Goal: Task Accomplishment & Management: Complete application form

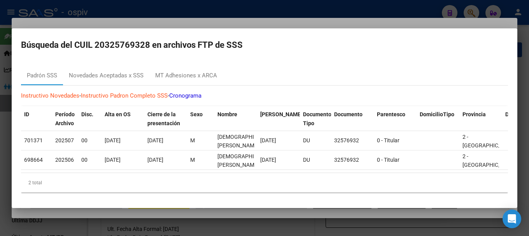
click at [469, 10] on div at bounding box center [264, 118] width 529 height 236
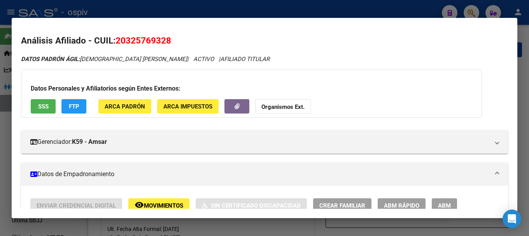
click at [467, 10] on div at bounding box center [264, 118] width 529 height 236
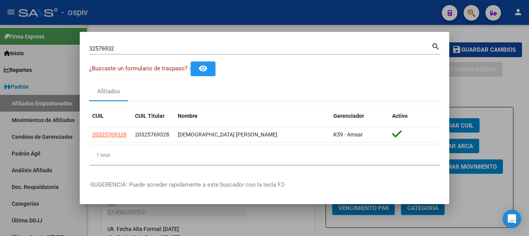
drag, startPoint x: 124, startPoint y: 43, endPoint x: 55, endPoint y: 43, distance: 68.9
click at [42, 42] on div "32576932 Buscar (apellido, dni, cuil, nro traspaso, cuit, obra social) search ¿…" at bounding box center [264, 118] width 529 height 236
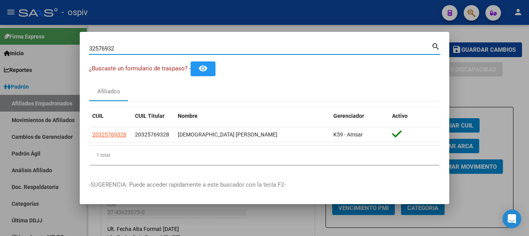
drag, startPoint x: 128, startPoint y: 47, endPoint x: 58, endPoint y: 40, distance: 70.0
click at [65, 40] on div "32576932 Buscar (apellido, dni, cuil, nro traspaso, cuit, obra social) search ¿…" at bounding box center [264, 118] width 529 height 236
type input "34265058"
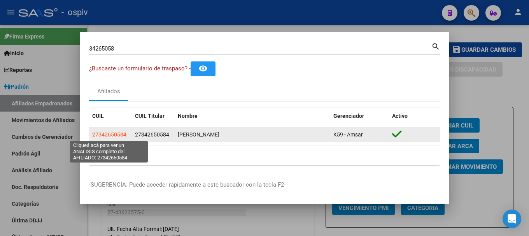
click at [121, 136] on span "27342650584" at bounding box center [109, 135] width 34 height 6
type textarea "27342650584"
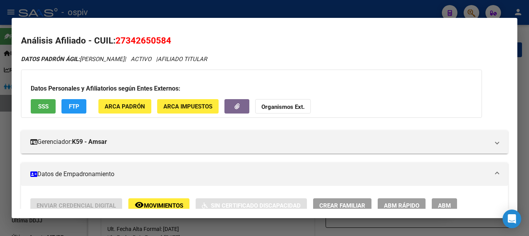
click at [443, 203] on span "ABM" at bounding box center [444, 205] width 13 height 7
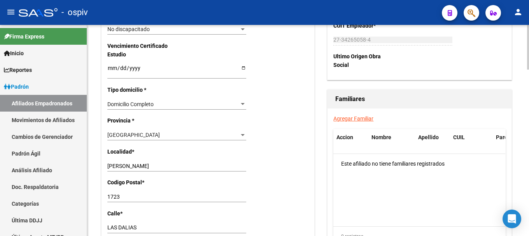
scroll to position [545, 0]
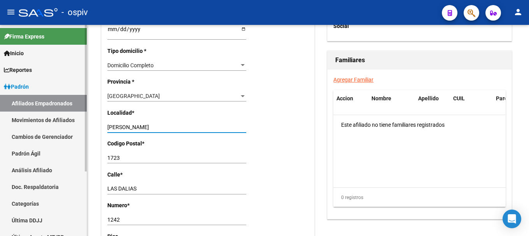
drag, startPoint x: 152, startPoint y: 128, endPoint x: 77, endPoint y: 119, distance: 75.6
click at [77, 119] on mat-sidenav-container "Firma Express Inicio Calendario SSS Instructivos Contacto OS Reportes Padrón Tr…" at bounding box center [264, 130] width 529 height 211
type input "m"
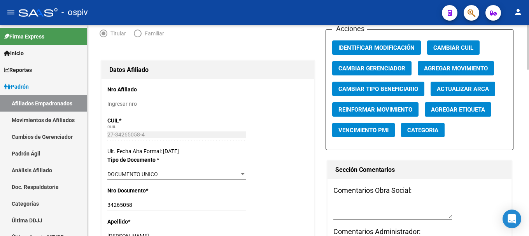
scroll to position [0, 0]
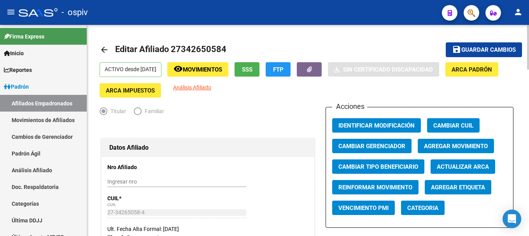
type input "MERLO"
click at [491, 50] on span "Guardar cambios" at bounding box center [489, 50] width 54 height 7
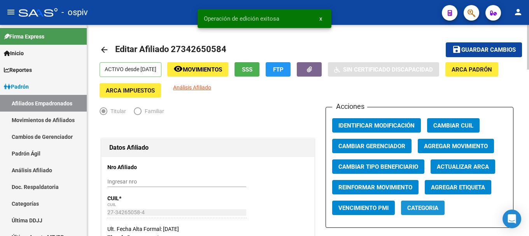
click at [417, 208] on span "Categoria" at bounding box center [422, 208] width 31 height 7
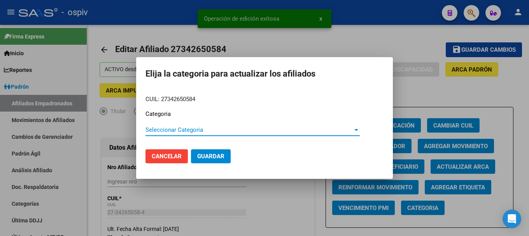
click at [181, 133] on span "Seleccionar Categoria" at bounding box center [249, 129] width 207 height 7
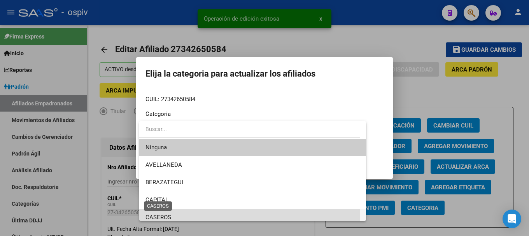
click at [160, 216] on span "CASEROS" at bounding box center [159, 217] width 26 height 7
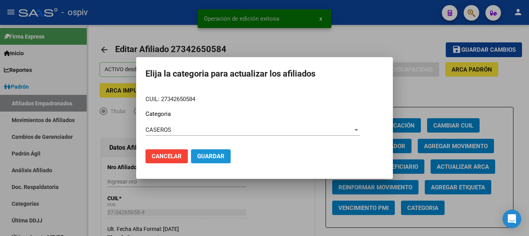
click at [205, 156] on span "Guardar" at bounding box center [210, 156] width 27 height 7
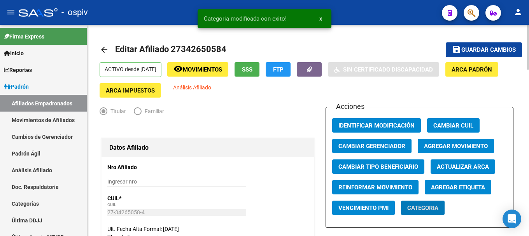
click at [437, 191] on button "Agregar Etiqueta" at bounding box center [458, 187] width 67 height 14
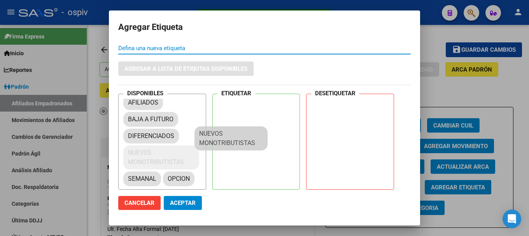
scroll to position [11, 0]
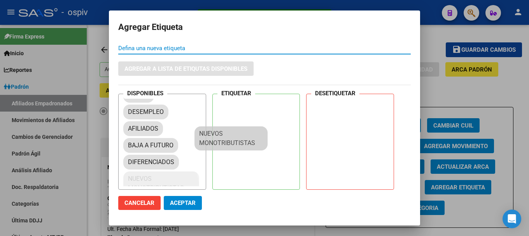
drag, startPoint x: 169, startPoint y: 174, endPoint x: 229, endPoint y: 123, distance: 79.3
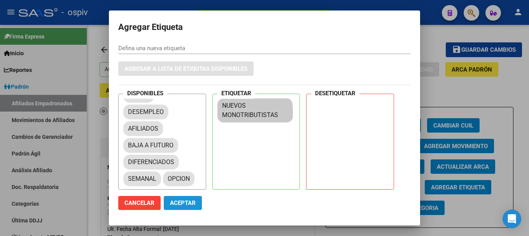
click at [176, 204] on span "Aceptar" at bounding box center [183, 203] width 26 height 7
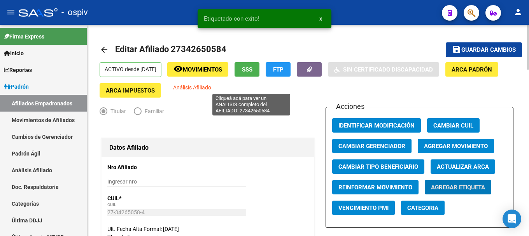
click at [211, 87] on span "Análisis Afiliado" at bounding box center [192, 87] width 38 height 6
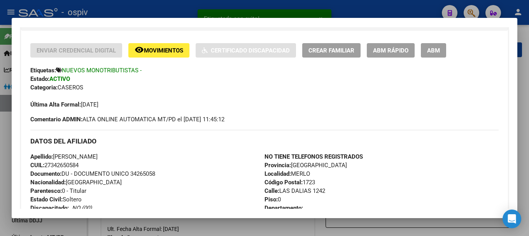
scroll to position [156, 0]
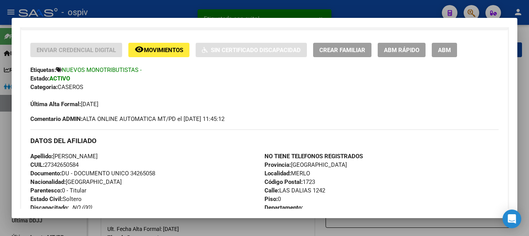
click at [358, 51] on span "Crear Familiar" at bounding box center [342, 50] width 46 height 7
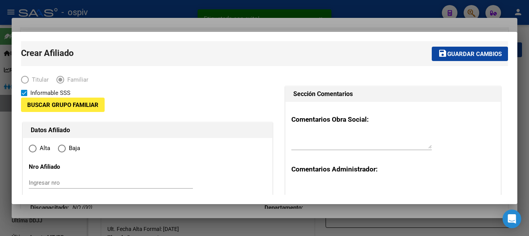
type input "27-34265058-4"
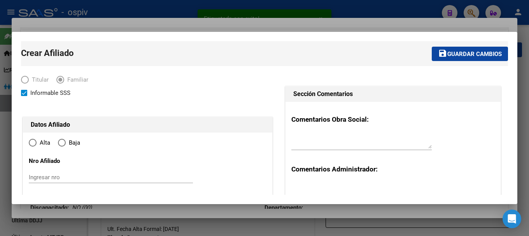
type input "MERLO"
type input "1723"
type input "LAS DALIAS"
type input "1242"
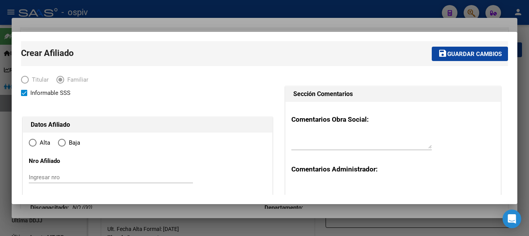
radio input "true"
type input "27-34265058-4"
click at [68, 176] on input "Ingresar nro" at bounding box center [111, 177] width 164 height 7
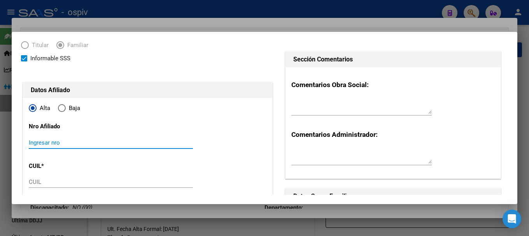
scroll to position [78, 0]
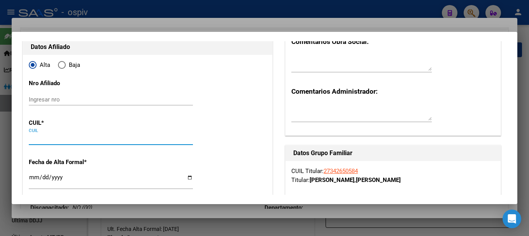
click at [54, 140] on input "CUIL" at bounding box center [111, 138] width 164 height 7
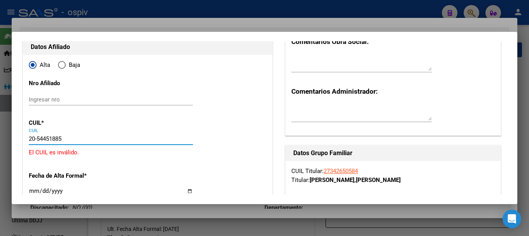
type input "20-54451885-3"
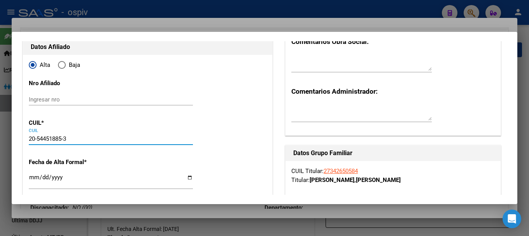
scroll to position [117, 0]
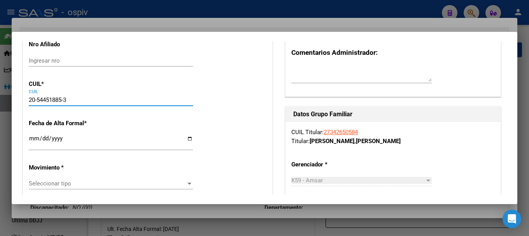
type input "54451885"
type input "CORREA TAHIEL ELIAN"
type input "2014-11-27"
type input "AGUSTIN FERRARI"
type input "LAS DALIAS"
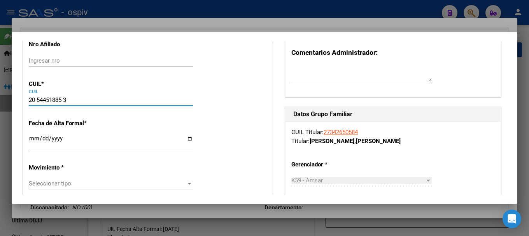
type input "1242"
type input "20-54451885-3"
click at [35, 144] on input "Ingresar fecha" at bounding box center [111, 141] width 164 height 12
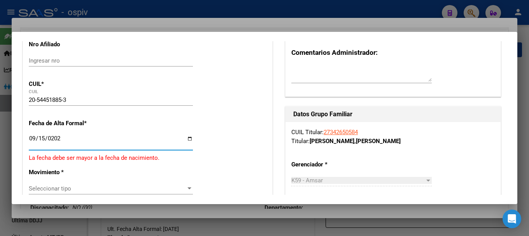
type input "[DATE]"
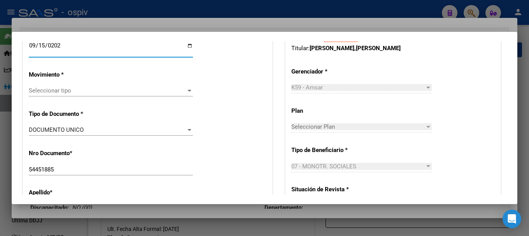
scroll to position [233, 0]
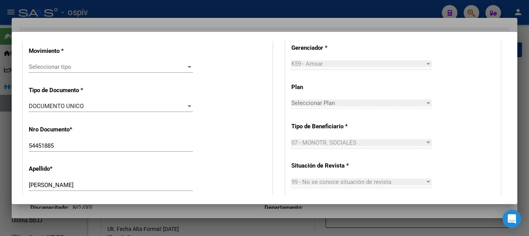
click at [49, 69] on span "Seleccionar tipo" at bounding box center [107, 66] width 157 height 7
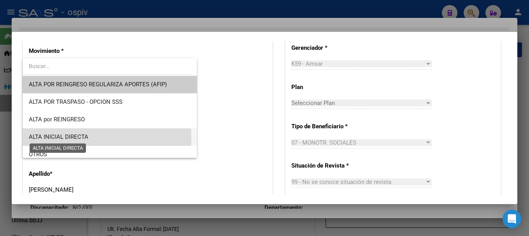
click at [76, 139] on span "ALTA INICIAL DIRECTA" at bounding box center [59, 136] width 60 height 7
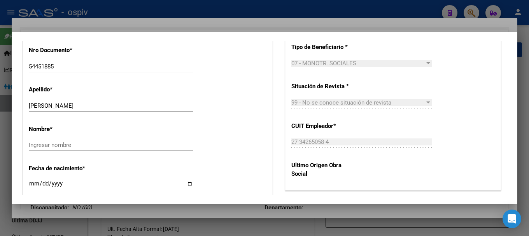
scroll to position [311, 0]
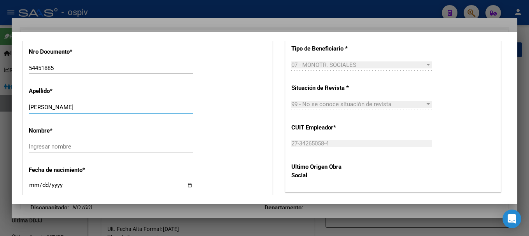
drag, startPoint x: 53, startPoint y: 107, endPoint x: 96, endPoint y: 107, distance: 43.2
click at [96, 107] on input "CORREA TAHIEL ELIAN" at bounding box center [111, 107] width 164 height 7
type input "CORREA"
click at [63, 147] on input "Ingresar nombre" at bounding box center [111, 146] width 164 height 7
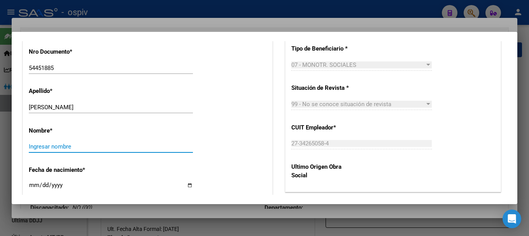
paste input "TAHIEL ELIAN"
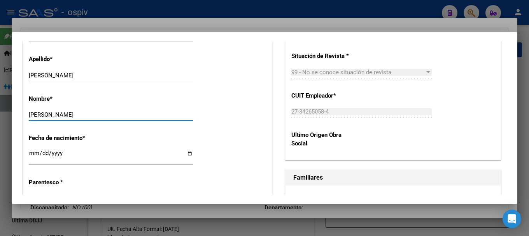
scroll to position [389, 0]
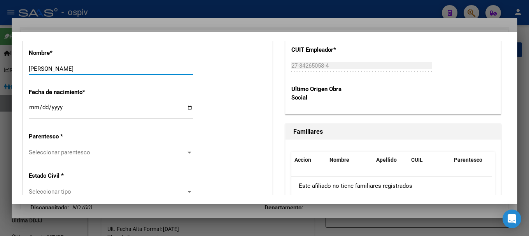
type input "TAHIEL ELIAN"
click at [67, 153] on span "Seleccionar parentesco" at bounding box center [107, 152] width 157 height 7
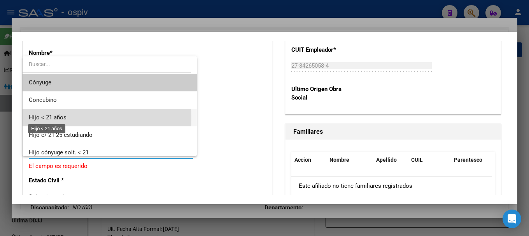
click at [62, 118] on span "Hijo < 21 años" at bounding box center [48, 117] width 38 height 7
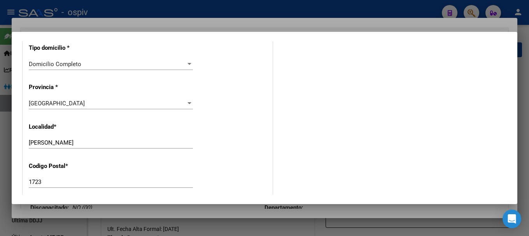
scroll to position [739, 0]
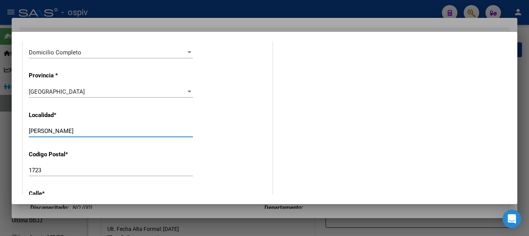
drag, startPoint x: 89, startPoint y: 130, endPoint x: 21, endPoint y: 131, distance: 67.7
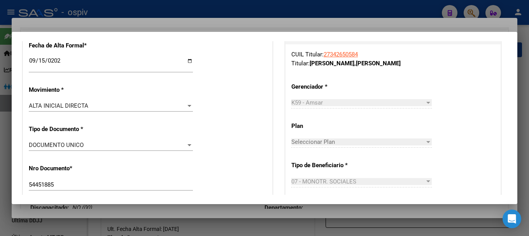
scroll to position [0, 0]
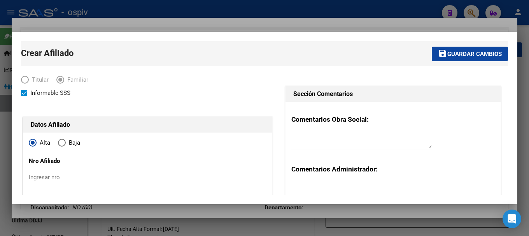
type input "MERLO"
click at [467, 57] on span "Guardar cambios" at bounding box center [475, 54] width 54 height 7
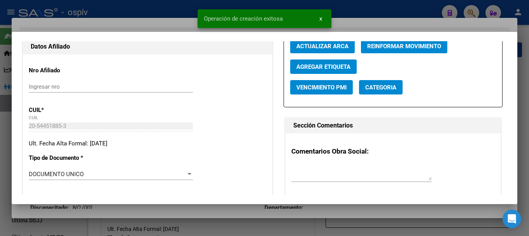
scroll to position [117, 0]
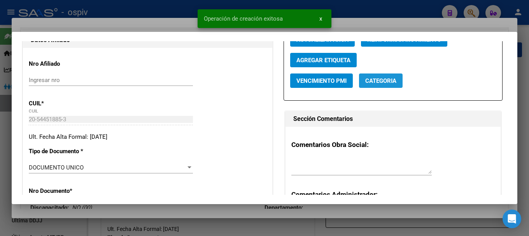
click at [381, 79] on span "Categoria" at bounding box center [380, 80] width 31 height 7
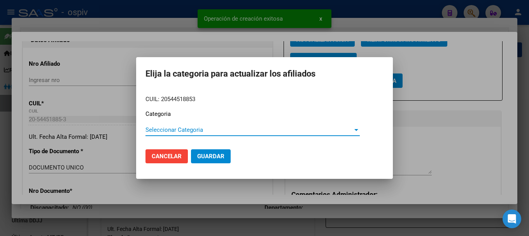
click at [195, 133] on span "Seleccionar Categoria" at bounding box center [249, 129] width 207 height 7
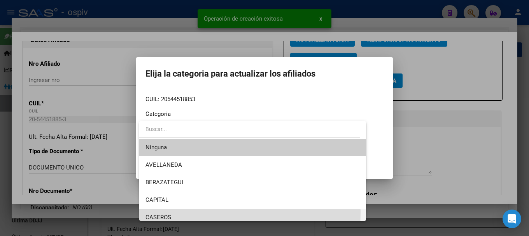
click at [160, 213] on span "CASEROS" at bounding box center [253, 218] width 214 height 18
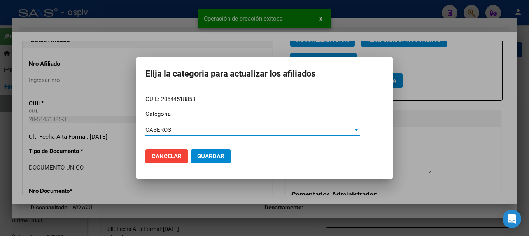
click at [198, 163] on button "Guardar" at bounding box center [211, 156] width 40 height 14
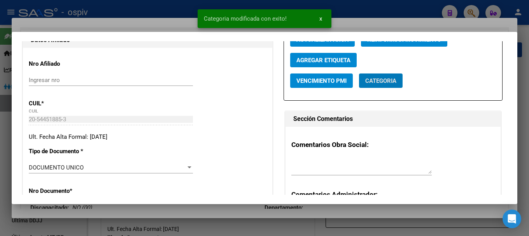
click at [325, 60] on span "Agregar Etiqueta" at bounding box center [324, 60] width 54 height 7
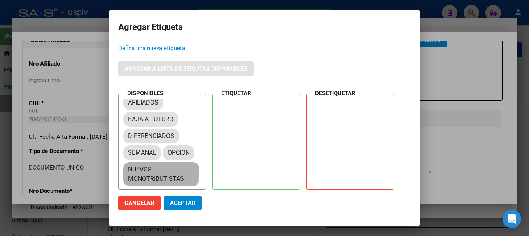
drag, startPoint x: 151, startPoint y: 170, endPoint x: 260, endPoint y: 107, distance: 126.6
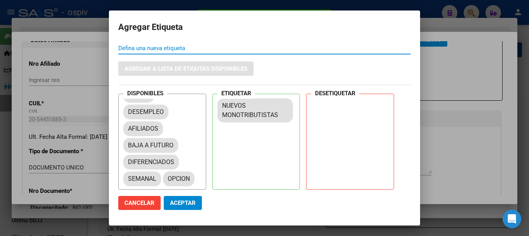
scroll to position [11, 0]
click at [188, 205] on span "Aceptar" at bounding box center [183, 203] width 26 height 7
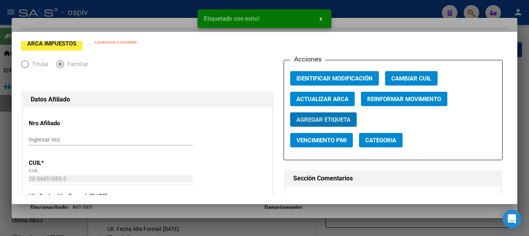
scroll to position [0, 0]
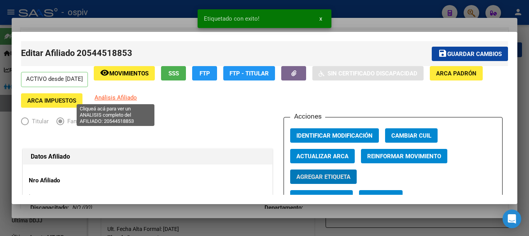
click at [119, 97] on span "Análisis Afiliado" at bounding box center [116, 97] width 42 height 7
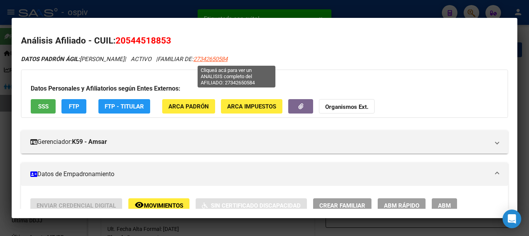
click at [228, 60] on span "27342650584" at bounding box center [210, 59] width 34 height 7
type textarea "27342650584"
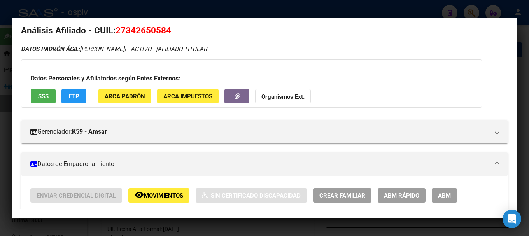
scroll to position [9, 0]
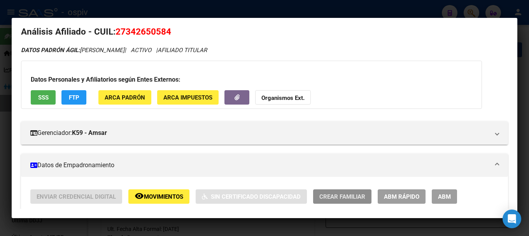
click at [334, 196] on span "Crear Familiar" at bounding box center [342, 196] width 46 height 7
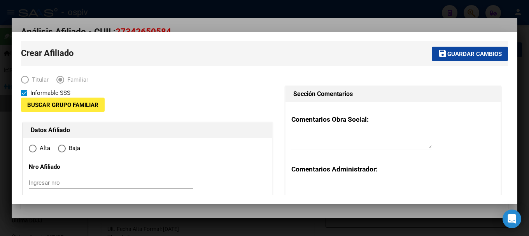
type input "27-34265058-4"
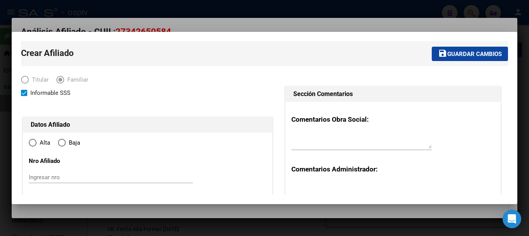
type input "MERLO"
type input "1723"
type input "LAS DALIAS"
type input "1242"
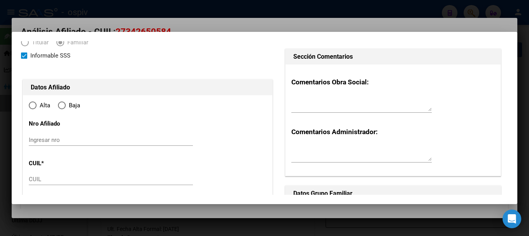
radio input "true"
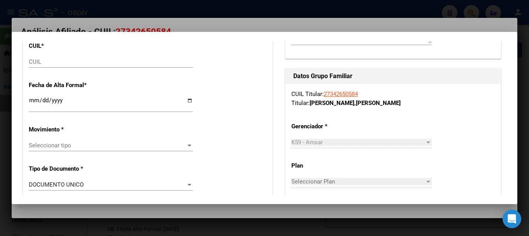
type input "27-34265058-4"
click at [37, 59] on input "CUIL" at bounding box center [111, 61] width 164 height 7
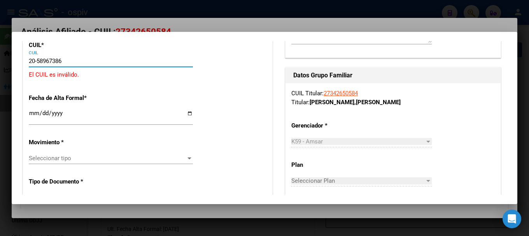
type input "20-58967386-8"
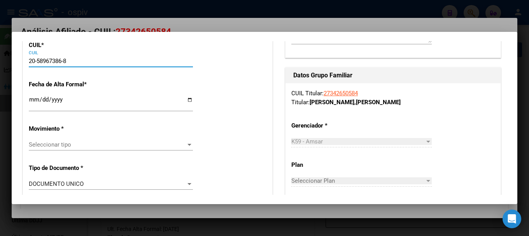
type input "58967386"
type input "CORREA"
type input "ENZO LIAM"
type input "2021-09-14"
type input "MARIANO ACOSTA"
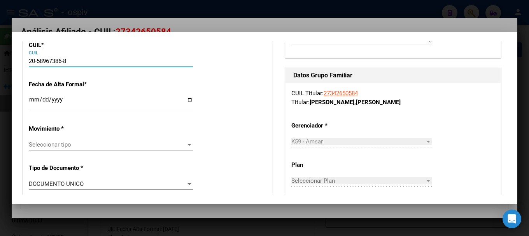
type input "LAS DALIAS"
type input "1242"
type input "20-58967386-8"
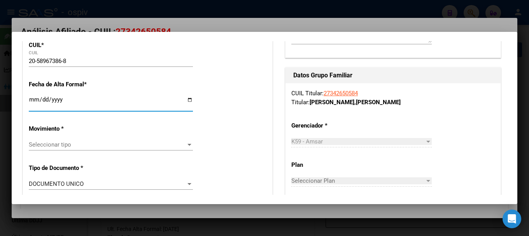
drag, startPoint x: 34, startPoint y: 101, endPoint x: 30, endPoint y: 102, distance: 4.6
click at [33, 101] on input "Ingresar fecha" at bounding box center [111, 103] width 164 height 12
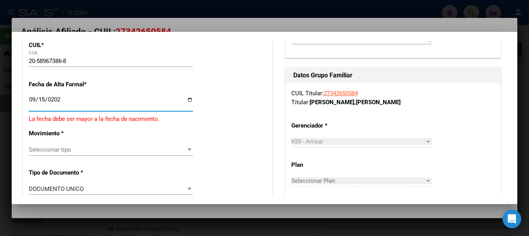
type input "[DATE]"
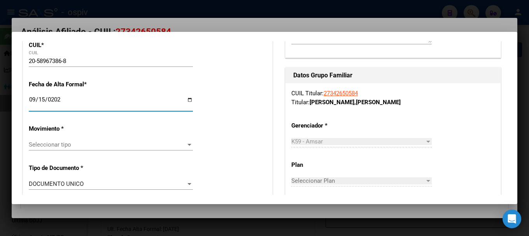
click at [45, 149] on div "Seleccionar tipo Seleccionar tipo" at bounding box center [111, 145] width 164 height 12
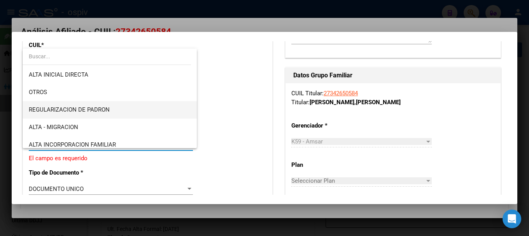
scroll to position [39, 0]
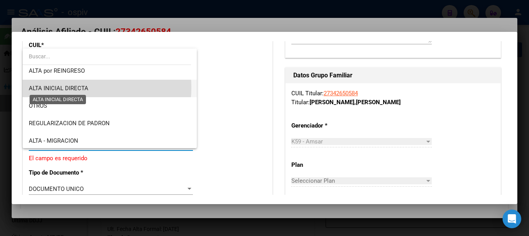
click at [67, 88] on span "ALTA INICIAL DIRECTA" at bounding box center [59, 88] width 60 height 7
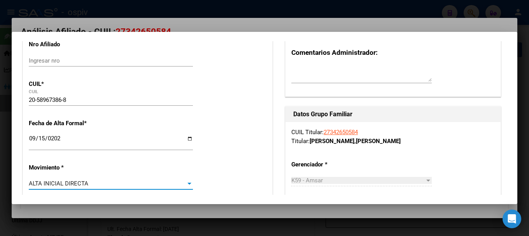
scroll to position [0, 0]
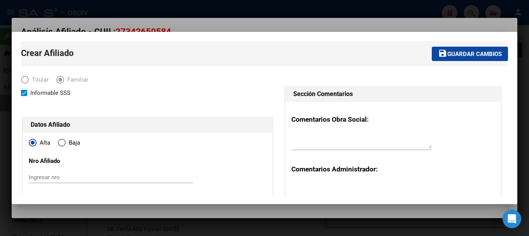
click at [476, 52] on span "Guardar cambios" at bounding box center [475, 54] width 54 height 7
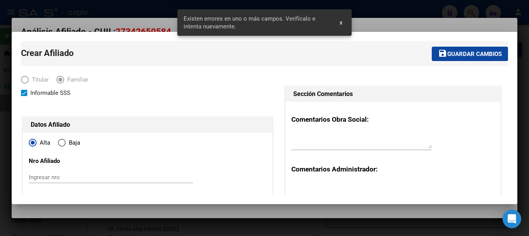
click at [190, 117] on div "Datos Afiliado" at bounding box center [147, 125] width 249 height 16
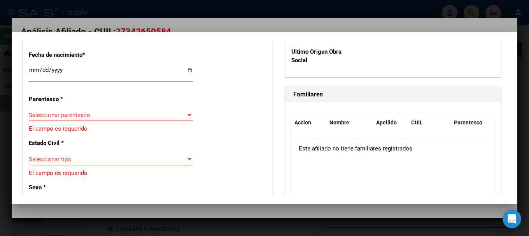
scroll to position [428, 0]
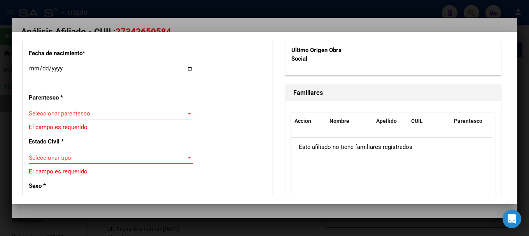
click at [71, 116] on span "Seleccionar parentesco" at bounding box center [107, 113] width 157 height 7
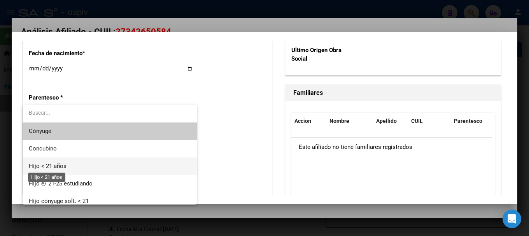
click at [55, 169] on span "Hijo < 21 años" at bounding box center [48, 166] width 38 height 7
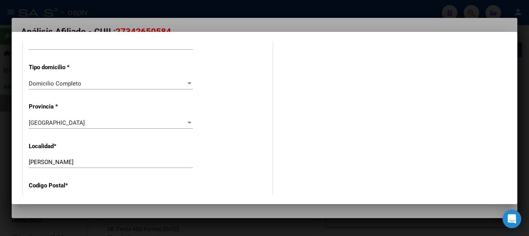
scroll to position [700, 0]
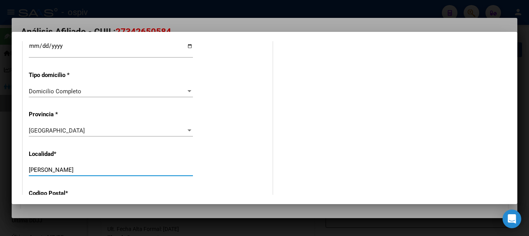
drag, startPoint x: 88, startPoint y: 168, endPoint x: 0, endPoint y: 163, distance: 88.1
click at [0, 163] on div "Análisis Afiliado - CUIL: 27342650584 DATOS PADRÓN ÁGIL: GONZALEZ MARA ALDANA |…" at bounding box center [264, 118] width 529 height 236
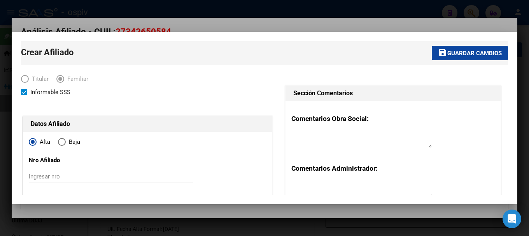
scroll to position [0, 0]
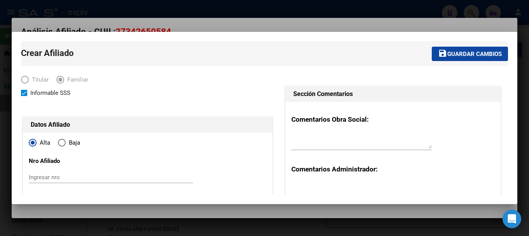
type input "MERLO"
click at [463, 52] on span "Guardar cambios" at bounding box center [475, 54] width 54 height 7
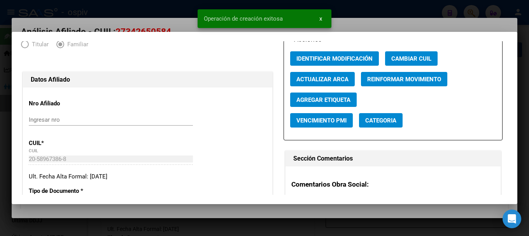
scroll to position [78, 0]
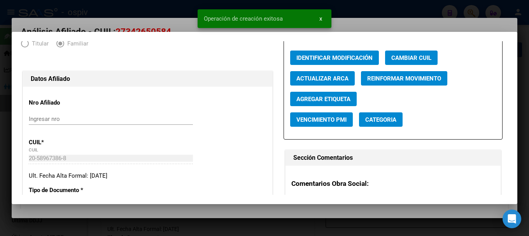
click at [377, 121] on span "Categoria" at bounding box center [380, 119] width 31 height 7
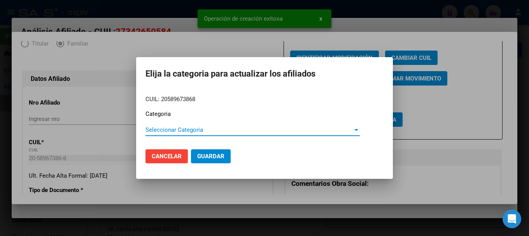
click at [217, 133] on span "Seleccionar Categoria" at bounding box center [249, 129] width 207 height 7
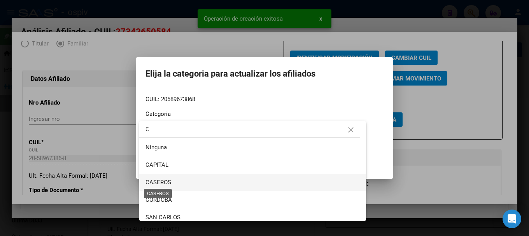
type input "C"
drag, startPoint x: 167, startPoint y: 184, endPoint x: 182, endPoint y: 170, distance: 20.9
click at [167, 184] on span "CASEROS" at bounding box center [159, 182] width 26 height 7
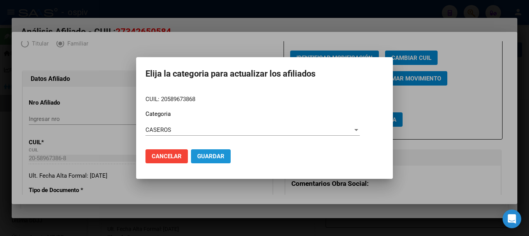
click at [212, 158] on span "Guardar" at bounding box center [210, 156] width 27 height 7
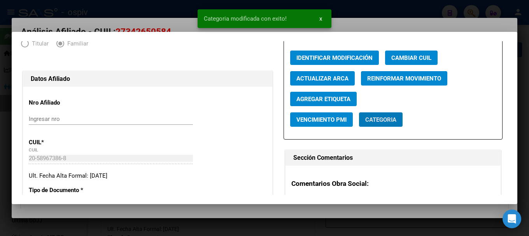
click at [321, 101] on span "Agregar Etiqueta" at bounding box center [324, 99] width 54 height 7
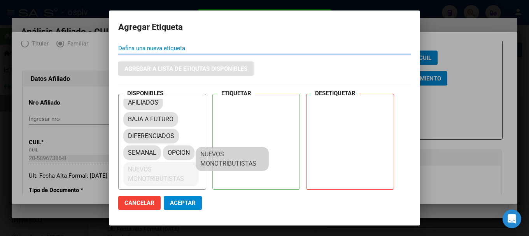
drag, startPoint x: 169, startPoint y: 171, endPoint x: 242, endPoint y: 124, distance: 86.7
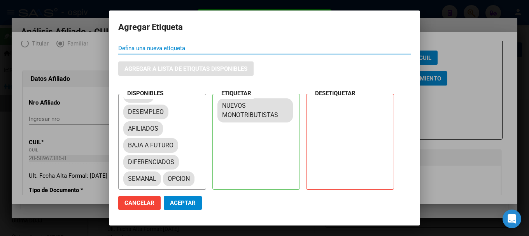
drag, startPoint x: 177, startPoint y: 206, endPoint x: 179, endPoint y: 198, distance: 8.4
click at [177, 205] on span "Aceptar" at bounding box center [183, 203] width 26 height 7
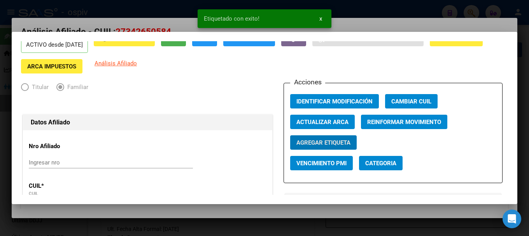
scroll to position [0, 0]
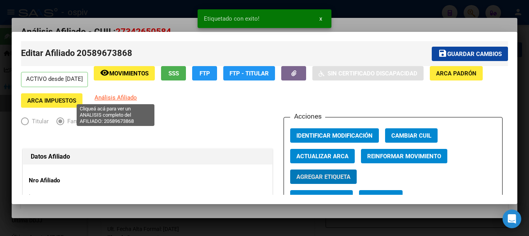
click at [123, 98] on span "Análisis Afiliado" at bounding box center [116, 97] width 42 height 7
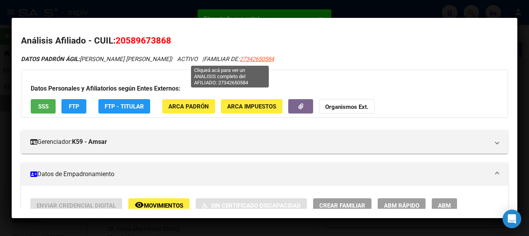
click at [240, 58] on span "27342650584" at bounding box center [257, 59] width 34 height 7
type textarea "27342650584"
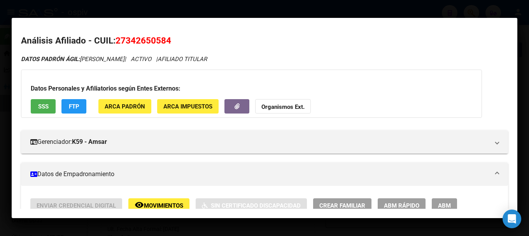
click at [79, 102] on button "FTP" at bounding box center [73, 106] width 25 height 14
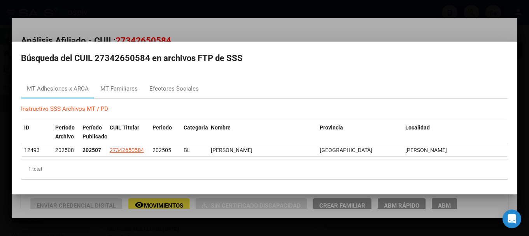
click at [277, 41] on div at bounding box center [264, 118] width 529 height 236
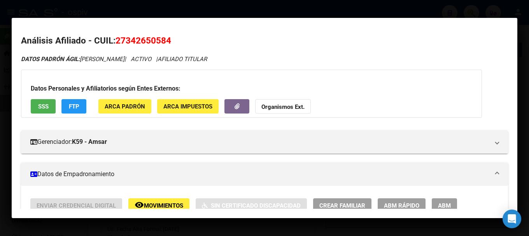
click at [491, 6] on div at bounding box center [264, 118] width 529 height 236
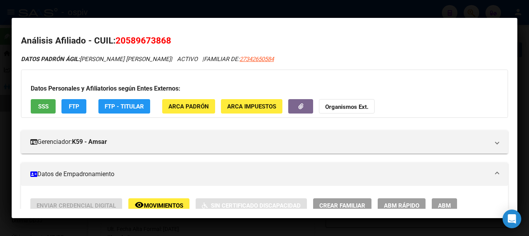
click at [228, 12] on div at bounding box center [264, 118] width 529 height 236
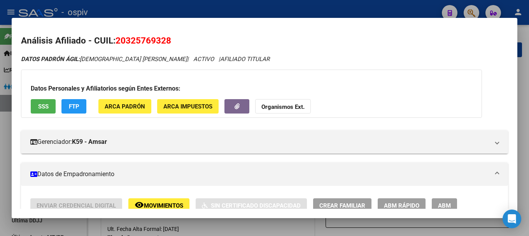
scroll to position [499, 0]
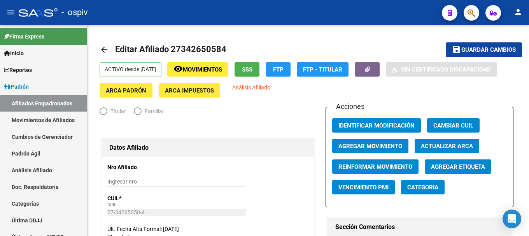
radio input "true"
type input "27-34265058-4"
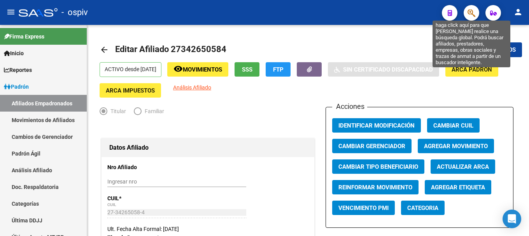
click at [473, 14] on icon "button" at bounding box center [472, 13] width 8 height 9
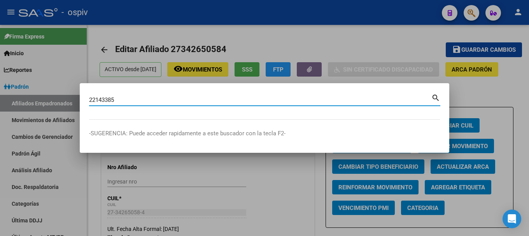
type input "22143385"
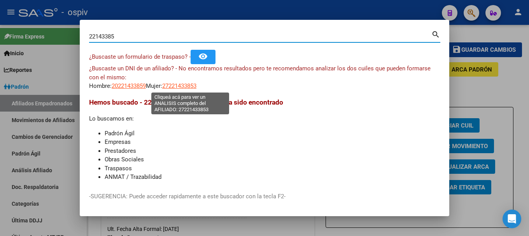
click at [190, 86] on span "27221433853" at bounding box center [179, 86] width 34 height 7
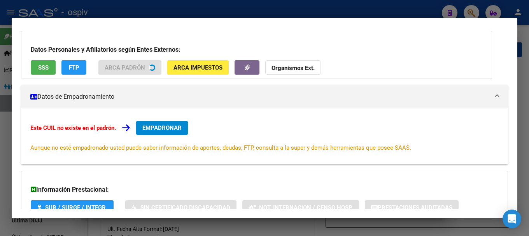
scroll to position [49, 0]
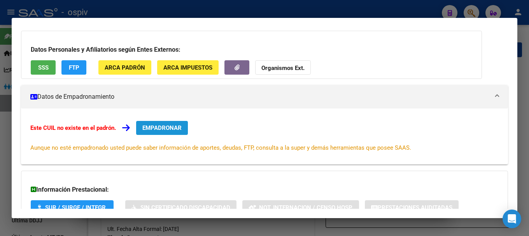
click at [166, 128] on span "EMPADRONAR" at bounding box center [161, 128] width 39 height 7
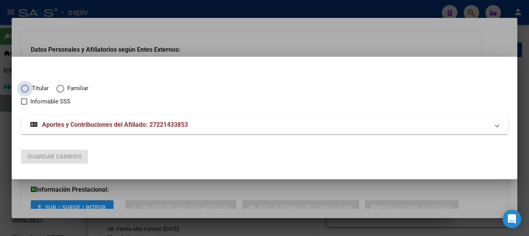
click at [31, 88] on span "Titular" at bounding box center [39, 88] width 20 height 9
click at [29, 88] on input "Titular" at bounding box center [25, 89] width 8 height 8
radio input "true"
checkbox input "true"
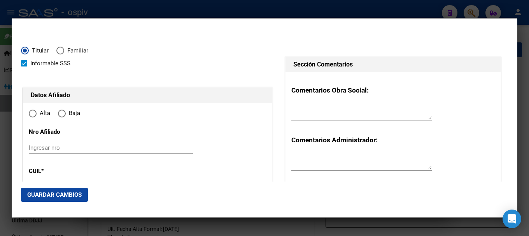
type input "27-22143385-3"
type input "22143385"
type input "URBIETA"
type input "MONICA GRACIELA"
type input "1971-06-17"
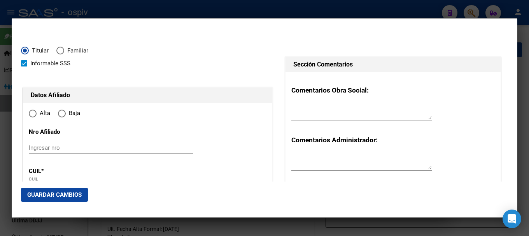
type input "OLAVARRIA"
type input "7400"
type input "RENDON"
type input "1560"
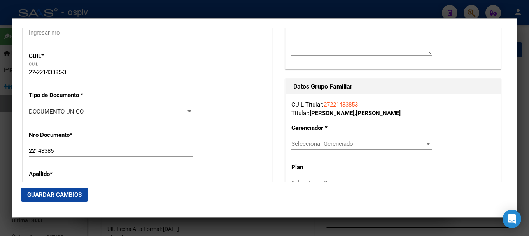
type input "OLAVARRIA"
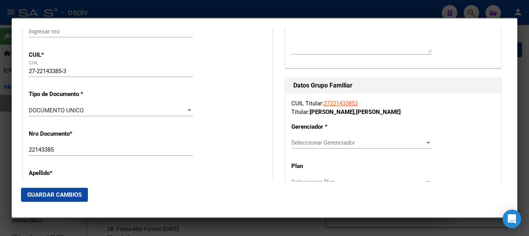
radio input "true"
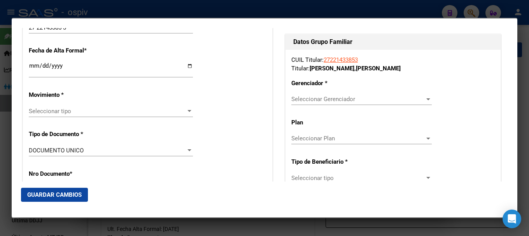
scroll to position [195, 0]
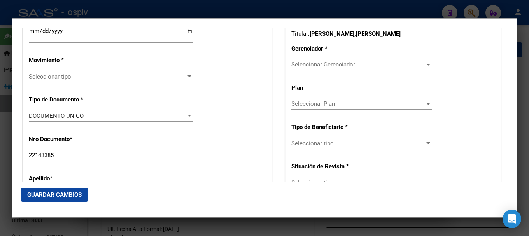
click at [62, 81] on div "Seleccionar tipo Seleccionar tipo" at bounding box center [111, 77] width 164 height 12
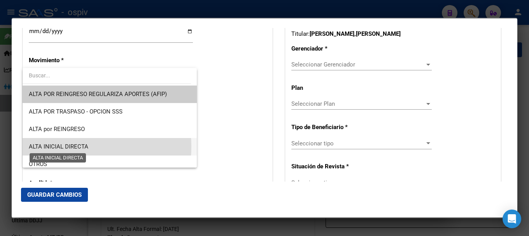
click at [71, 147] on span "ALTA INICIAL DIRECTA" at bounding box center [59, 146] width 60 height 7
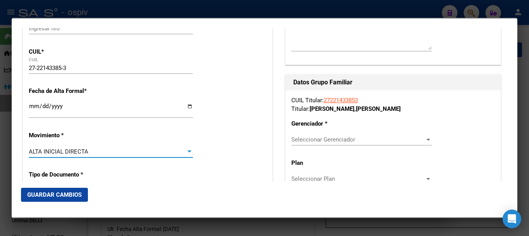
scroll to position [117, 0]
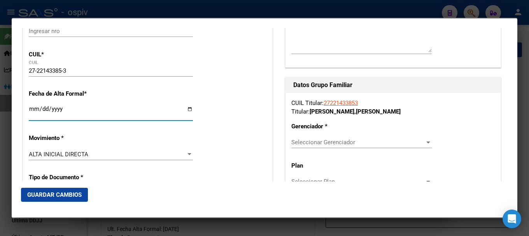
click at [32, 110] on input "Ingresar fecha" at bounding box center [111, 112] width 164 height 12
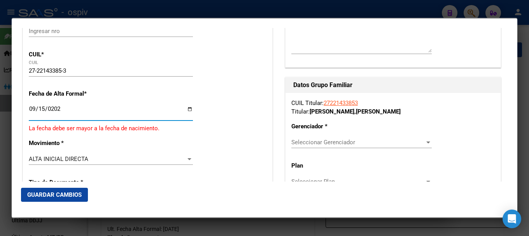
type input "2025-09-15"
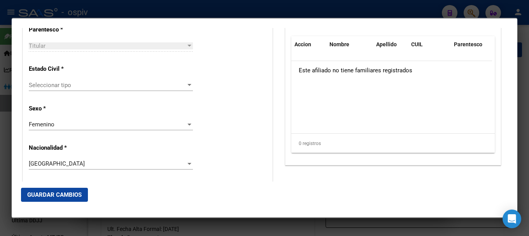
scroll to position [467, 0]
click at [52, 81] on div "Seleccionar tipo Seleccionar tipo" at bounding box center [111, 85] width 164 height 12
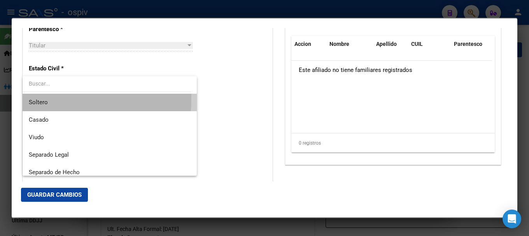
drag, startPoint x: 54, startPoint y: 100, endPoint x: 104, endPoint y: 105, distance: 50.5
click at [54, 99] on span "Soltero" at bounding box center [110, 103] width 162 height 18
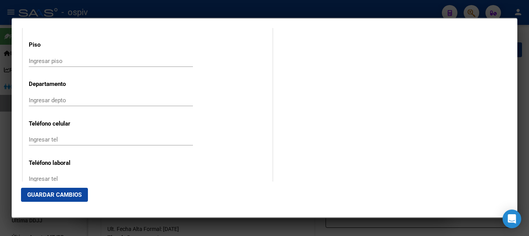
scroll to position [1012, 0]
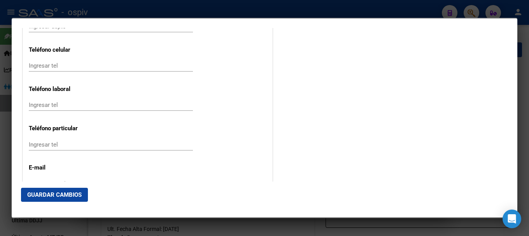
click at [61, 69] on div "Ingresar tel" at bounding box center [111, 66] width 164 height 12
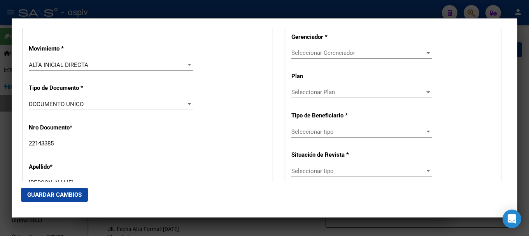
scroll to position [156, 0]
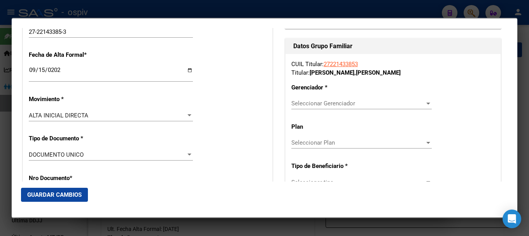
type input "2284620258"
click at [330, 102] on span "Seleccionar Gerenciador" at bounding box center [357, 103] width 133 height 7
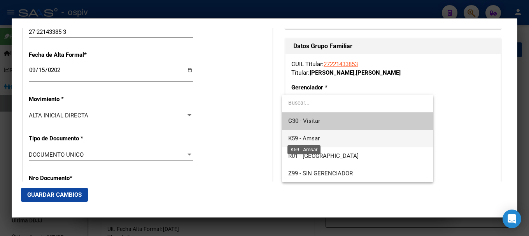
click at [315, 140] on span "K59 - Amsar" at bounding box center [304, 138] width 32 height 7
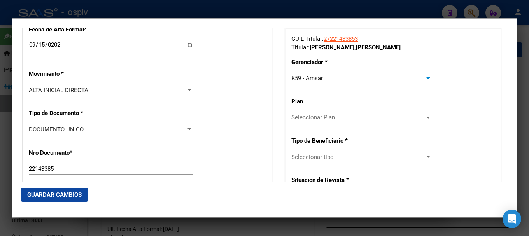
scroll to position [195, 0]
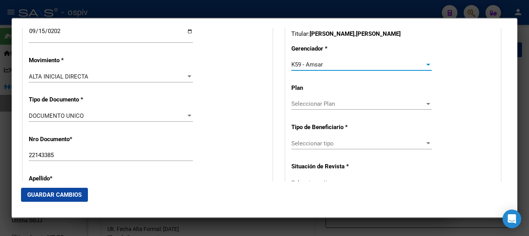
click at [315, 146] on span "Seleccionar tipo" at bounding box center [357, 143] width 133 height 7
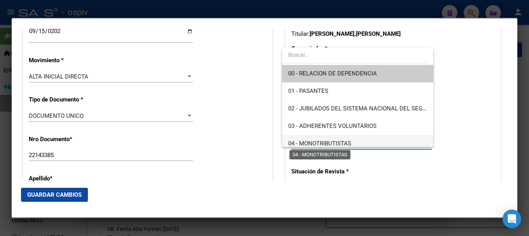
click at [343, 142] on span "04 - MONOTRIBUTISTAS" at bounding box center [319, 143] width 63 height 7
type input "27-22143385-3"
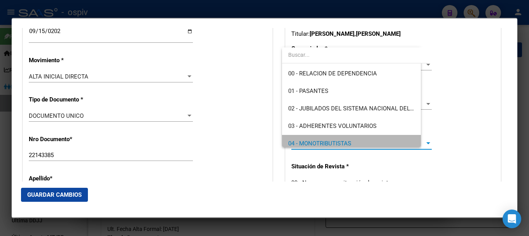
scroll to position [4, 0]
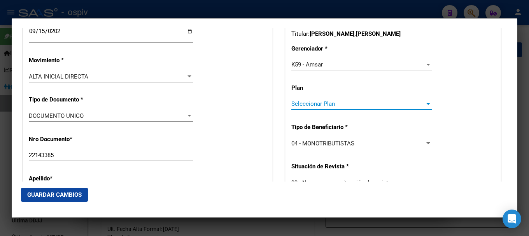
click at [417, 100] on div "Seleccionar Plan Seleccionar Plan" at bounding box center [361, 104] width 140 height 12
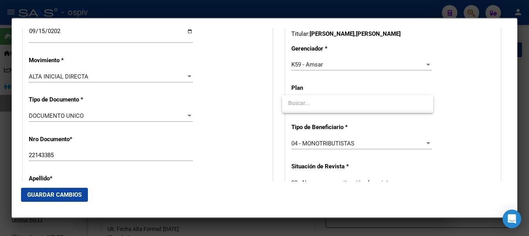
click at [46, 190] on div at bounding box center [264, 118] width 529 height 236
click at [54, 191] on span "Guardar Cambios" at bounding box center [54, 194] width 54 height 7
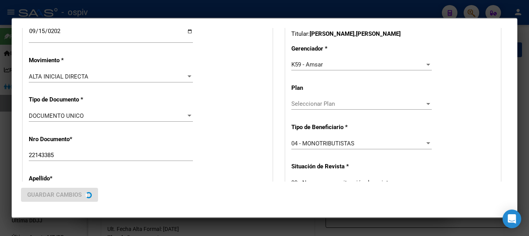
scroll to position [0, 0]
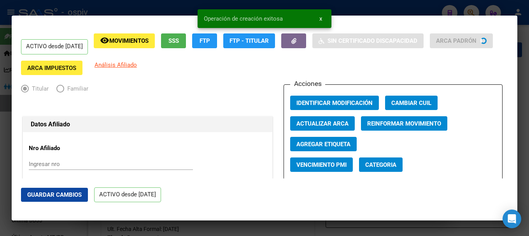
click at [379, 166] on span "Categoria" at bounding box center [380, 164] width 31 height 7
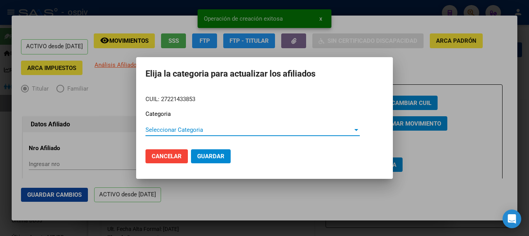
click at [213, 155] on span "Guardar" at bounding box center [210, 156] width 27 height 7
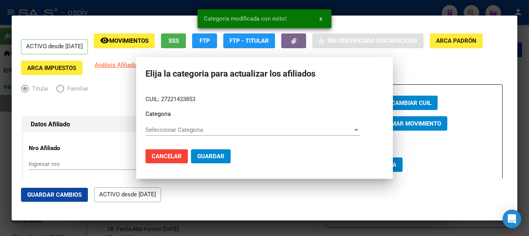
click at [175, 129] on div "Datos Afiliado" at bounding box center [147, 125] width 249 height 16
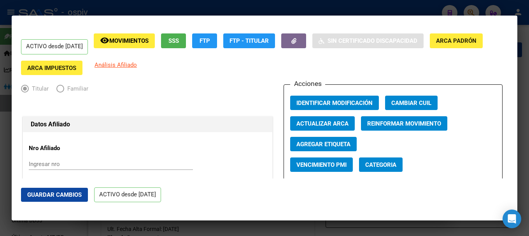
click at [374, 163] on span "Categoria" at bounding box center [380, 164] width 31 height 7
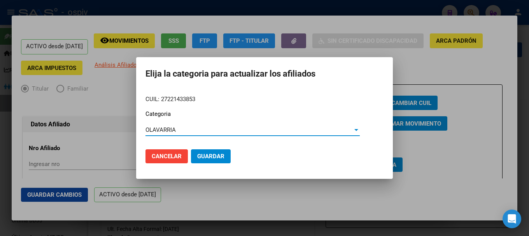
click at [222, 160] on button "Guardar" at bounding box center [211, 156] width 40 height 14
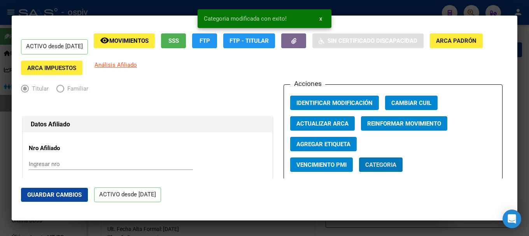
click at [331, 143] on span "Agregar Etiqueta" at bounding box center [324, 144] width 54 height 7
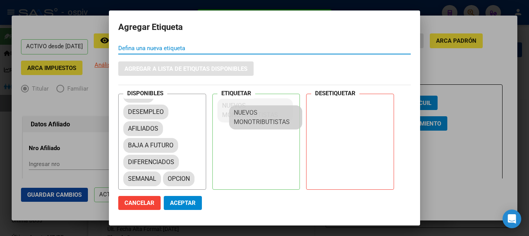
scroll to position [11, 0]
drag, startPoint x: 159, startPoint y: 173, endPoint x: 266, endPoint y: 112, distance: 122.8
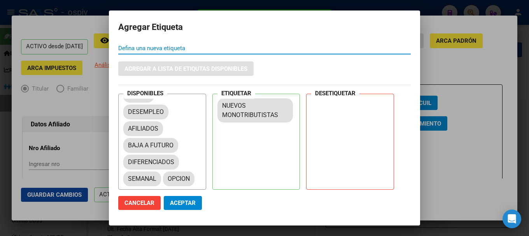
drag, startPoint x: 188, startPoint y: 204, endPoint x: 195, endPoint y: 197, distance: 9.1
click at [188, 203] on span "Aceptar" at bounding box center [183, 203] width 26 height 7
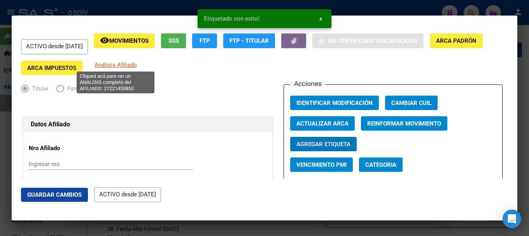
click at [125, 63] on span "Análisis Afiliado" at bounding box center [116, 64] width 42 height 7
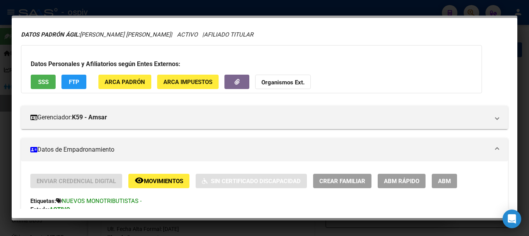
scroll to position [0, 0]
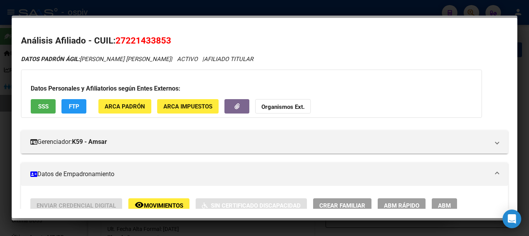
click at [74, 104] on span "FTP" at bounding box center [74, 106] width 11 height 7
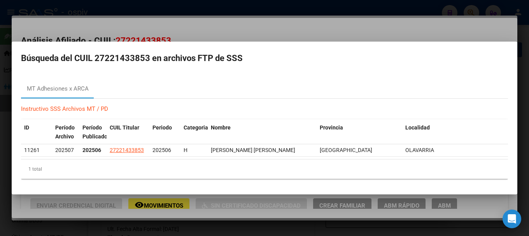
click at [451, 24] on div at bounding box center [264, 118] width 529 height 236
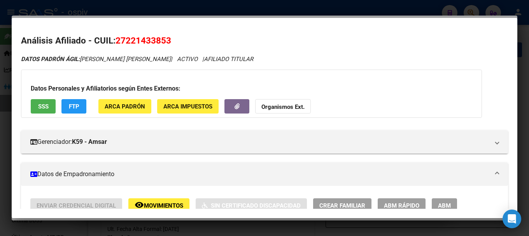
click at [472, 11] on div at bounding box center [264, 118] width 529 height 236
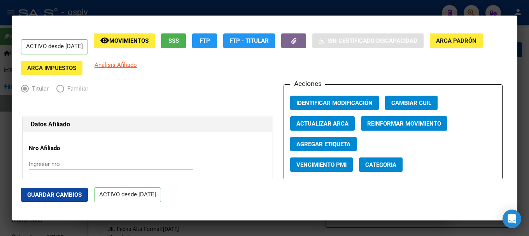
click at [472, 11] on div at bounding box center [264, 118] width 529 height 236
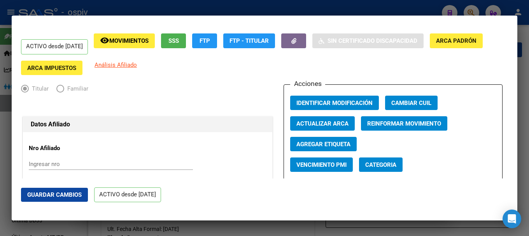
click at [472, 11] on div at bounding box center [264, 118] width 529 height 236
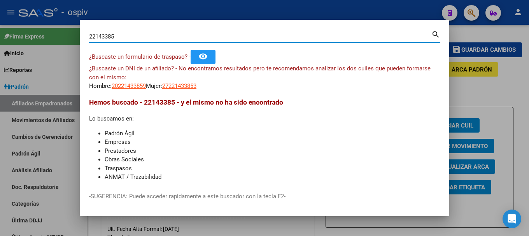
click at [60, 32] on div "22143385 Buscar (apellido, dni, cuil, nro traspaso, cuit, obra social) search ¿…" at bounding box center [264, 118] width 529 height 236
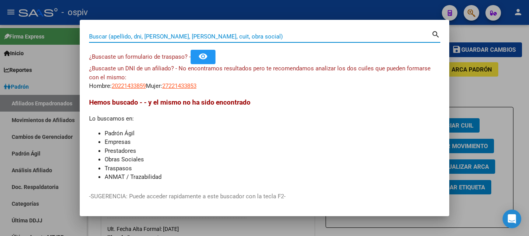
paste input "43522475"
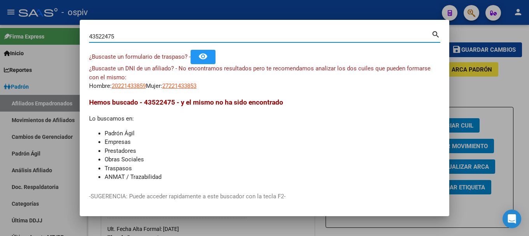
type input "43522475"
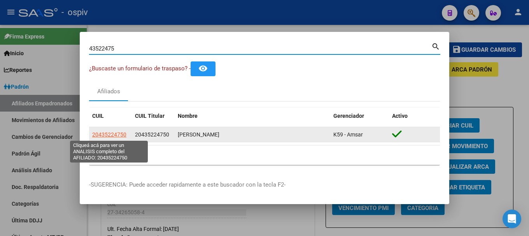
click at [113, 134] on span "20435224750" at bounding box center [109, 135] width 34 height 6
type textarea "20435224750"
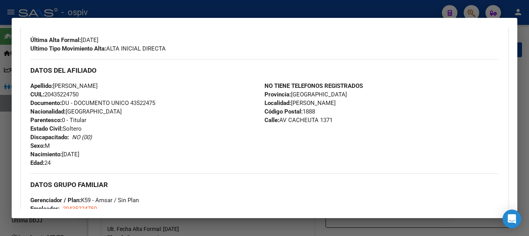
scroll to position [233, 0]
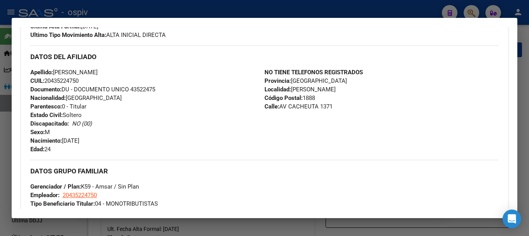
click at [471, 12] on div at bounding box center [264, 118] width 529 height 236
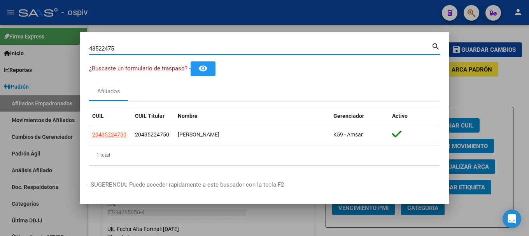
drag, startPoint x: 121, startPoint y: 48, endPoint x: 13, endPoint y: 31, distance: 109.5
click at [13, 31] on div "43522475 Buscar (apellido, dni, cuil, nro traspaso, cuit, obra social) search ¿…" at bounding box center [264, 118] width 529 height 236
paste input "0634679"
type input "40634679"
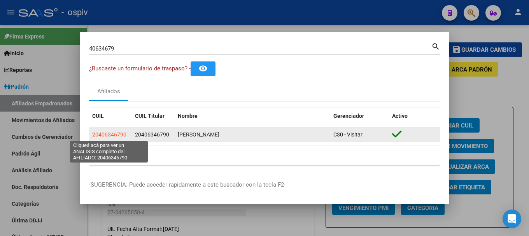
click at [115, 135] on span "20406346790" at bounding box center [109, 135] width 34 height 6
type textarea "20406346790"
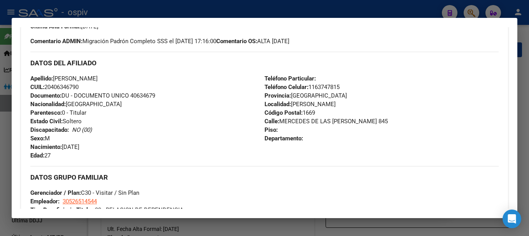
scroll to position [195, 0]
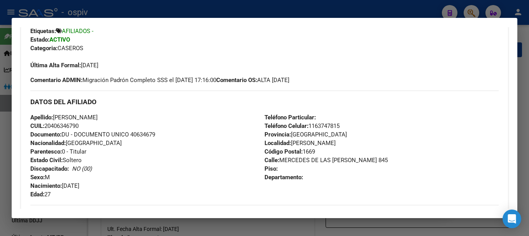
click at [471, 11] on div at bounding box center [264, 118] width 529 height 236
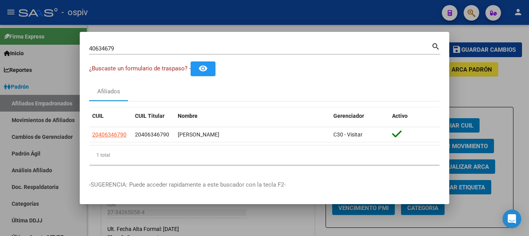
drag, startPoint x: 121, startPoint y: 49, endPoint x: 55, endPoint y: 39, distance: 66.9
click at [57, 39] on div "40634679 Buscar (apellido, dni, cuil, nro traspaso, cuit, obra social) search ¿…" at bounding box center [264, 118] width 529 height 236
click at [127, 50] on input "40634679" at bounding box center [260, 48] width 342 height 7
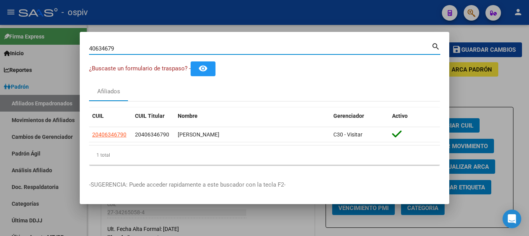
drag, startPoint x: 127, startPoint y: 50, endPoint x: 68, endPoint y: 46, distance: 59.3
click at [68, 46] on div "40634679 Buscar (apellido, dni, cuil, nro traspaso, cuit, obra social) search ¿…" at bounding box center [264, 118] width 529 height 236
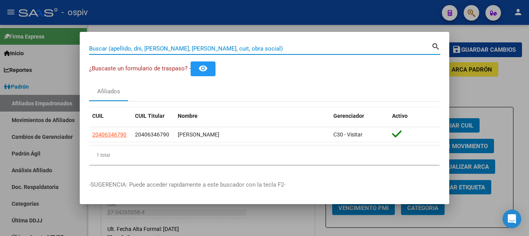
paste input "94432810"
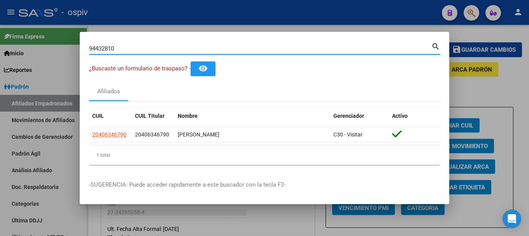
type input "94432810"
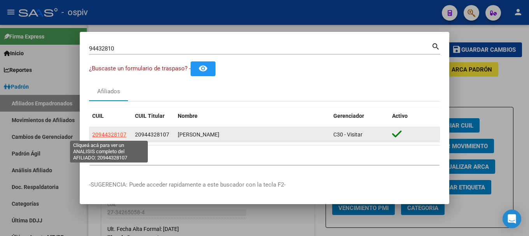
click at [109, 135] on span "20944328107" at bounding box center [109, 135] width 34 height 6
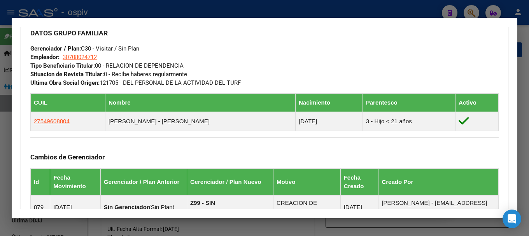
scroll to position [389, 0]
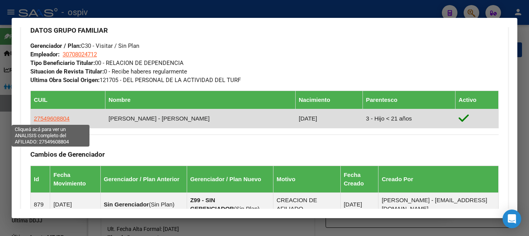
click at [62, 119] on span "27549608804" at bounding box center [52, 118] width 36 height 7
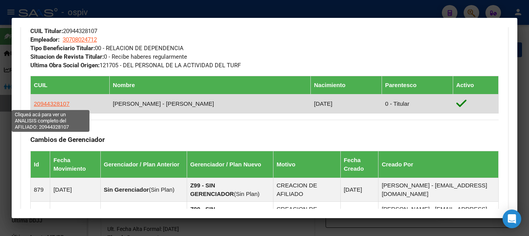
click at [52, 103] on span "20944328107" at bounding box center [52, 103] width 36 height 7
type textarea "20944328107"
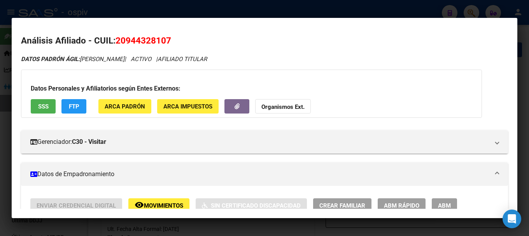
click at [471, 14] on div at bounding box center [264, 118] width 529 height 236
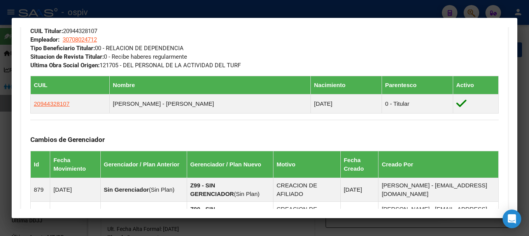
click at [467, 16] on div at bounding box center [264, 118] width 529 height 236
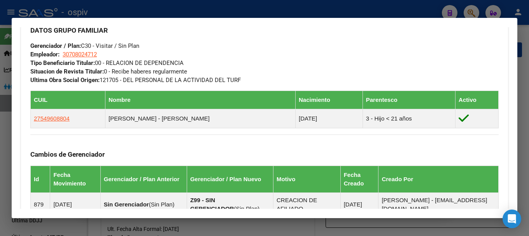
click at [470, 11] on div at bounding box center [264, 118] width 529 height 236
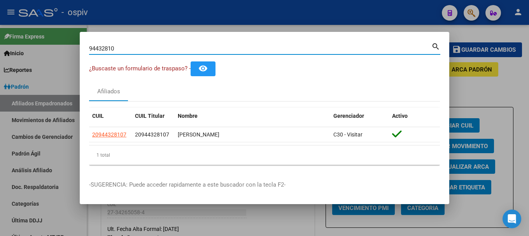
drag, startPoint x: 65, startPoint y: 52, endPoint x: 46, endPoint y: 52, distance: 18.7
click at [46, 52] on div "94432810 Buscar (apellido, dni, cuil, nro traspaso, cuit, obra social) search ¿…" at bounding box center [264, 118] width 529 height 236
drag, startPoint x: 119, startPoint y: 50, endPoint x: 37, endPoint y: 46, distance: 82.2
click at [37, 46] on div "94432810 Buscar (apellido, dni, cuil, nro traspaso, cuit, obra social) search ¿…" at bounding box center [264, 118] width 529 height 236
type input "39713066"
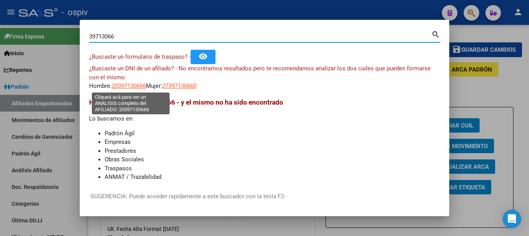
click at [133, 83] on span "20397130666" at bounding box center [129, 86] width 34 height 7
type textarea "20397130666"
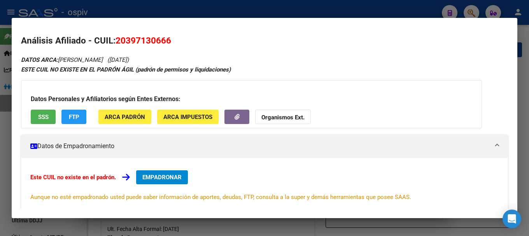
drag, startPoint x: 472, startPoint y: 9, endPoint x: 185, endPoint y: 44, distance: 289.3
click at [470, 9] on div at bounding box center [264, 118] width 529 height 236
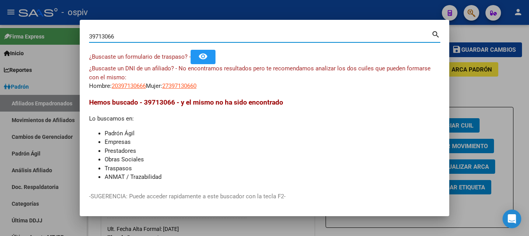
drag, startPoint x: 137, startPoint y: 37, endPoint x: 26, endPoint y: 37, distance: 110.5
click at [26, 37] on div "39713066 Buscar (apellido, dni, cuil, nro traspaso, cuit, obra social) search ¿…" at bounding box center [264, 118] width 529 height 236
type input "24492704"
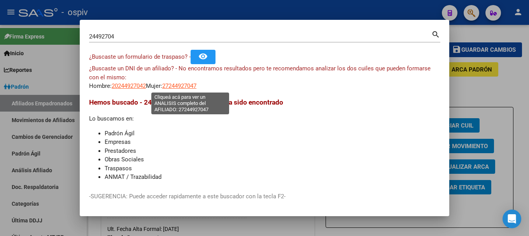
click at [191, 85] on span "27244927047" at bounding box center [179, 86] width 34 height 7
type textarea "27244927047"
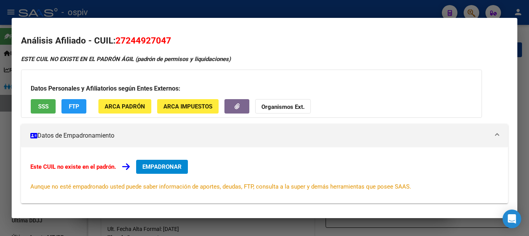
click at [77, 104] on span "FTP" at bounding box center [74, 106] width 11 height 7
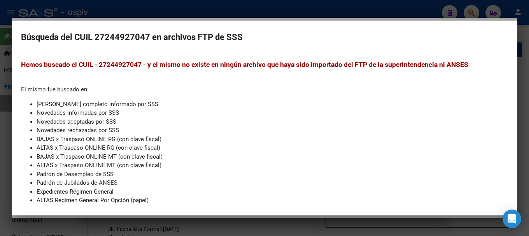
click at [0, 161] on div at bounding box center [264, 118] width 529 height 236
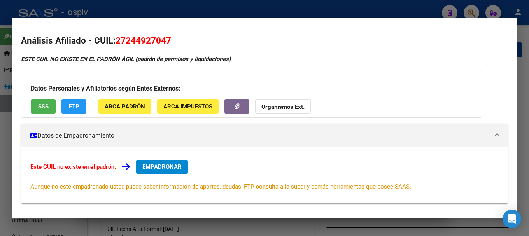
drag, startPoint x: 474, startPoint y: 11, endPoint x: 248, endPoint y: 37, distance: 228.3
click at [470, 12] on div at bounding box center [264, 118] width 529 height 236
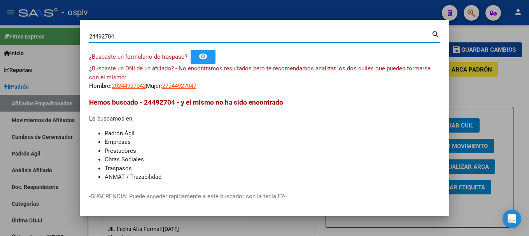
drag, startPoint x: 105, startPoint y: 39, endPoint x: 50, endPoint y: 32, distance: 55.3
click at [50, 32] on div "24492704 Buscar (apellido, dni, cuil, nro traspaso, cuit, obra social) search ¿…" at bounding box center [264, 118] width 529 height 236
type input "36877248"
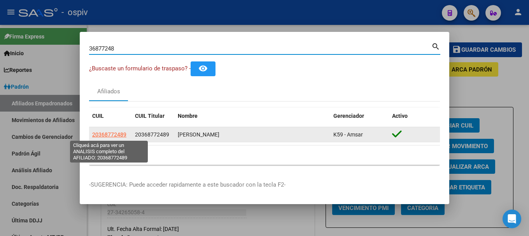
click at [106, 132] on span "20368772489" at bounding box center [109, 135] width 34 height 6
type textarea "20368772489"
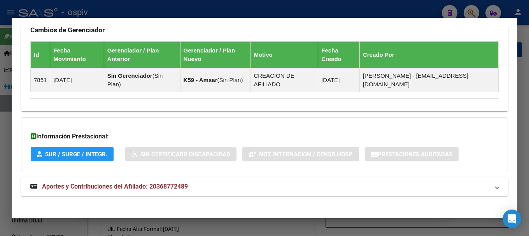
scroll to position [469, 0]
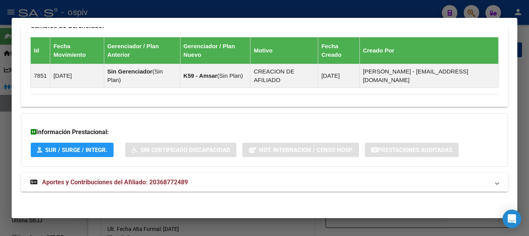
click at [184, 186] on span "Aportes y Contribuciones del Afiliado: 20368772489" at bounding box center [115, 182] width 146 height 7
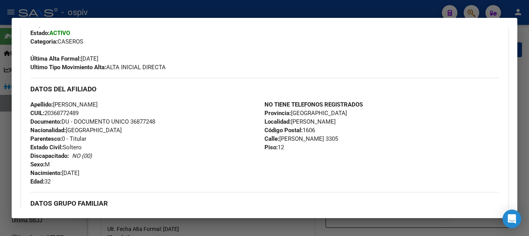
scroll to position [212, 0]
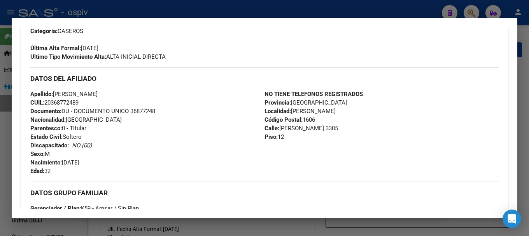
drag, startPoint x: 46, startPoint y: 102, endPoint x: 106, endPoint y: 113, distance: 61.3
click at [106, 111] on div "Apellido: MAURO DAMIAN ROTELLI CUIL: 20368772489 Documento: DU - DOCUMENTO UNIC…" at bounding box center [147, 133] width 234 height 86
click at [87, 102] on div "Apellido: MAURO DAMIAN ROTELLI CUIL: 20368772489 Documento: DU - DOCUMENTO UNIC…" at bounding box center [147, 133] width 234 height 86
drag, startPoint x: 45, startPoint y: 101, endPoint x: 85, endPoint y: 100, distance: 39.7
click at [85, 100] on div "Apellido: MAURO DAMIAN ROTELLI CUIL: 20368772489 Documento: DU - DOCUMENTO UNIC…" at bounding box center [147, 133] width 234 height 86
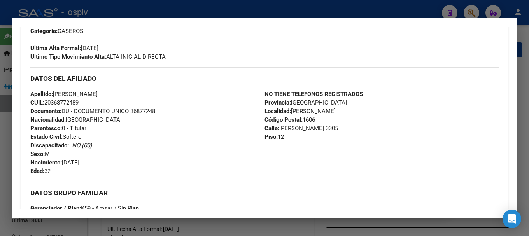
copy span "20368772489"
click at [469, 11] on div at bounding box center [264, 118] width 529 height 236
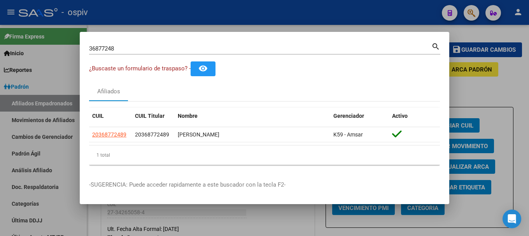
click at [115, 51] on input "36877248" at bounding box center [260, 48] width 342 height 7
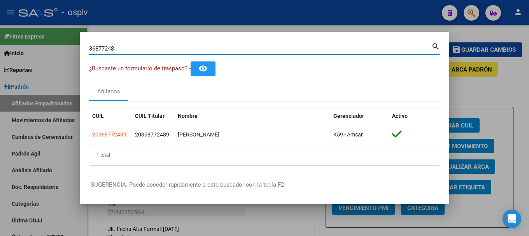
drag, startPoint x: 113, startPoint y: 50, endPoint x: 56, endPoint y: 45, distance: 57.4
click at [67, 45] on div "36877248 Buscar (apellido, dni, cuil, nro traspaso, cuit, obra social) search ¿…" at bounding box center [264, 118] width 529 height 236
type input "24491704"
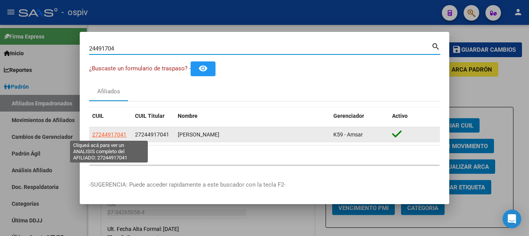
click at [106, 137] on span "27244917041" at bounding box center [109, 135] width 34 height 6
type textarea "27244917041"
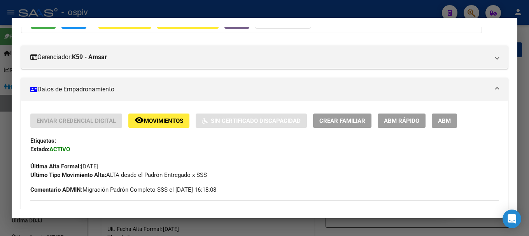
scroll to position [117, 0]
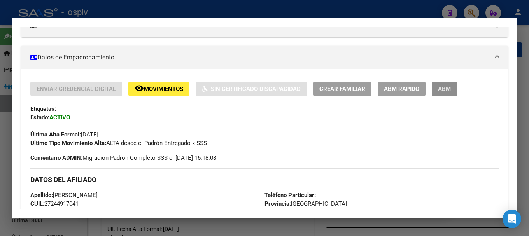
click at [446, 88] on span "ABM" at bounding box center [444, 89] width 13 height 7
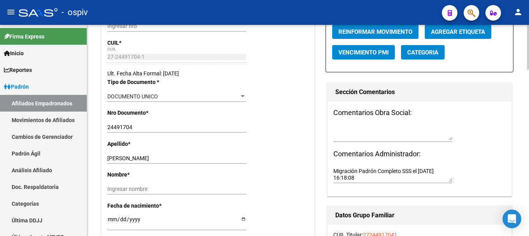
scroll to position [195, 0]
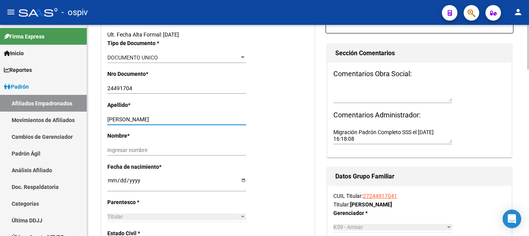
drag, startPoint x: 127, startPoint y: 119, endPoint x: 180, endPoint y: 122, distance: 53.0
click at [180, 122] on input "BRUNO MARTA LORENA" at bounding box center [176, 119] width 139 height 7
type input "BRUNO"
click at [153, 152] on input "Ingresar nombre" at bounding box center [176, 150] width 139 height 7
paste input "MARTA LORENA"
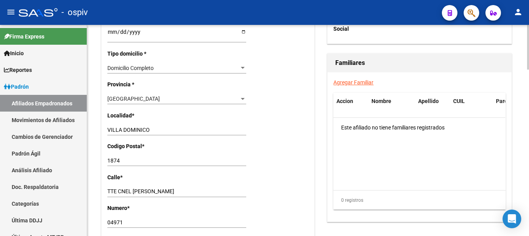
scroll to position [545, 0]
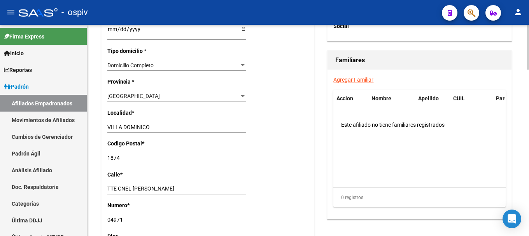
type input "MARTA LORENA"
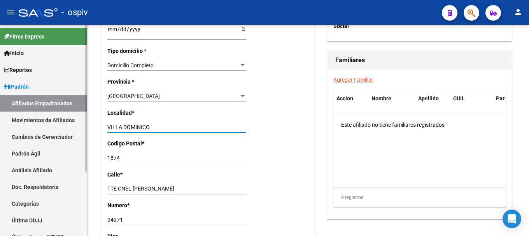
drag, startPoint x: 160, startPoint y: 128, endPoint x: 56, endPoint y: 120, distance: 103.8
click at [56, 120] on mat-sidenav-container "Firma Express Inicio Calendario SSS Instructivos Contacto OS Reportes Padrón Tr…" at bounding box center [264, 130] width 529 height 211
type input "a"
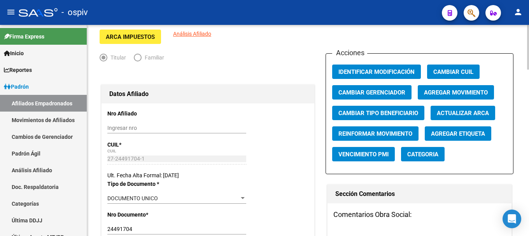
scroll to position [0, 0]
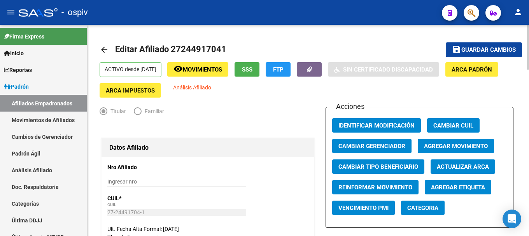
type input "AVELLANEDA"
click at [495, 46] on button "save Guardar cambios" at bounding box center [484, 49] width 76 height 14
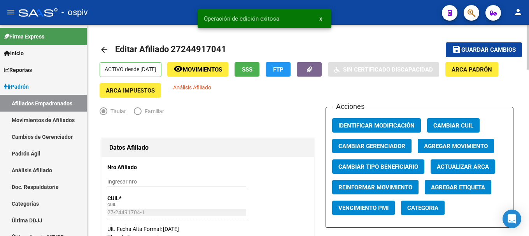
click at [430, 210] on span "Categoria" at bounding box center [422, 208] width 31 height 7
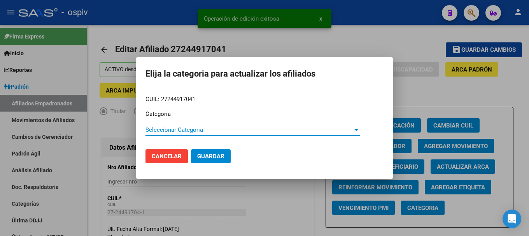
click at [172, 130] on span "Seleccionar Categoria" at bounding box center [249, 129] width 207 height 7
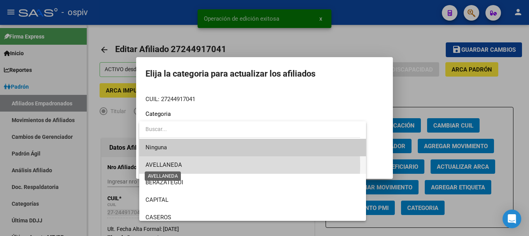
click at [173, 165] on span "AVELLANEDA" at bounding box center [164, 164] width 37 height 7
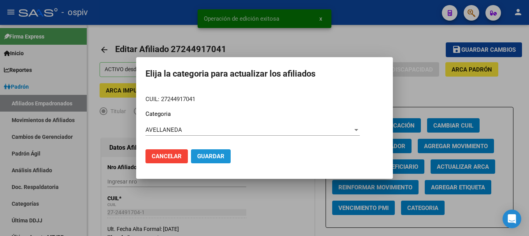
click at [211, 151] on button "Guardar" at bounding box center [211, 156] width 40 height 14
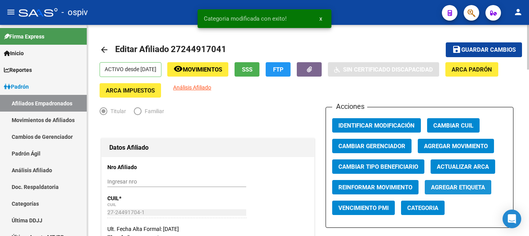
click at [467, 189] on span "Agregar Etiqueta" at bounding box center [458, 187] width 54 height 7
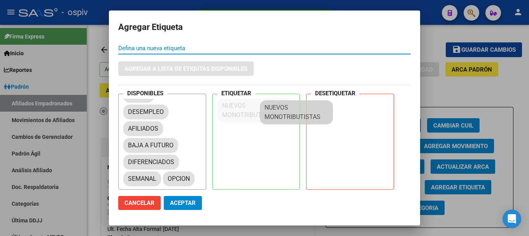
scroll to position [11, 0]
drag, startPoint x: 151, startPoint y: 170, endPoint x: 216, endPoint y: 112, distance: 87.4
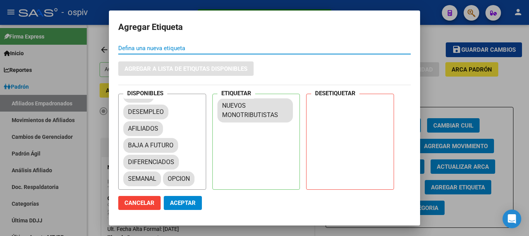
drag, startPoint x: 182, startPoint y: 202, endPoint x: 333, endPoint y: 106, distance: 178.8
click at [182, 202] on span "Aceptar" at bounding box center [183, 203] width 26 height 7
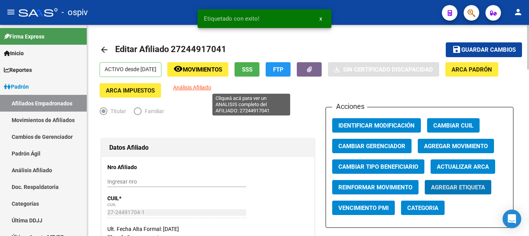
click at [211, 84] on span "Análisis Afiliado" at bounding box center [192, 87] width 38 height 6
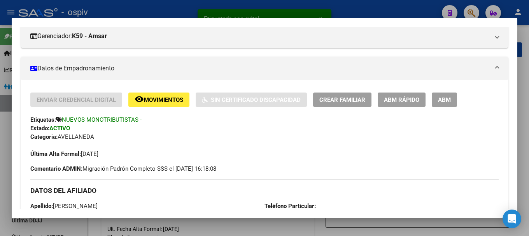
scroll to position [117, 0]
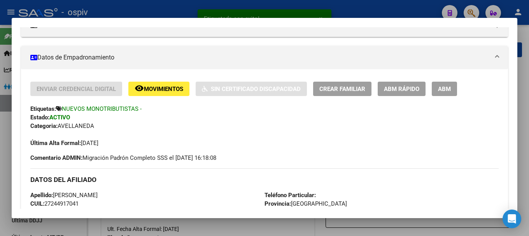
click at [342, 86] on span "Crear Familiar" at bounding box center [342, 89] width 46 height 7
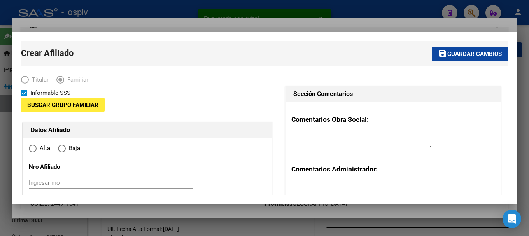
type input "27-24491704-1"
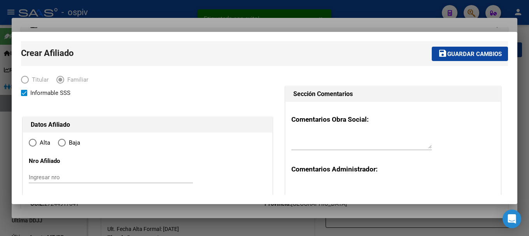
type input "AVELLANEDA"
type input "1874"
type input "TTE CNEL LAFUENTE"
type input "04971"
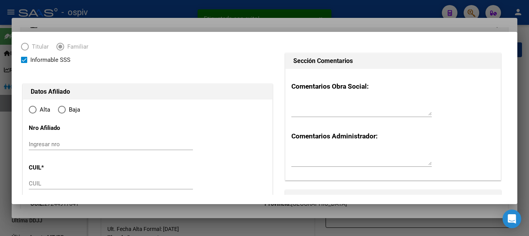
radio input "true"
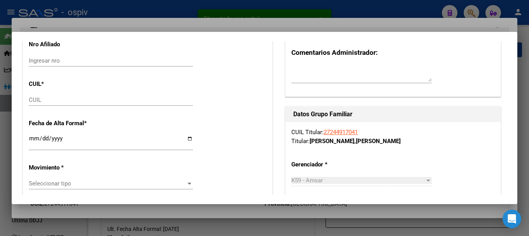
type input "27-24491704-1"
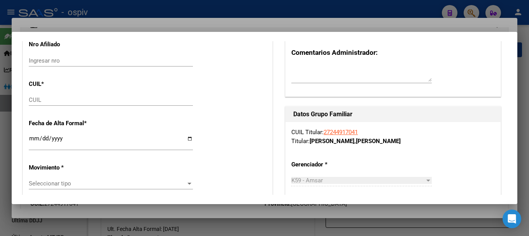
click at [40, 104] on div "CUIL" at bounding box center [111, 100] width 164 height 12
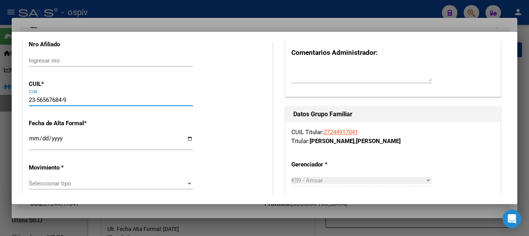
type input "23-56567684-9"
type input "56567684"
type input "BORCHES"
type input "PEDRO DANIEL"
type input "2014-11-15"
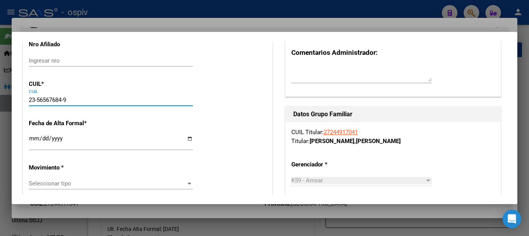
type input "VILLA DOMINICO"
type input "TTE CNEL LAFUENTE"
type input "4971"
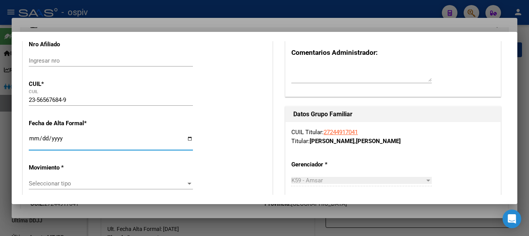
click at [32, 142] on input "Ingresar fecha" at bounding box center [111, 141] width 164 height 12
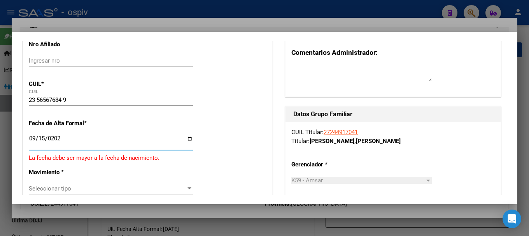
type input "[DATE]"
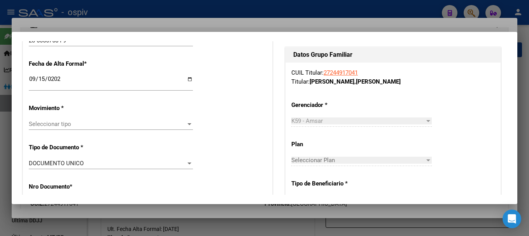
scroll to position [233, 0]
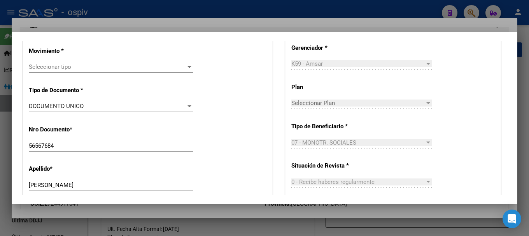
click at [73, 72] on div "Seleccionar tipo Seleccionar tipo" at bounding box center [111, 67] width 164 height 12
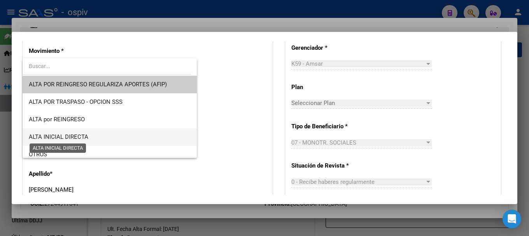
click at [64, 135] on span "ALTA INICIAL DIRECTA" at bounding box center [59, 136] width 60 height 7
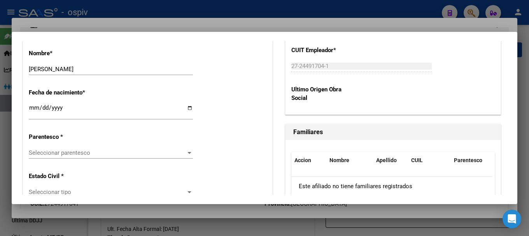
scroll to position [389, 0]
click at [72, 155] on span "Seleccionar parentesco" at bounding box center [107, 152] width 157 height 7
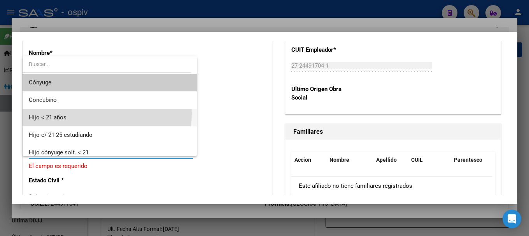
click at [64, 113] on span "Hijo < 21 años" at bounding box center [110, 118] width 162 height 18
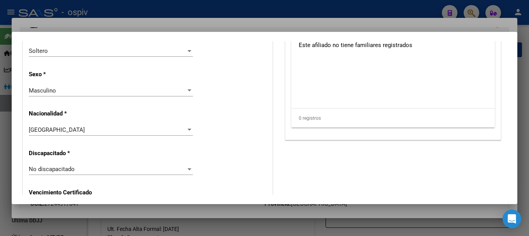
scroll to position [545, 0]
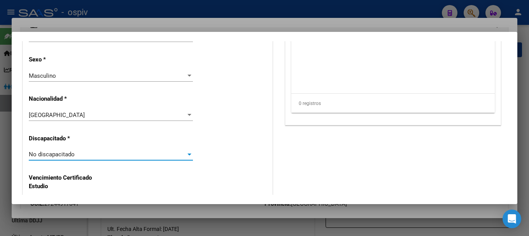
click at [75, 153] on div "No discapacitado" at bounding box center [107, 154] width 157 height 7
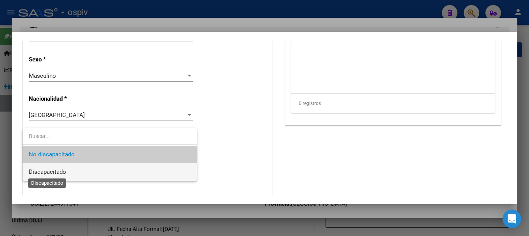
click at [56, 172] on span "Discapacitado" at bounding box center [47, 172] width 37 height 7
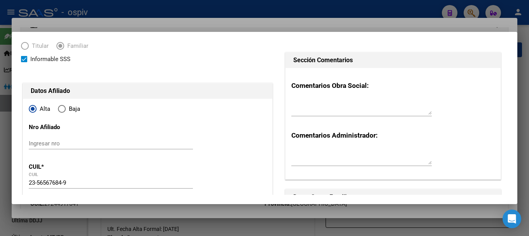
scroll to position [0, 0]
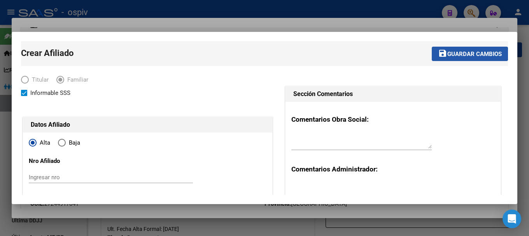
click at [461, 55] on span "Guardar cambios" at bounding box center [475, 54] width 54 height 7
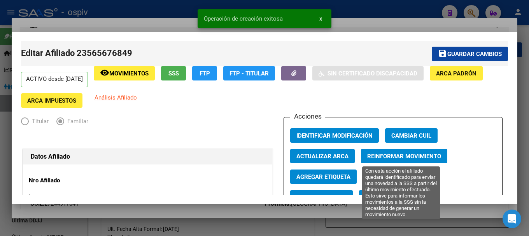
scroll to position [117, 0]
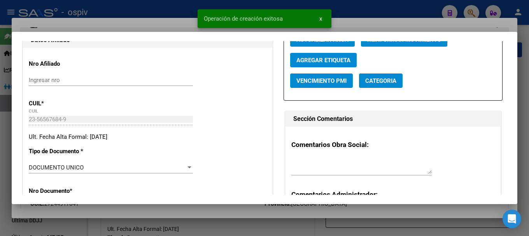
click at [385, 79] on span "Categoria" at bounding box center [380, 80] width 31 height 7
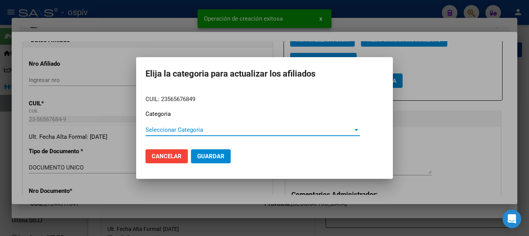
click at [188, 127] on span "Seleccionar Categoria" at bounding box center [249, 129] width 207 height 7
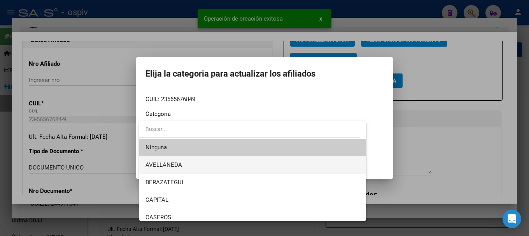
click at [165, 160] on span "AVELLANEDA" at bounding box center [253, 165] width 214 height 18
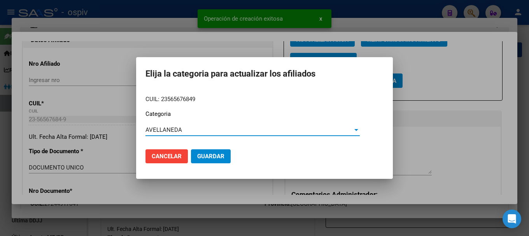
click at [205, 153] on span "Guardar" at bounding box center [210, 156] width 27 height 7
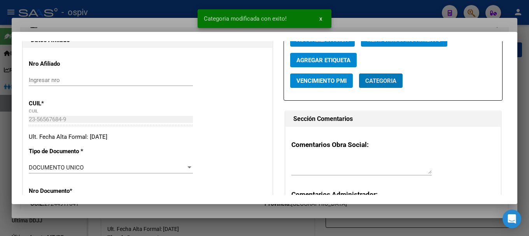
click at [328, 57] on span "Agregar Etiqueta" at bounding box center [324, 60] width 54 height 7
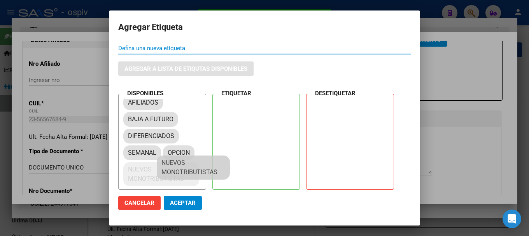
drag, startPoint x: 185, startPoint y: 176, endPoint x: 260, endPoint y: 112, distance: 99.1
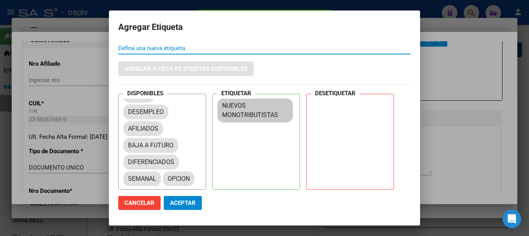
click at [176, 203] on span "Aceptar" at bounding box center [183, 203] width 26 height 7
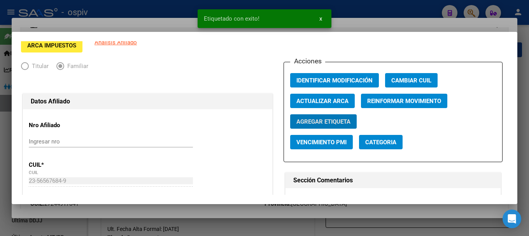
scroll to position [0, 0]
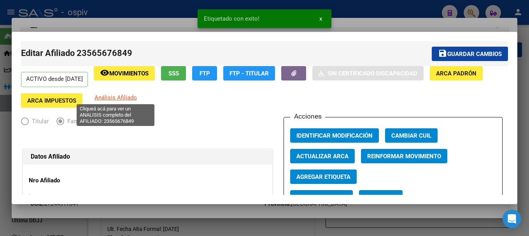
click at [106, 96] on span "Análisis Afiliado" at bounding box center [116, 97] width 42 height 7
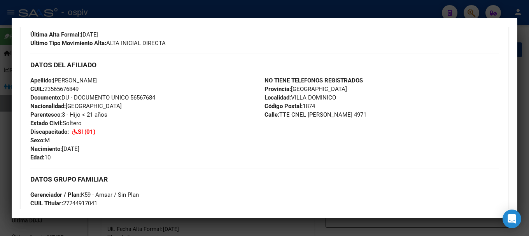
scroll to position [233, 0]
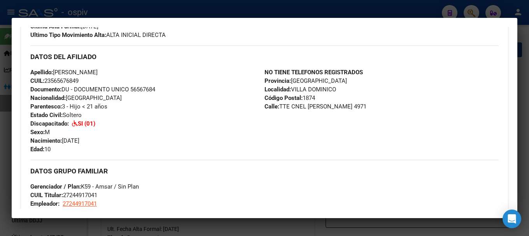
drag, startPoint x: 47, startPoint y: 79, endPoint x: 68, endPoint y: 79, distance: 21.8
click at [67, 79] on span "CUIL: 23565676849" at bounding box center [54, 80] width 48 height 7
drag, startPoint x: 90, startPoint y: 79, endPoint x: 46, endPoint y: 80, distance: 44.8
click at [46, 80] on span "CUIL: 23565676849" at bounding box center [54, 80] width 48 height 7
copy span "23565676849"
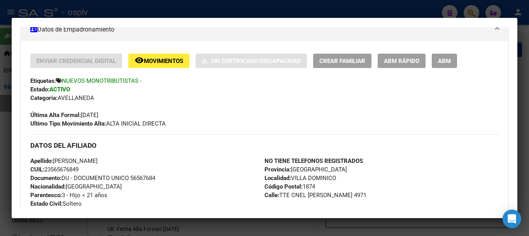
scroll to position [0, 0]
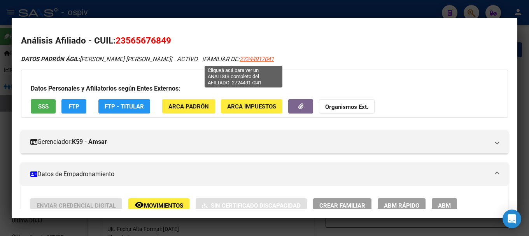
click at [240, 60] on span "27244917041" at bounding box center [257, 59] width 34 height 7
type textarea "27244917041"
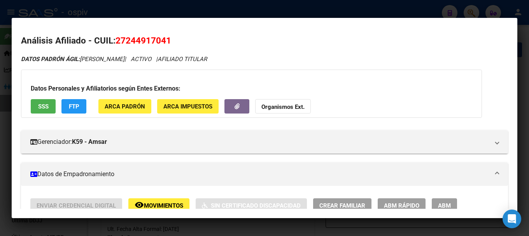
click at [477, 13] on div at bounding box center [264, 118] width 529 height 236
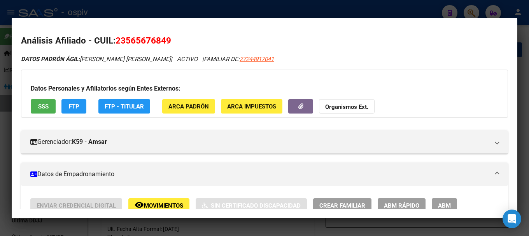
click at [467, 12] on div at bounding box center [264, 118] width 529 height 236
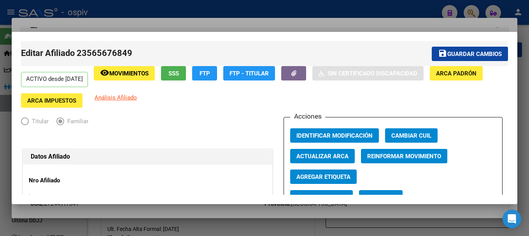
click at [470, 13] on div at bounding box center [264, 118] width 529 height 236
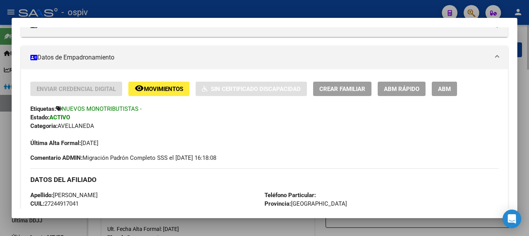
drag, startPoint x: 471, startPoint y: 8, endPoint x: 202, endPoint y: 51, distance: 273.0
click at [471, 8] on div at bounding box center [264, 118] width 529 height 236
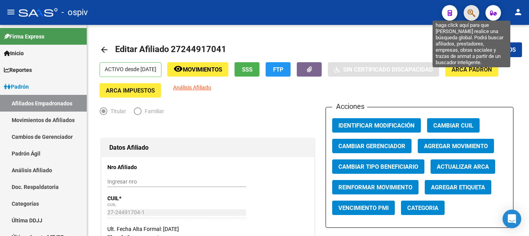
click at [471, 11] on icon "button" at bounding box center [472, 13] width 8 height 9
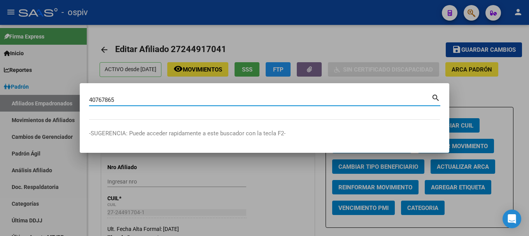
type input "40767865"
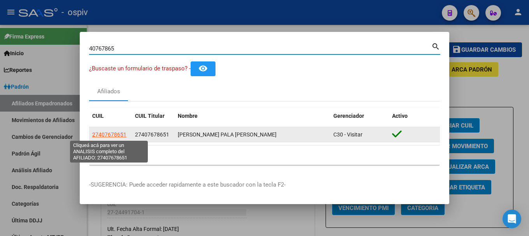
click at [110, 135] on span "27407678651" at bounding box center [109, 135] width 34 height 6
type textarea "27407678651"
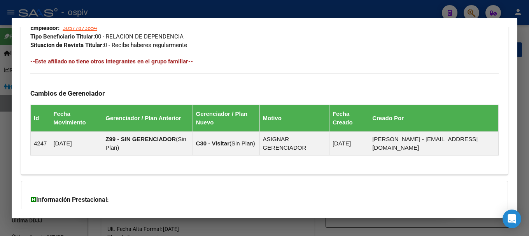
scroll to position [467, 0]
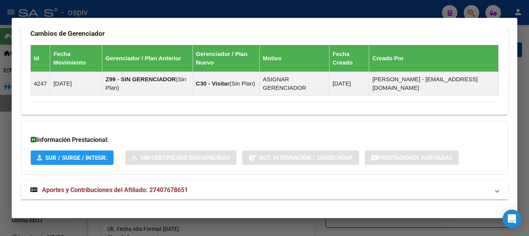
click at [125, 197] on mat-expansion-panel-header "Aportes y Contribuciones del Afiliado: 27407678651" at bounding box center [264, 190] width 487 height 19
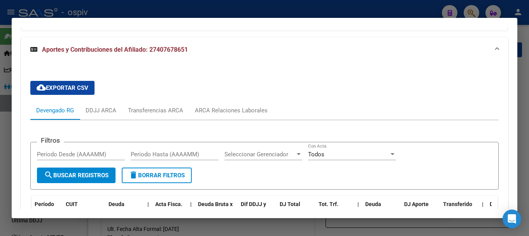
scroll to position [676, 0]
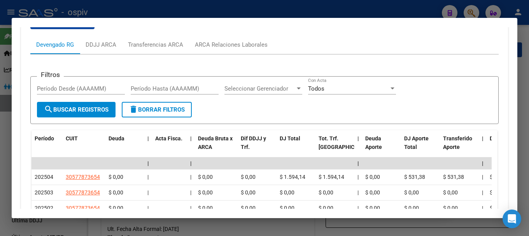
click at [470, 9] on div at bounding box center [264, 118] width 529 height 236
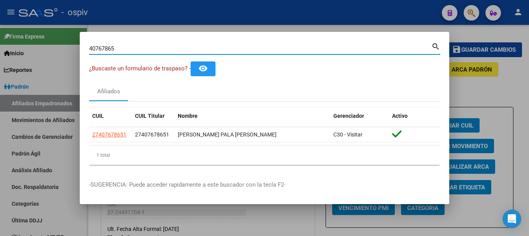
drag, startPoint x: 114, startPoint y: 49, endPoint x: 11, endPoint y: 40, distance: 103.5
click at [11, 40] on div "40767865 Buscar (apellido, dni, cuil, nro traspaso, cuit, obra social) search ¿…" at bounding box center [264, 118] width 529 height 236
type input "42660058"
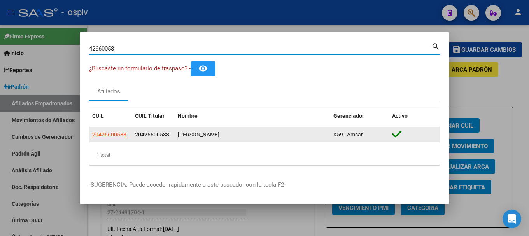
click at [110, 140] on datatable-body-cell "20426600588" at bounding box center [110, 134] width 43 height 15
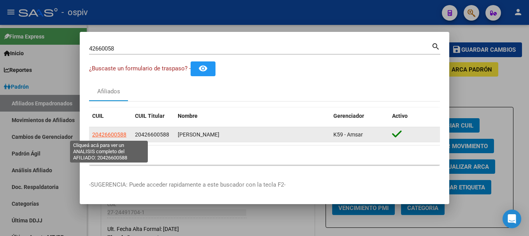
click at [118, 134] on span "20426600588" at bounding box center [109, 135] width 34 height 6
type textarea "20426600588"
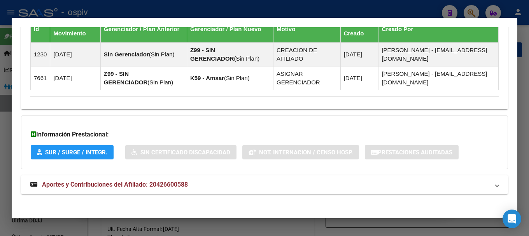
scroll to position [492, 0]
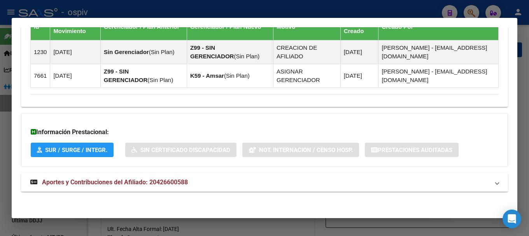
click at [174, 176] on mat-expansion-panel-header "Aportes y Contribuciones del Afiliado: 20426600588" at bounding box center [264, 182] width 487 height 19
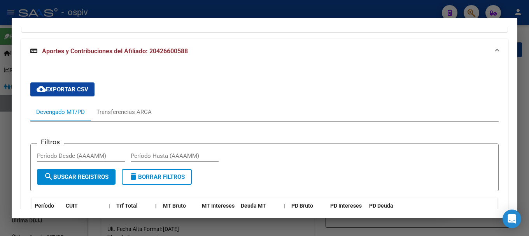
scroll to position [577, 0]
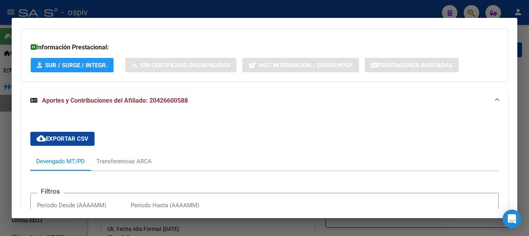
click at [466, 11] on div at bounding box center [264, 118] width 529 height 236
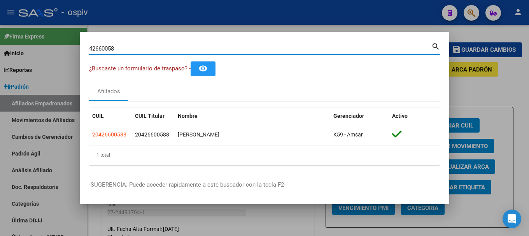
drag, startPoint x: 123, startPoint y: 49, endPoint x: 64, endPoint y: 47, distance: 58.8
click at [64, 47] on div "42660058 Buscar (apellido, dni, cuil, nro traspaso, cuit, obra social) search ¿…" at bounding box center [264, 118] width 529 height 236
type input "24491704"
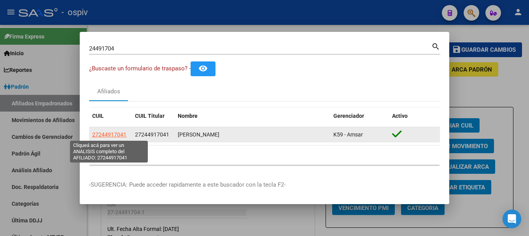
click at [106, 132] on span "27244917041" at bounding box center [109, 135] width 34 height 6
type textarea "27244917041"
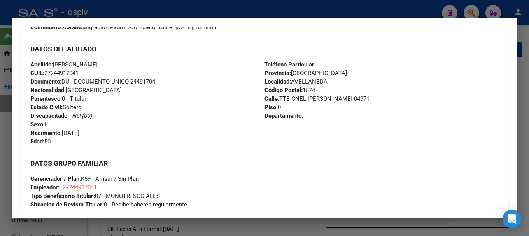
scroll to position [350, 0]
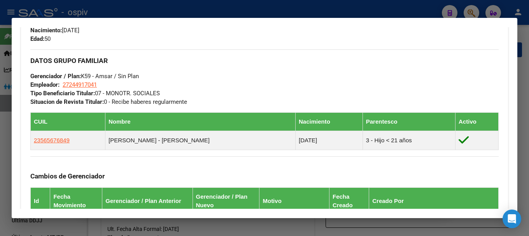
click at [4, 145] on div at bounding box center [264, 118] width 529 height 236
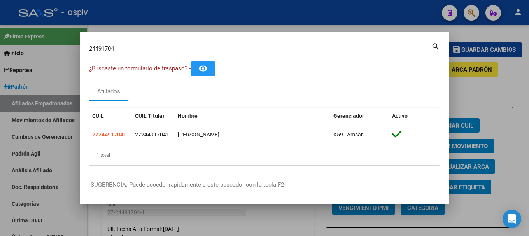
click at [0, 153] on div at bounding box center [264, 118] width 529 height 236
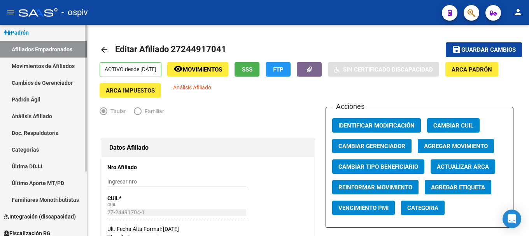
scroll to position [78, 0]
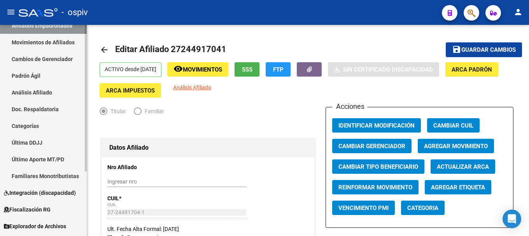
click at [49, 191] on span "Integración (discapacidad)" at bounding box center [40, 193] width 72 height 9
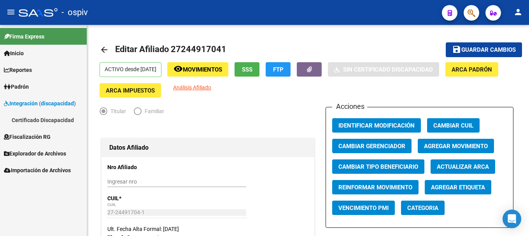
scroll to position [0, 0]
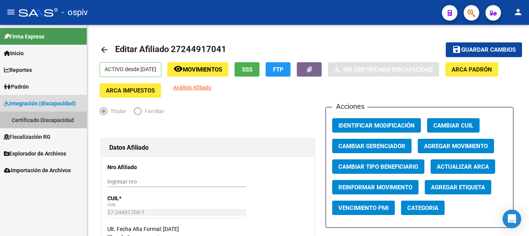
click at [42, 118] on link "Certificado Discapacidad" at bounding box center [43, 120] width 87 height 17
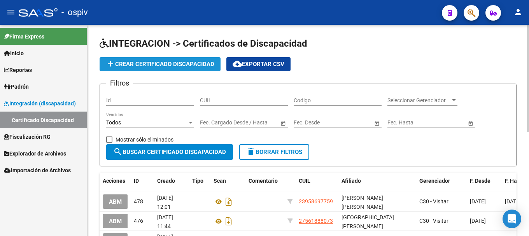
click at [165, 64] on span "add Crear Certificado Discapacidad" at bounding box center [160, 64] width 109 height 7
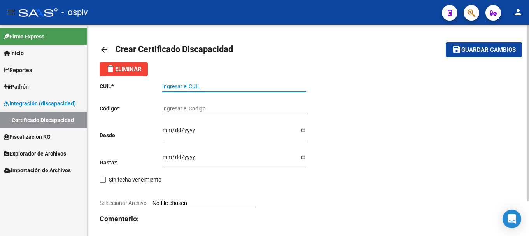
click at [170, 86] on input "Ingresar el CUIL" at bounding box center [234, 86] width 144 height 7
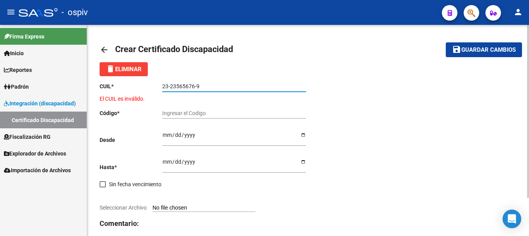
click at [199, 115] on input "Ingresar el Codigo" at bounding box center [234, 113] width 144 height 7
click at [214, 83] on input "23-23565676-9" at bounding box center [234, 86] width 144 height 7
click at [179, 84] on input "23-23565676-9" at bounding box center [234, 86] width 144 height 7
click at [174, 85] on input "23-23565676-9" at bounding box center [234, 86] width 144 height 7
drag, startPoint x: 170, startPoint y: 85, endPoint x: 212, endPoint y: 83, distance: 41.7
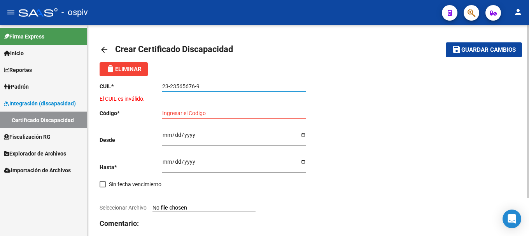
click at [212, 83] on input "23-23565676-9" at bounding box center [234, 86] width 144 height 7
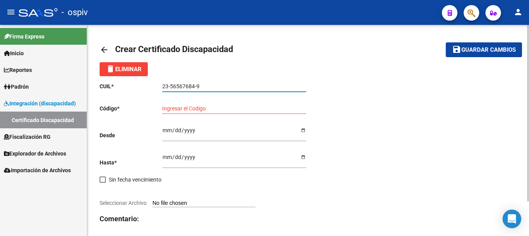
type input "23-56567684-9"
click at [182, 106] on input "Ingresar el Codigo" at bounding box center [234, 108] width 144 height 7
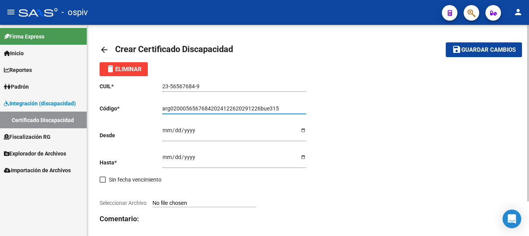
type input "arg02000565676842024122620291226bue315"
click at [167, 131] on input "Ingresar fec. Desde" at bounding box center [234, 133] width 144 height 12
type input "2024-12-26"
click at [166, 160] on input "Ingresar fec. Hasta" at bounding box center [234, 160] width 144 height 12
type input "2029-12-26"
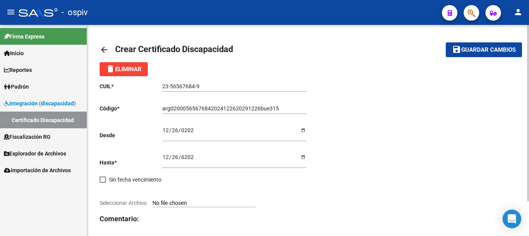
click at [139, 202] on span "Seleccionar Archivo" at bounding box center [123, 203] width 47 height 6
click at [153, 202] on input "Seleccionar Archivo" at bounding box center [204, 203] width 103 height 7
type input "C:\fakepath\WhatsApp Image 2025-08-13 at 16.27.00.jpeg"
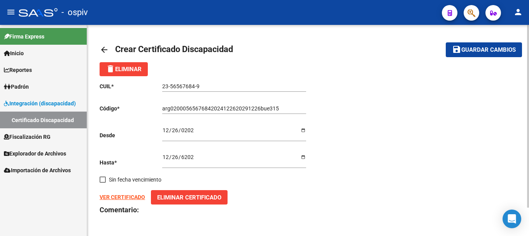
click at [129, 197] on strong "VER CERTIFICADO" at bounding box center [123, 197] width 46 height 6
click at [177, 193] on button "Eliminar Certificado" at bounding box center [189, 197] width 77 height 14
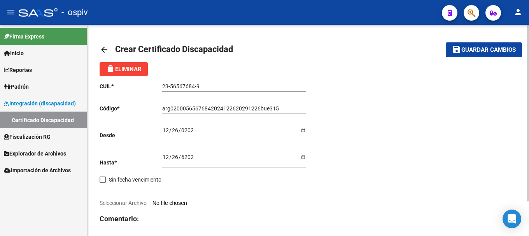
click at [117, 199] on div "CUIL * 23-56567684-9 Ingresar el CUIL Código * arg02000565676842024122620291226…" at bounding box center [204, 167] width 209 height 183
click at [140, 203] on span "Seleccionar Archivo" at bounding box center [123, 203] width 47 height 6
click at [153, 203] on input "Seleccionar Archivo" at bounding box center [204, 203] width 103 height 7
type input "C:\fakepath\CUD BORCHES PEDRO.pdf"
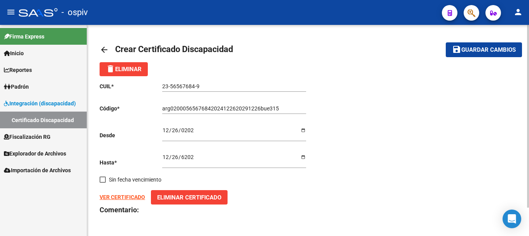
click at [121, 199] on strong "VER CERTIFICADO" at bounding box center [123, 197] width 46 height 6
click at [52, 87] on link "Padrón" at bounding box center [43, 86] width 87 height 17
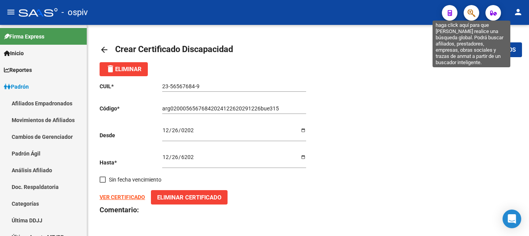
click at [470, 9] on icon "button" at bounding box center [472, 13] width 8 height 9
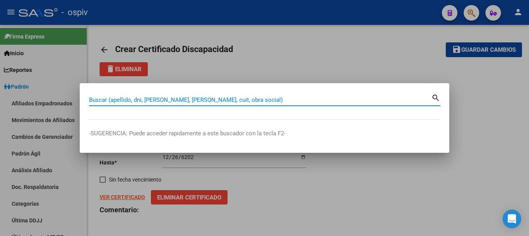
click at [153, 101] on input "Buscar (apellido, dni, [PERSON_NAME], [PERSON_NAME], cuit, obra social)" at bounding box center [260, 100] width 342 height 7
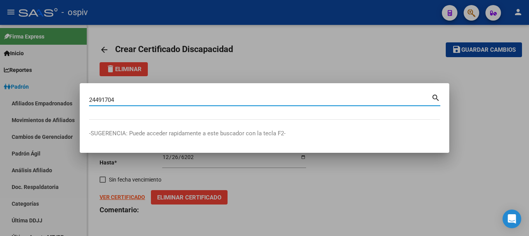
type input "24491704"
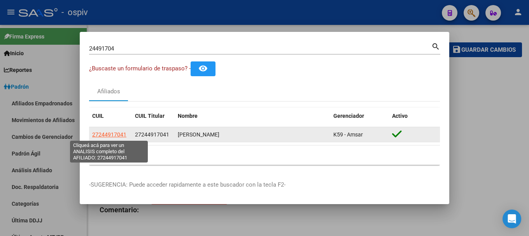
click at [122, 132] on span "27244917041" at bounding box center [109, 135] width 34 height 6
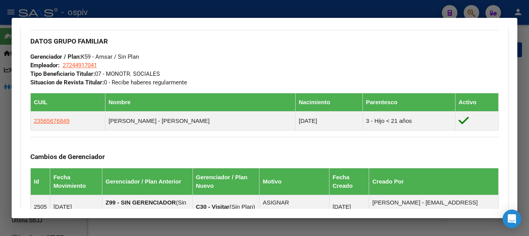
scroll to position [390, 0]
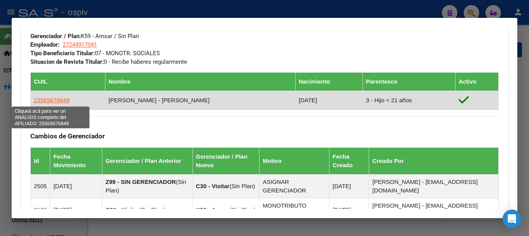
click at [50, 98] on span "23565676849" at bounding box center [52, 100] width 36 height 7
type textarea "23565676849"
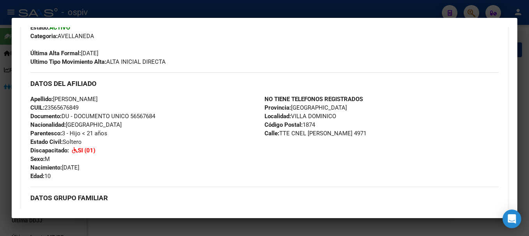
scroll to position [137, 0]
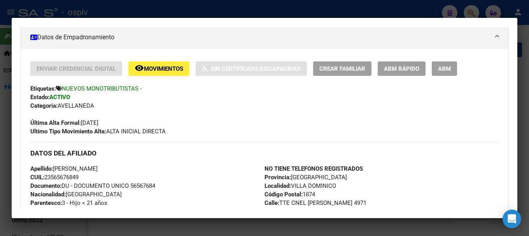
click at [0, 164] on div at bounding box center [264, 118] width 529 height 236
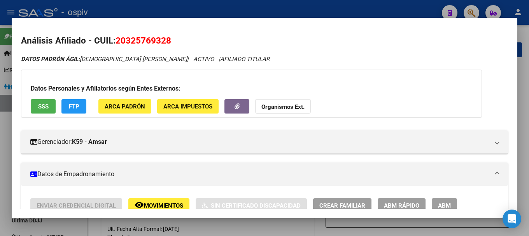
scroll to position [499, 0]
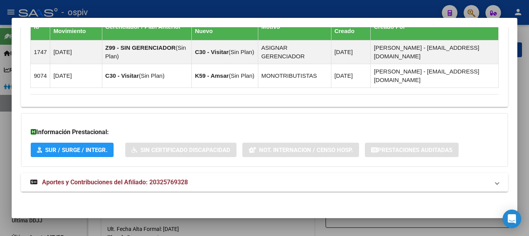
click at [469, 14] on div at bounding box center [264, 118] width 529 height 236
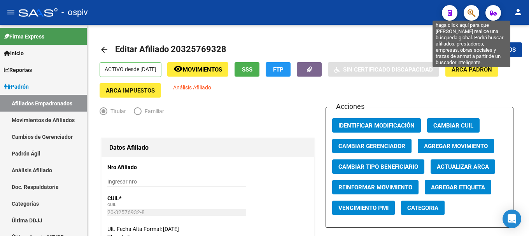
click at [473, 12] on icon "button" at bounding box center [472, 13] width 8 height 9
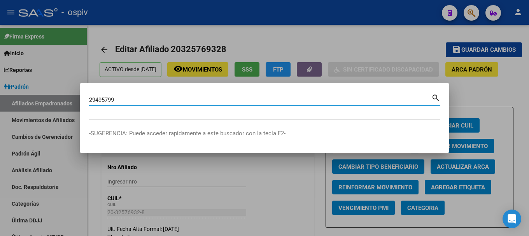
type input "29495799"
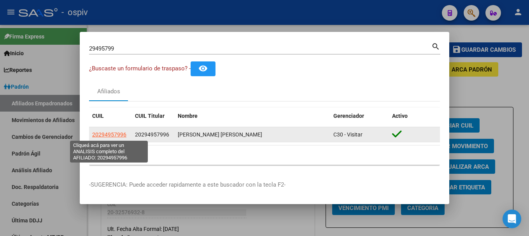
click at [113, 133] on span "20294957996" at bounding box center [109, 135] width 34 height 6
type textarea "20294957996"
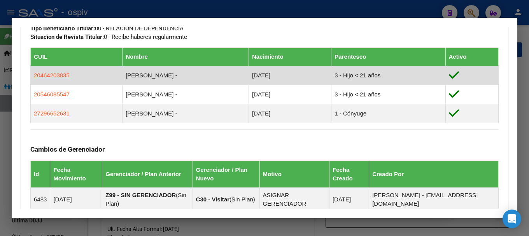
scroll to position [428, 0]
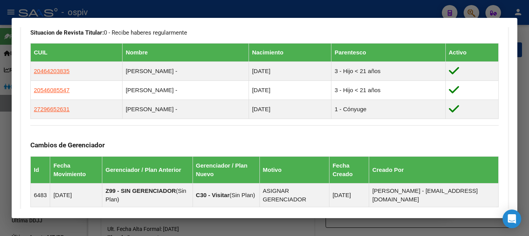
click at [472, 8] on div at bounding box center [264, 118] width 529 height 236
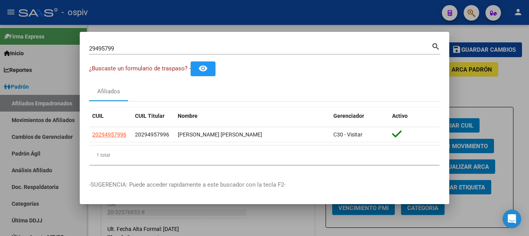
drag, startPoint x: 131, startPoint y: 49, endPoint x: 74, endPoint y: 53, distance: 57.3
click at [74, 53] on div "29495799 Buscar (apellido, dni, cuil, nro traspaso, cuit, obra social) search ¿…" at bounding box center [264, 118] width 529 height 236
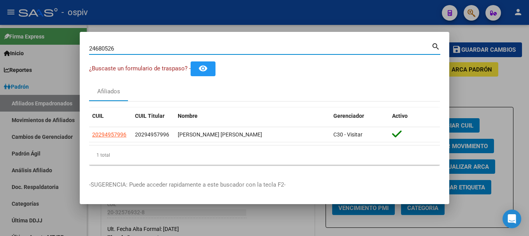
type input "24680526"
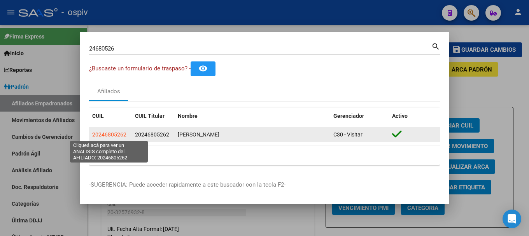
click at [116, 136] on span "20246805262" at bounding box center [109, 135] width 34 height 6
type textarea "20246805262"
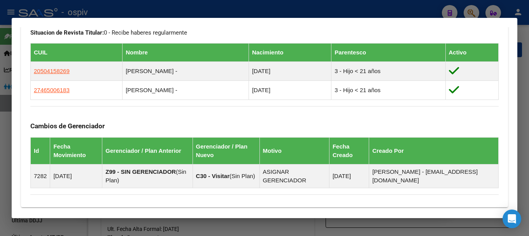
scroll to position [528, 0]
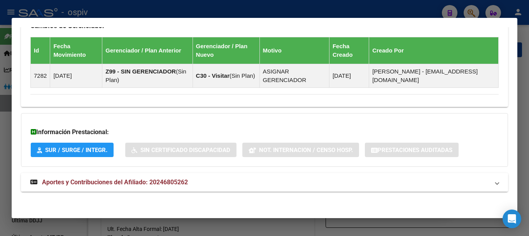
click at [97, 188] on mat-expansion-panel-header "Aportes y Contribuciones del Afiliado: 20246805262" at bounding box center [264, 182] width 487 height 19
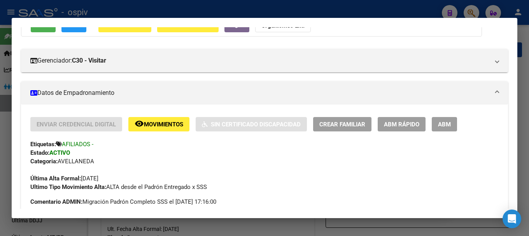
scroll to position [0, 0]
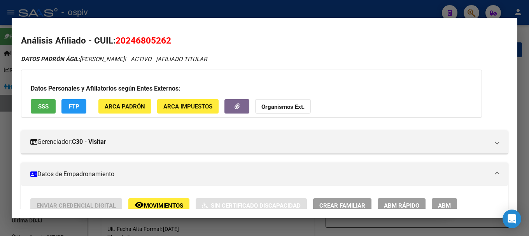
click at [50, 105] on button "SSS" at bounding box center [43, 106] width 25 height 14
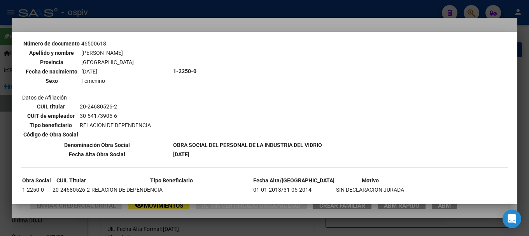
scroll to position [486, 0]
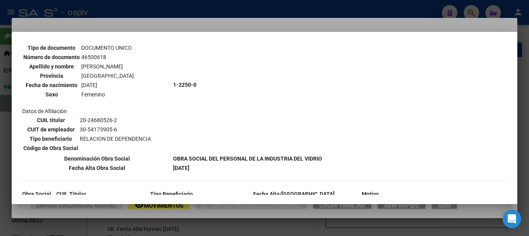
click at [0, 182] on div at bounding box center [264, 118] width 529 height 236
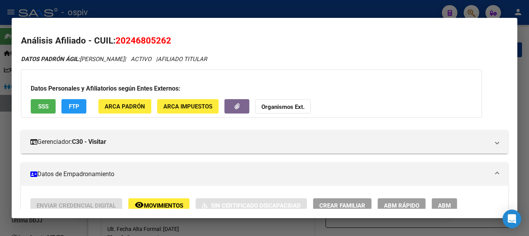
drag, startPoint x: 126, startPoint y: 39, endPoint x: 165, endPoint y: 44, distance: 38.4
click at [165, 44] on span "20246805262" at bounding box center [144, 40] width 56 height 10
copy span "24680526"
click at [474, 9] on div at bounding box center [264, 118] width 529 height 236
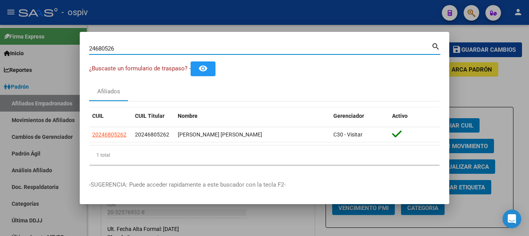
drag, startPoint x: 131, startPoint y: 48, endPoint x: 84, endPoint y: 47, distance: 47.5
click at [84, 47] on mat-dialog-content "24680526 Buscar (apellido, dni, cuil, nro traspaso, cuit, obra social) search ¿…" at bounding box center [265, 106] width 370 height 130
drag, startPoint x: 127, startPoint y: 46, endPoint x: 90, endPoint y: 49, distance: 37.5
click at [93, 49] on input "24680526" at bounding box center [260, 48] width 342 height 7
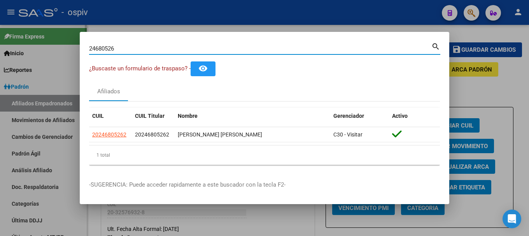
click at [69, 46] on div at bounding box center [264, 118] width 529 height 236
click at [69, 46] on link "Inicio" at bounding box center [43, 53] width 87 height 17
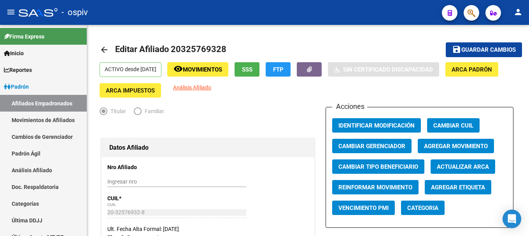
click at [474, 9] on icon "button" at bounding box center [472, 13] width 8 height 9
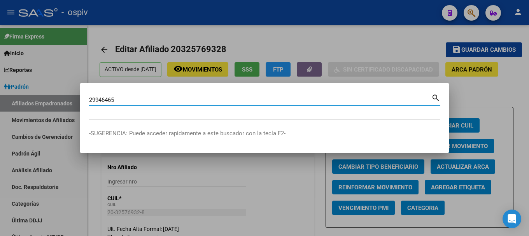
type input "29946465"
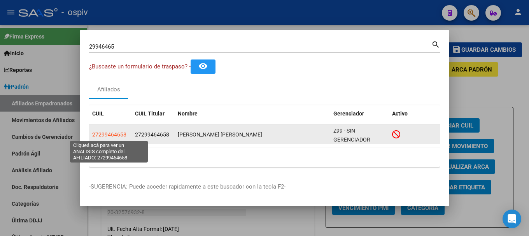
click at [111, 135] on span "27299464658" at bounding box center [109, 135] width 34 height 6
type textarea "27299464658"
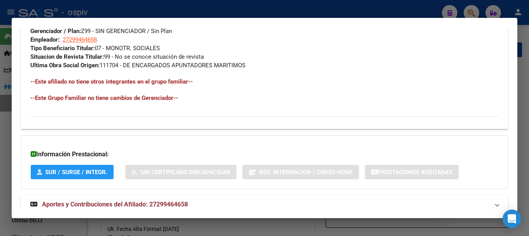
scroll to position [435, 0]
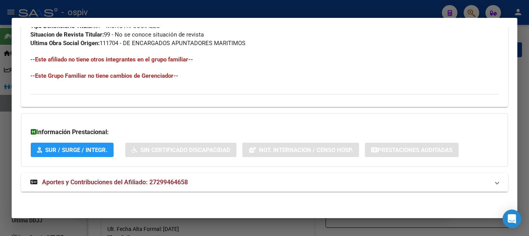
click at [123, 184] on span "Aportes y Contribuciones del Afiliado: 27299464658" at bounding box center [115, 182] width 146 height 7
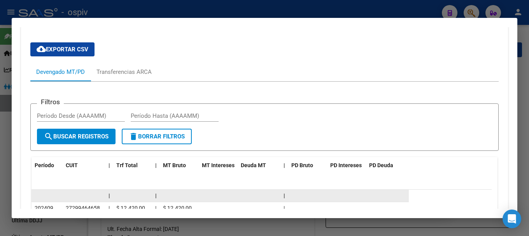
scroll to position [570, 0]
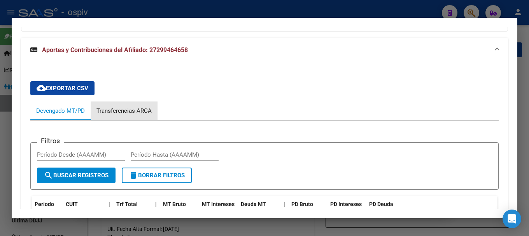
click at [135, 113] on div "Transferencias ARCA" at bounding box center [124, 111] width 55 height 9
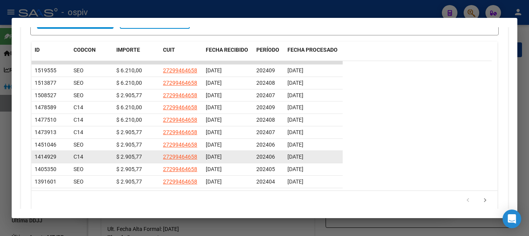
scroll to position [781, 0]
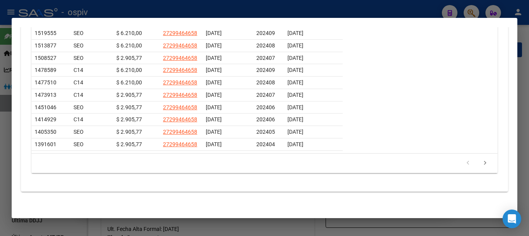
click at [0, 140] on div at bounding box center [264, 118] width 529 height 236
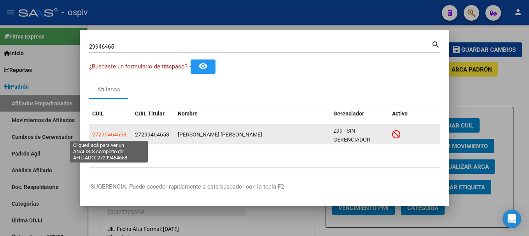
click at [105, 133] on span "27299464658" at bounding box center [109, 135] width 34 height 6
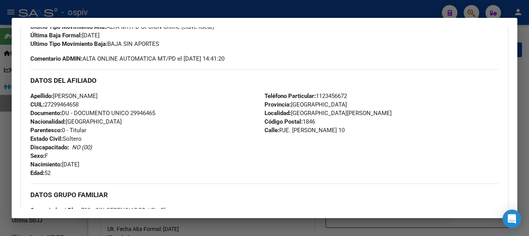
scroll to position [233, 0]
drag, startPoint x: 50, startPoint y: 105, endPoint x: 97, endPoint y: 102, distance: 47.6
click at [97, 102] on div "Apellido: [PERSON_NAME]: 27299464658 Documento: DU - DOCUMENTO UNICO 29946465 N…" at bounding box center [147, 134] width 234 height 86
click at [475, 9] on div at bounding box center [264, 118] width 529 height 236
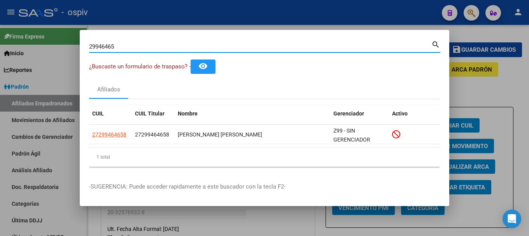
drag, startPoint x: 116, startPoint y: 48, endPoint x: 35, endPoint y: 45, distance: 81.4
click at [35, 45] on div "29946465 Buscar (apellido, dni, cuil, nro traspaso, cuit, obra social) search ¿…" at bounding box center [264, 118] width 529 height 236
type input "24491704"
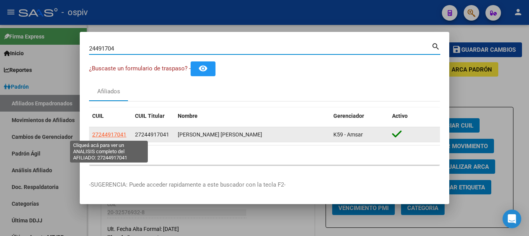
click at [122, 135] on span "27244917041" at bounding box center [109, 135] width 34 height 6
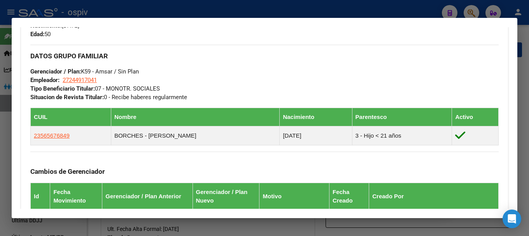
scroll to position [389, 0]
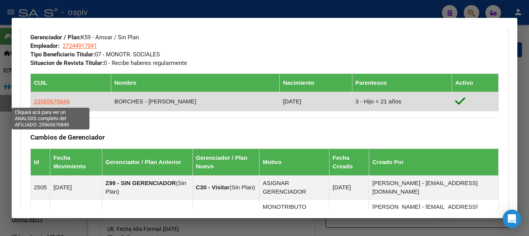
click at [51, 104] on span "23565676849" at bounding box center [52, 101] width 36 height 7
type textarea "23565676849"
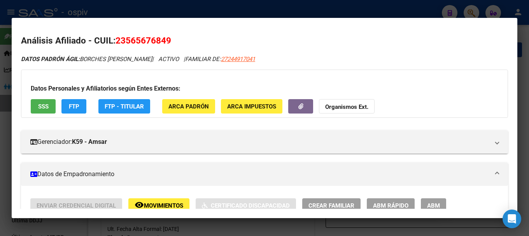
scroll to position [156, 0]
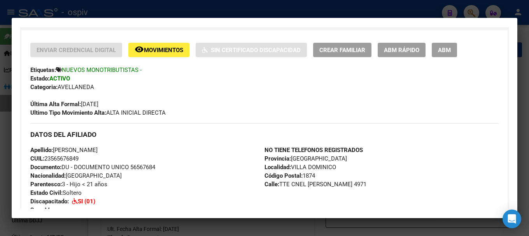
click at [0, 138] on div at bounding box center [264, 118] width 529 height 236
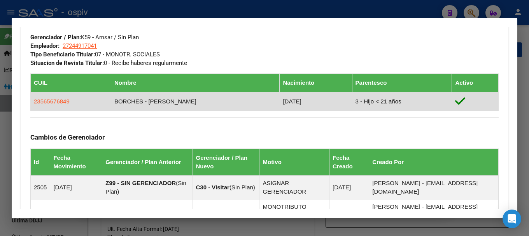
drag, startPoint x: 33, startPoint y: 100, endPoint x: 72, endPoint y: 99, distance: 38.5
click at [72, 99] on td "23565676849" at bounding box center [71, 101] width 81 height 19
copy span "23565676849"
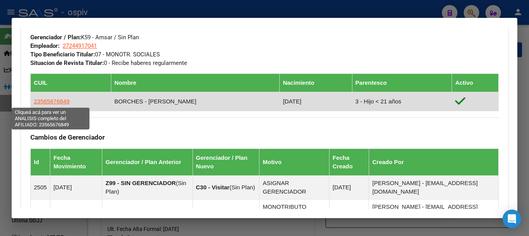
click at [59, 100] on span "23565676849" at bounding box center [52, 101] width 36 height 7
copy span "23565676849"
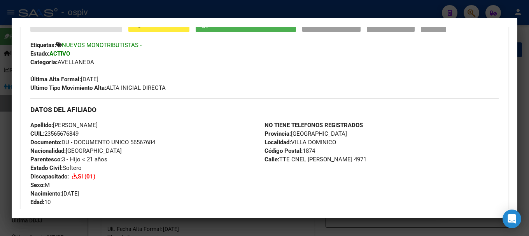
scroll to position [311, 0]
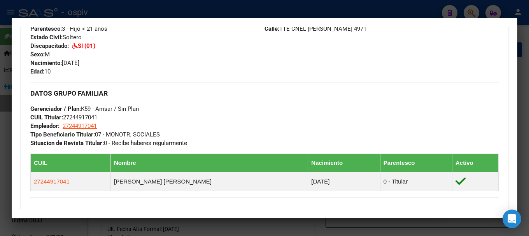
click at [10, 147] on div at bounding box center [264, 118] width 529 height 236
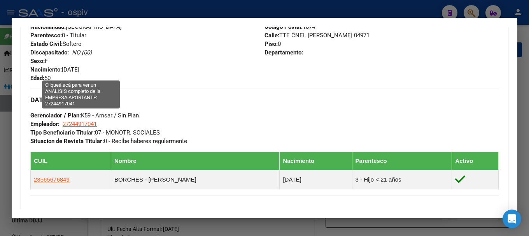
scroll to position [272, 0]
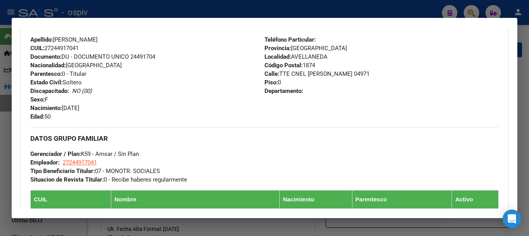
click at [475, 12] on div at bounding box center [264, 118] width 529 height 236
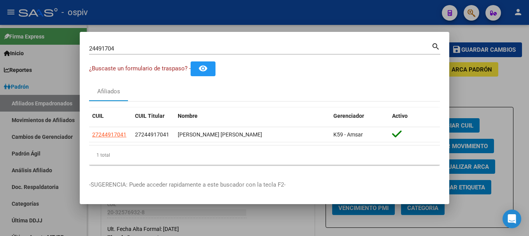
drag, startPoint x: 140, startPoint y: 53, endPoint x: 70, endPoint y: 42, distance: 70.8
click at [70, 42] on div "24491704 Buscar (apellido, dni, cuil, nro traspaso, cuit, obra social) search ¿…" at bounding box center [264, 118] width 529 height 236
click at [70, 42] on div at bounding box center [264, 118] width 529 height 236
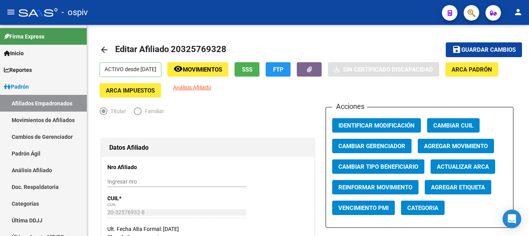
click at [472, 10] on icon "button" at bounding box center [472, 13] width 8 height 9
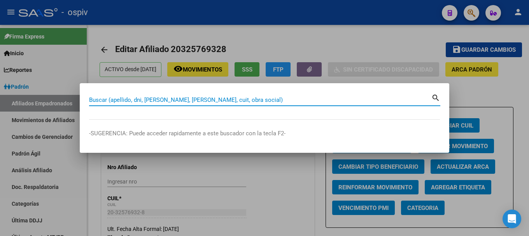
paste input "27404723214"
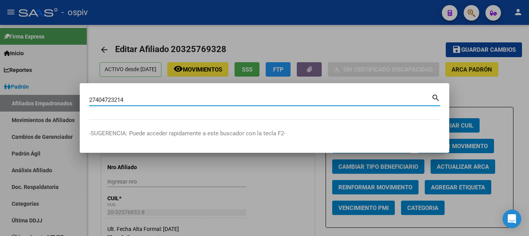
type input "27404723214"
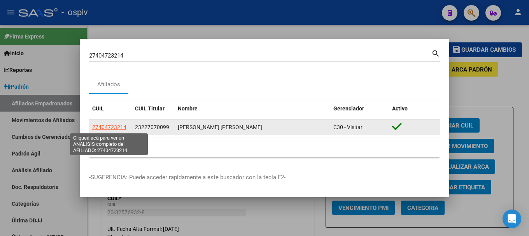
click at [118, 130] on span "27404723214" at bounding box center [109, 127] width 34 height 6
type textarea "27404723214"
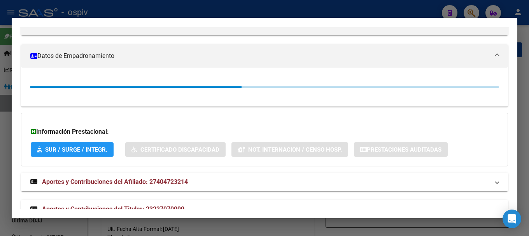
scroll to position [137, 0]
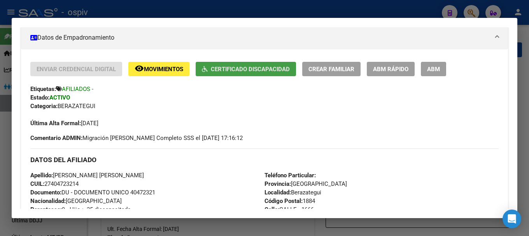
click at [259, 69] on span "Certificado Discapacidad" at bounding box center [250, 69] width 79 height 7
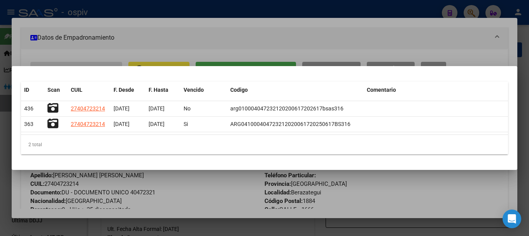
click at [207, 211] on div at bounding box center [264, 118] width 529 height 236
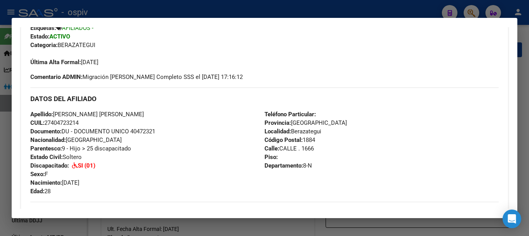
scroll to position [214, 0]
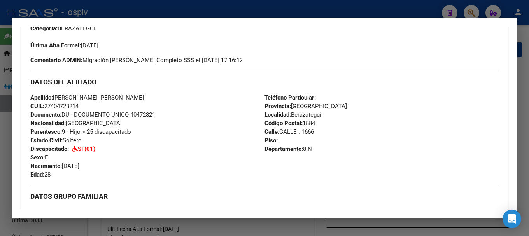
drag, startPoint x: 46, startPoint y: 105, endPoint x: 89, endPoint y: 103, distance: 42.9
click at [89, 103] on div "Apellido: [PERSON_NAME] [PERSON_NAME] CUIL: 27404723214 Documento: DU - DOCUMEN…" at bounding box center [147, 136] width 234 height 86
copy span "27404723214"
click at [0, 178] on div at bounding box center [264, 118] width 529 height 236
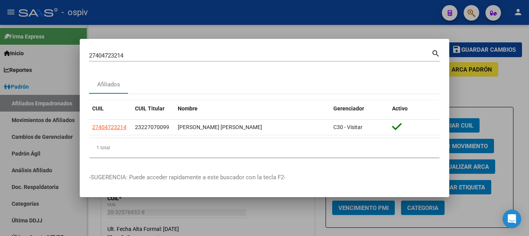
click at [40, 136] on div at bounding box center [264, 118] width 529 height 236
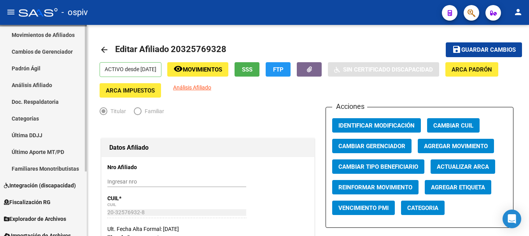
scroll to position [93, 0]
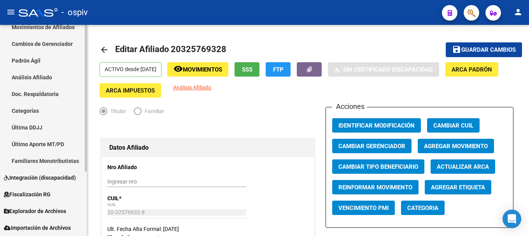
click at [33, 177] on span "Integración (discapacidad)" at bounding box center [40, 178] width 72 height 9
click at [35, 193] on link "Certificado Discapacidad" at bounding box center [43, 194] width 87 height 17
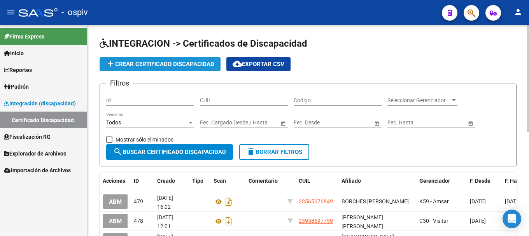
click at [132, 66] on span "add Crear Certificado Discapacidad" at bounding box center [160, 64] width 109 height 7
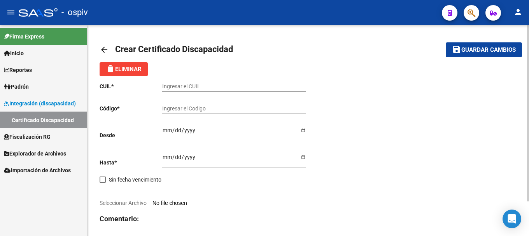
click at [200, 87] on input "Ingresar el CUIL" at bounding box center [234, 86] width 144 height 7
paste input "27-40472321-4"
type input "27-40472321-4"
click at [175, 110] on input "Ingresar el Codigo" at bounding box center [234, 108] width 144 height 7
paste input "ARG-01-00040472321-20250825-99991225-BUE-316"
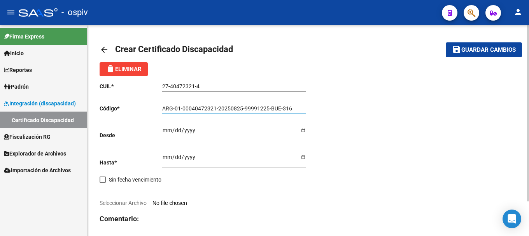
type input "ARG-01-00040472321-20250825-99991225-BUE-316"
click at [163, 132] on input "Ingresar fec. Desde" at bounding box center [234, 133] width 144 height 12
click at [167, 128] on input "Ingresar fec. Desde" at bounding box center [234, 133] width 144 height 12
type input "[DATE]"
click at [164, 160] on input "Ingresar fec. Hasta" at bounding box center [234, 160] width 144 height 12
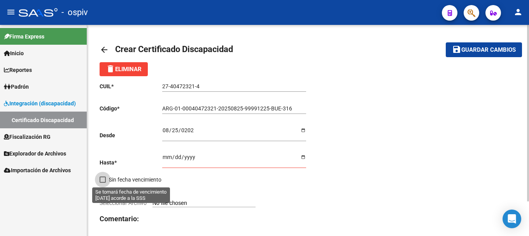
click at [110, 179] on span "Sin fecha vencimiento" at bounding box center [135, 179] width 53 height 9
click at [103, 183] on input "Sin fecha vencimiento" at bounding box center [102, 183] width 0 height 0
checkbox input "true"
type input "[DATE]"
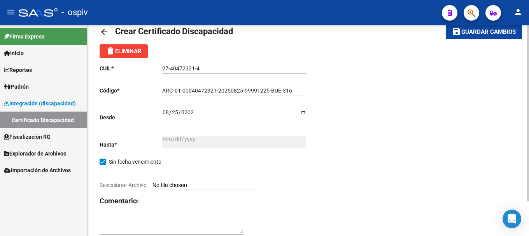
scroll to position [42, 0]
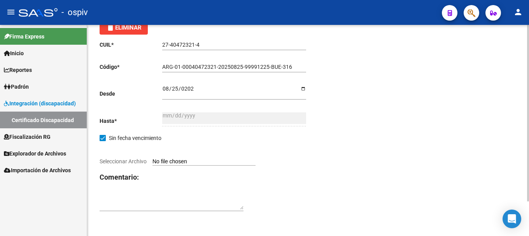
click at [128, 160] on span "Seleccionar Archivo" at bounding box center [123, 161] width 47 height 6
click at [153, 160] on input "Seleccionar Archivo" at bounding box center [204, 161] width 103 height 7
type input "C:\fakepath\cud [PERSON_NAME].pdf"
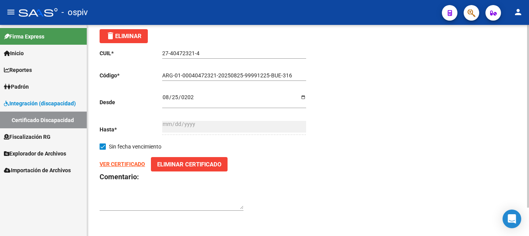
scroll to position [33, 0]
click at [125, 168] on div "VER CERTIFICADO Eliminar Certificado" at bounding box center [204, 164] width 209 height 14
click at [135, 163] on strong "VER CERTIFICADO" at bounding box center [123, 164] width 46 height 6
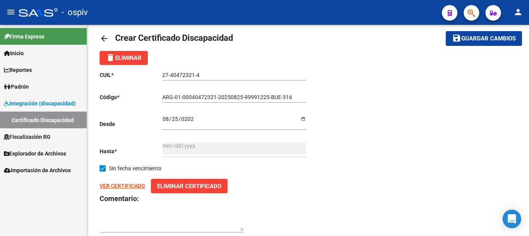
scroll to position [0, 0]
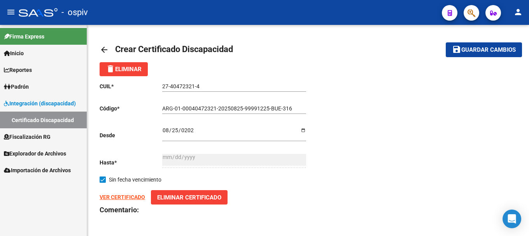
click at [495, 46] on button "save Guardar cambios" at bounding box center [484, 49] width 76 height 14
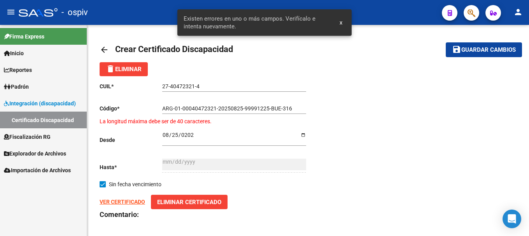
click at [316, 67] on div "delete Eliminar" at bounding box center [308, 69] width 417 height 14
click at [125, 202] on strong "VER CERTIFICADO" at bounding box center [123, 202] width 46 height 6
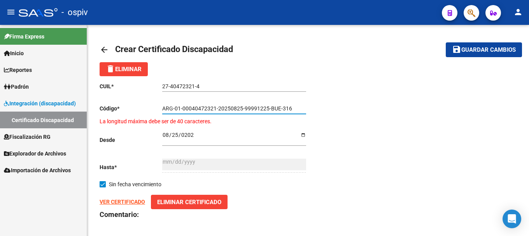
click at [172, 107] on input "ARG-01-00040472321-20250825-99991225-BUE-316" at bounding box center [234, 108] width 144 height 7
click at [178, 107] on input "ARG01-00040472321-20250825-99991225-BUE-316" at bounding box center [234, 108] width 144 height 7
click at [212, 107] on input "ARG0100040472321-20250825-99991225-BUE-316" at bounding box center [234, 108] width 144 height 7
click at [236, 109] on input "ARG010004047232120250825-99991225-BUE-316" at bounding box center [234, 108] width 144 height 7
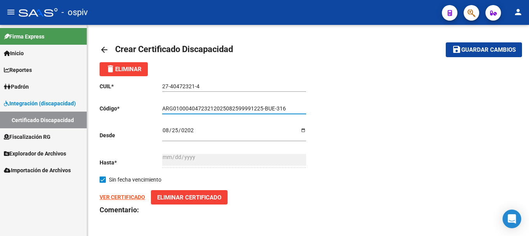
click at [261, 107] on input "ARG01000404723212025082599991225-BUE-316" at bounding box center [234, 108] width 144 height 7
click at [271, 107] on input "ARG01000404723212025082599991225BUE-316" at bounding box center [234, 108] width 144 height 7
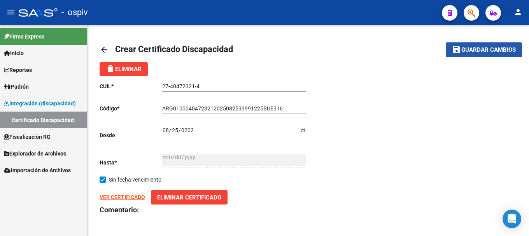
click at [483, 46] on button "save Guardar cambios" at bounding box center [484, 49] width 76 height 14
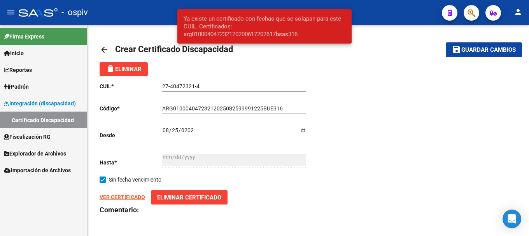
click at [367, 79] on div "CUIL * 27-40472321-4 Ingresar el CUIL Código * ARG01000404723212025082599991225…" at bounding box center [308, 163] width 417 height 174
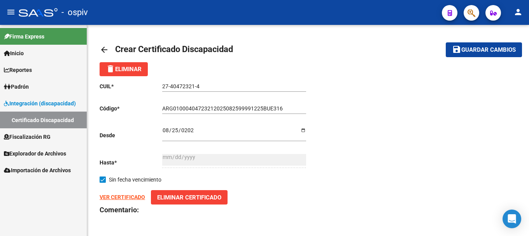
click at [291, 105] on input "ARG01000404723212025082599991225BUE316" at bounding box center [234, 108] width 144 height 7
drag, startPoint x: 279, startPoint y: 108, endPoint x: 283, endPoint y: 108, distance: 4.3
click at [283, 108] on input "ARG01000404723212025082599991225BUE316" at bounding box center [234, 108] width 144 height 7
click at [488, 47] on span "Guardar cambios" at bounding box center [489, 50] width 54 height 7
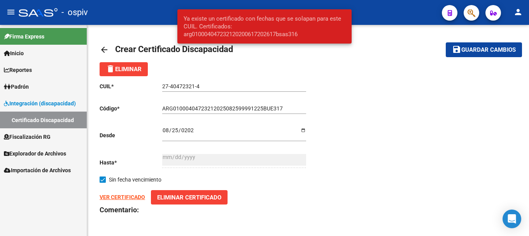
click at [316, 93] on div "CUIL * 27-40472321-4 Ingresar el CUIL Código * ARG01000404723212025082599991225…" at bounding box center [308, 163] width 417 height 174
click at [276, 104] on div "ARG01000404723212025082599991225BUE317 Ingresar el Codigo" at bounding box center [234, 106] width 144 height 16
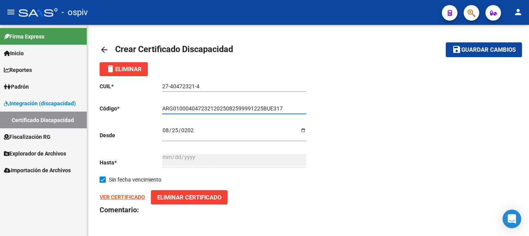
drag, startPoint x: 279, startPoint y: 107, endPoint x: 283, endPoint y: 106, distance: 4.3
click at [283, 106] on input "ARG01000404723212025082599991225BUE317" at bounding box center [234, 108] width 144 height 7
type input "ARG01000404723212025082599991225BUE316"
click at [357, 144] on div "CUIL * 27-40472321-4 Ingresar el CUIL Código * ARG01000404723212025082599991225…" at bounding box center [308, 163] width 417 height 174
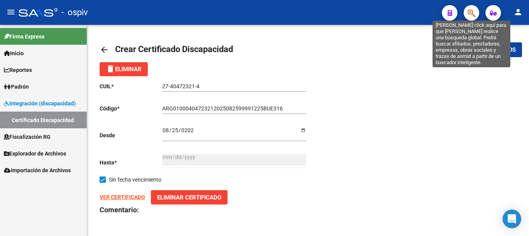
click at [466, 11] on button "button" at bounding box center [472, 13] width 16 height 16
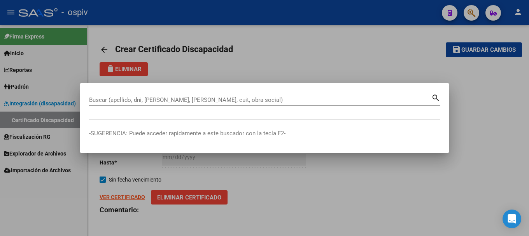
click at [24, 85] on div at bounding box center [264, 118] width 529 height 236
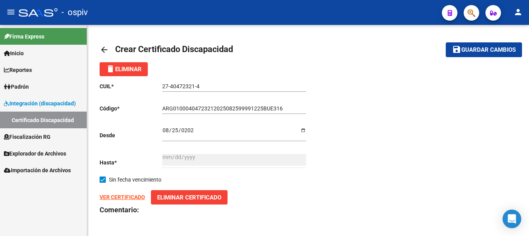
click at [29, 86] on span "Padrón" at bounding box center [16, 87] width 25 height 9
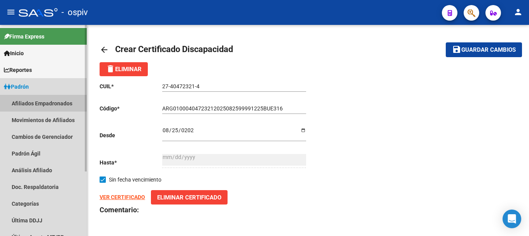
click at [28, 99] on link "Afiliados Empadronados" at bounding box center [43, 103] width 87 height 17
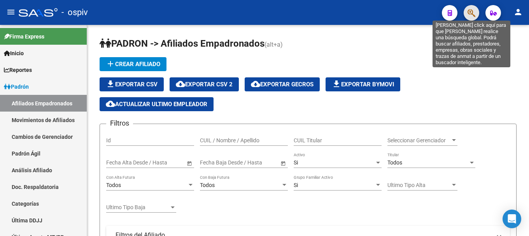
click at [472, 14] on icon "button" at bounding box center [472, 13] width 8 height 9
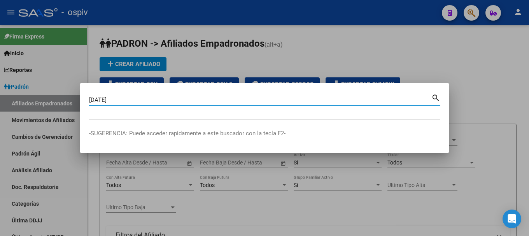
type input "[DATE]"
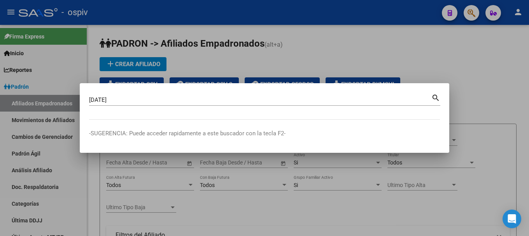
drag, startPoint x: 135, startPoint y: 103, endPoint x: 66, endPoint y: 101, distance: 68.9
click at [66, 101] on div "[DATE] Buscar (apellido, dni, cuil, [PERSON_NAME], cuit, obra social) search -S…" at bounding box center [264, 118] width 529 height 236
click at [124, 100] on input "[DATE]" at bounding box center [260, 100] width 342 height 7
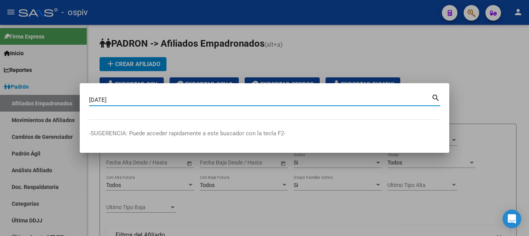
click at [123, 100] on input "25/08/2025" at bounding box center [260, 100] width 342 height 7
click at [111, 98] on input "25/08/2025" at bounding box center [260, 100] width 342 height 7
drag, startPoint x: 126, startPoint y: 100, endPoint x: 86, endPoint y: 97, distance: 40.6
click at [86, 97] on mat-dialog-content "25/08/2025 Buscar (apellido, dni, cuil, nro traspaso, cuit, obra social) search" at bounding box center [265, 106] width 370 height 27
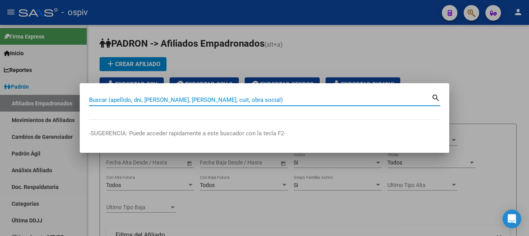
paste input "40472321"
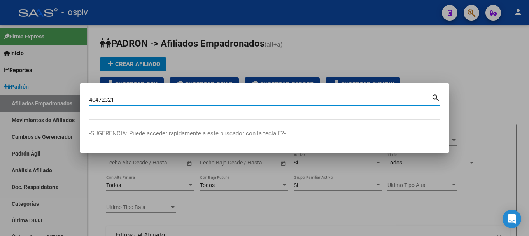
type input "40472321"
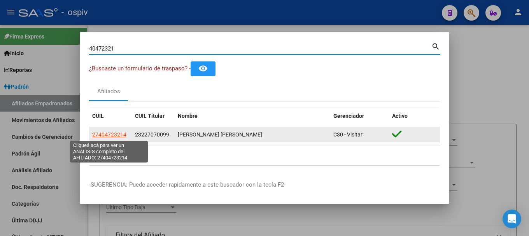
click at [116, 136] on span "27404723214" at bounding box center [109, 135] width 34 height 6
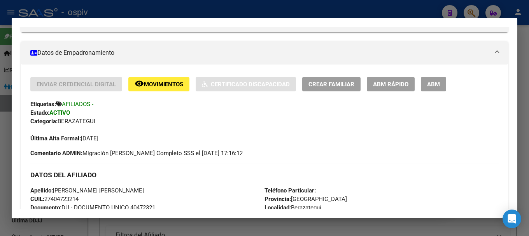
scroll to position [139, 0]
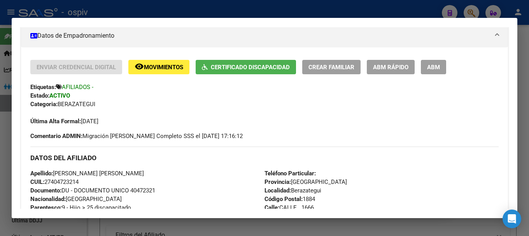
click at [268, 67] on span "Certificado Discapacidad" at bounding box center [250, 67] width 79 height 7
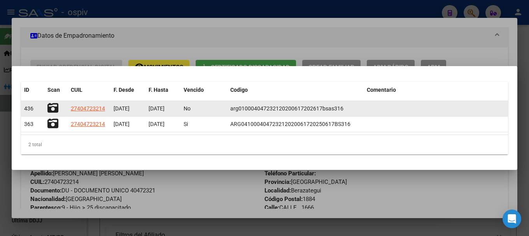
click at [55, 106] on icon at bounding box center [52, 108] width 11 height 11
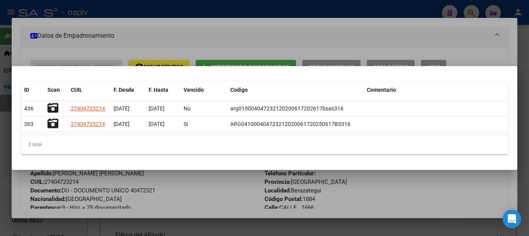
click at [264, 28] on div at bounding box center [264, 118] width 529 height 236
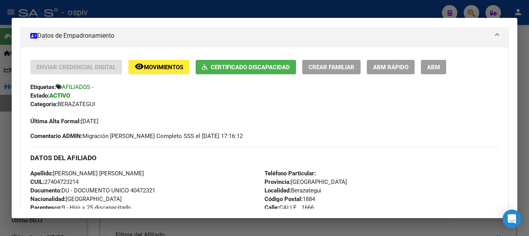
click at [0, 137] on div at bounding box center [264, 118] width 529 height 236
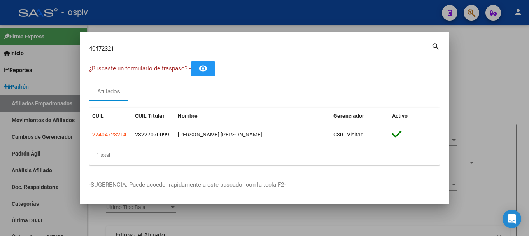
click at [55, 196] on div at bounding box center [264, 118] width 529 height 236
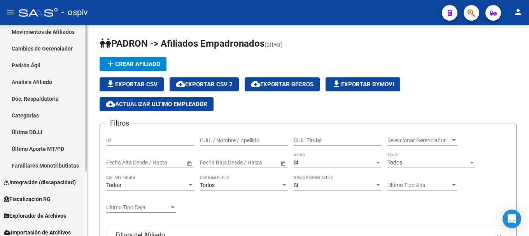
scroll to position [93, 0]
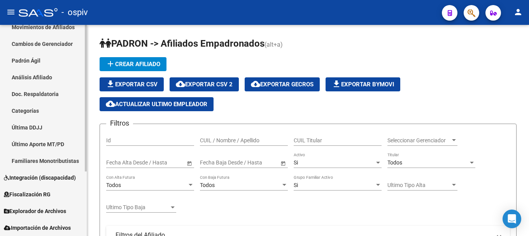
click at [46, 179] on span "Integración (discapacidad)" at bounding box center [40, 178] width 72 height 9
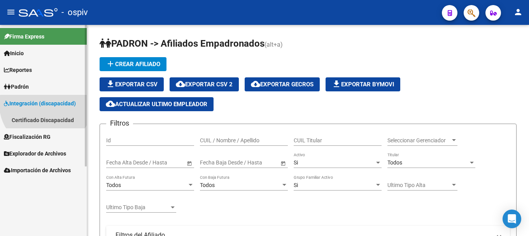
scroll to position [0, 0]
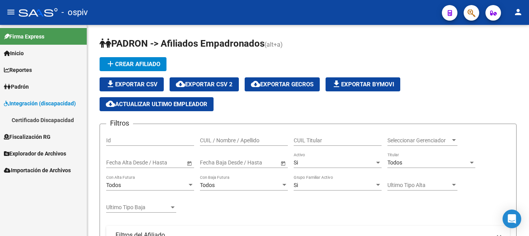
click at [54, 119] on link "Certificado Discapacidad" at bounding box center [43, 120] width 87 height 17
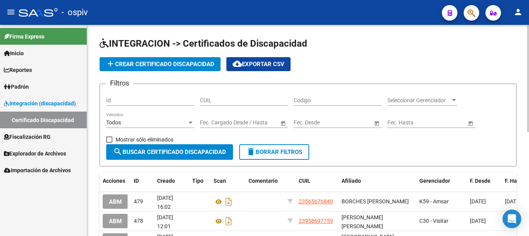
click at [150, 61] on span "add Crear Certificado Discapacidad" at bounding box center [160, 64] width 109 height 7
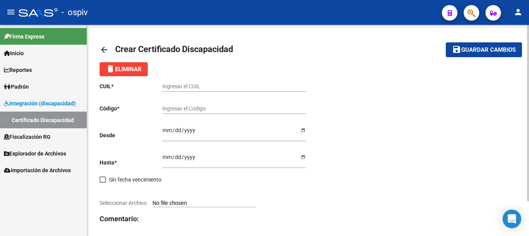
click at [207, 90] on input "Ingresar el CUIL" at bounding box center [234, 86] width 144 height 7
type input "27-40472321-4"
click at [192, 110] on input "Ingresar el Codigo" at bounding box center [234, 108] width 144 height 7
type input "ARG01000404723212025082599991225BUE316"
click at [169, 123] on div "Ingresar fec. Desde" at bounding box center [234, 131] width 144 height 20
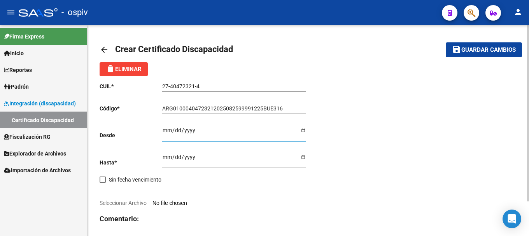
click at [165, 133] on input "Ingresar fec. Desde" at bounding box center [234, 133] width 144 height 12
type input "[DATE]"
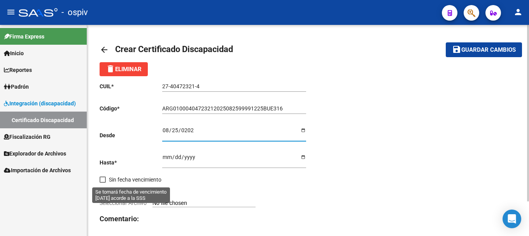
click at [101, 178] on span at bounding box center [103, 180] width 6 height 6
click at [102, 183] on input "Sin fecha vencimiento" at bounding box center [102, 183] width 0 height 0
checkbox input "true"
type input "[DATE]"
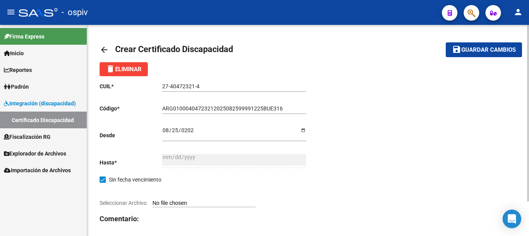
click at [145, 203] on span "Seleccionar Archivo" at bounding box center [123, 203] width 47 height 6
click at [153, 203] on input "Seleccionar Archivo" at bounding box center [204, 203] width 103 height 7
click at [135, 202] on span "Seleccionar Archivo" at bounding box center [123, 203] width 47 height 6
click at [153, 202] on input "Seleccionar Archivo" at bounding box center [204, 203] width 103 height 7
click at [129, 206] on span "Seleccionar Archivo" at bounding box center [123, 203] width 47 height 6
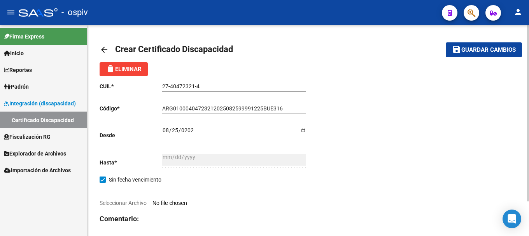
click at [153, 206] on input "Seleccionar Archivo" at bounding box center [204, 203] width 103 height 7
click at [122, 198] on div "CUIL * 27-40472321-4 Ingresar el CUIL Código * ARG01000404723212025082599991225…" at bounding box center [204, 167] width 209 height 183
click at [122, 203] on span "Seleccionar Archivo" at bounding box center [123, 203] width 47 height 6
click at [153, 203] on input "Seleccionar Archivo" at bounding box center [204, 203] width 103 height 7
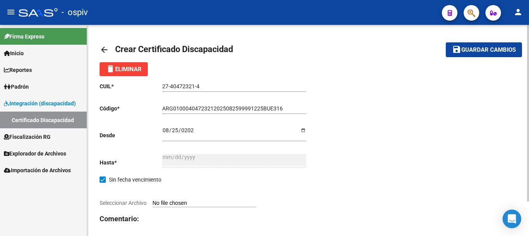
type input "C:\fakepath\cud [PERSON_NAME].pdf"
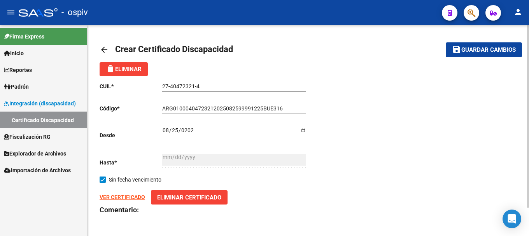
click at [467, 50] on span "Guardar cambios" at bounding box center [489, 50] width 54 height 7
click at [117, 199] on strong "VER CERTIFICADO" at bounding box center [123, 197] width 46 height 6
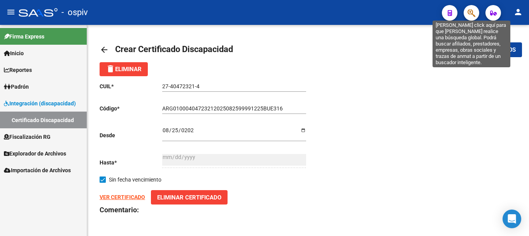
click at [475, 11] on icon "button" at bounding box center [472, 13] width 8 height 9
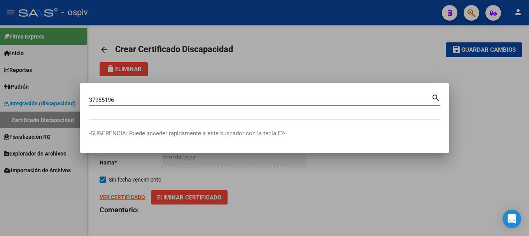
type input "37985196"
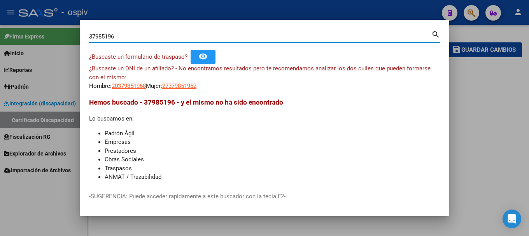
drag, startPoint x: 112, startPoint y: 36, endPoint x: 53, endPoint y: 34, distance: 58.8
click at [53, 34] on div "37985196 Buscar (apellido, dni, cuil, nro traspaso, cuit, obra social) search ¿…" at bounding box center [264, 118] width 529 height 236
type input "24491704"
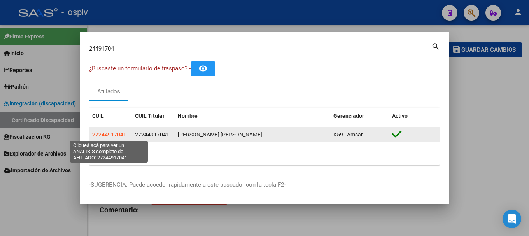
click at [107, 137] on span "27244917041" at bounding box center [109, 135] width 34 height 6
type textarea "27244917041"
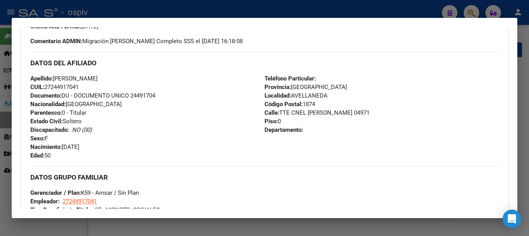
scroll to position [389, 0]
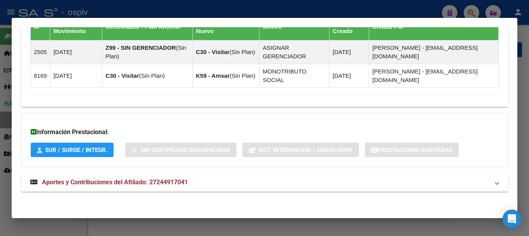
click at [110, 181] on span "Aportes y Contribuciones del Afiliado: 27244917041" at bounding box center [115, 182] width 146 height 7
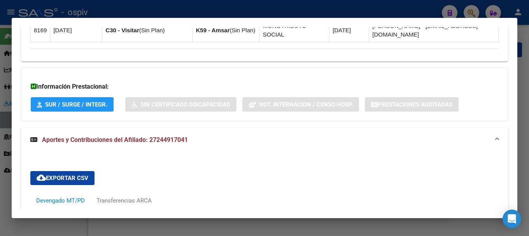
scroll to position [765, 0]
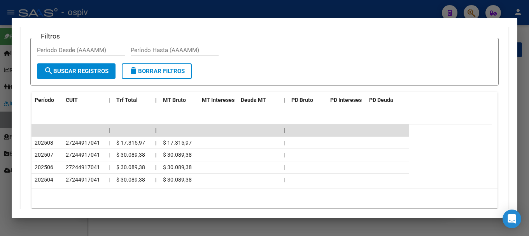
click at [0, 184] on div at bounding box center [264, 118] width 529 height 236
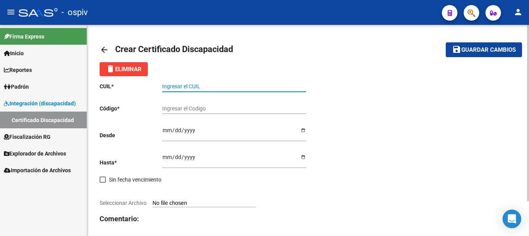
click at [191, 86] on input "Ingresar el CUIL" at bounding box center [234, 86] width 144 height 7
paste input "23-56567684-9"
type input "23-56567684-9"
click at [176, 108] on input "Ingresar el Codigo" at bounding box center [234, 108] width 144 height 7
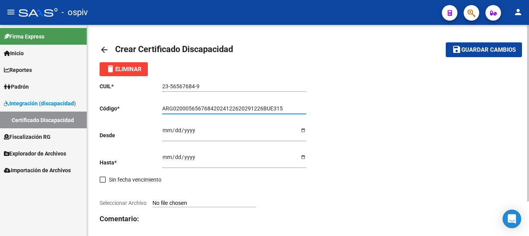
type input "ARG02000565676842024122620291226BUE315"
click at [165, 132] on input "Ingresar fec. Desde" at bounding box center [234, 133] width 144 height 12
type input "[DATE]"
click at [164, 157] on input "Ingresar fec. Hasta" at bounding box center [234, 160] width 144 height 12
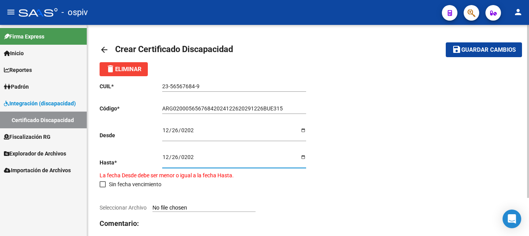
type input "[DATE]"
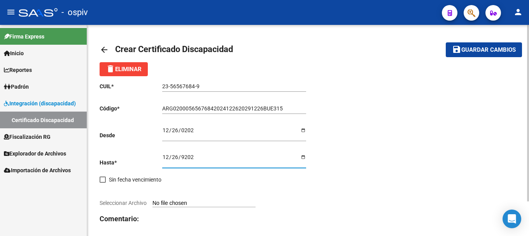
type input "[DATE]"
click at [134, 203] on span "Seleccionar Archivo" at bounding box center [123, 203] width 47 height 6
click at [153, 203] on input "Seleccionar Archivo" at bounding box center [204, 203] width 103 height 7
click at [154, 203] on input "Seleccionar Archivo" at bounding box center [204, 203] width 103 height 7
click at [168, 202] on input "Seleccionar Archivo" at bounding box center [204, 203] width 103 height 7
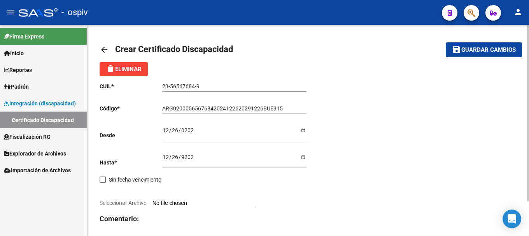
click at [154, 210] on div "CUIL * 23-56567684-9 Ingresar el CUIL Código * ARG02000565676842024122620291226…" at bounding box center [204, 167] width 209 height 183
click at [132, 204] on span "Seleccionar Archivo" at bounding box center [123, 203] width 47 height 6
click at [153, 204] on input "Seleccionar Archivo" at bounding box center [204, 203] width 103 height 7
type input "C:\fakepath\CUD [PERSON_NAME].pdf"
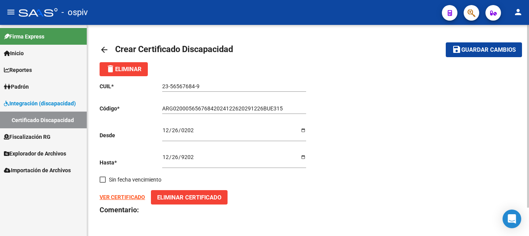
click at [113, 197] on strong "VER CERTIFICADO" at bounding box center [123, 197] width 46 height 6
click at [495, 56] on button "save Guardar cambios" at bounding box center [484, 49] width 76 height 14
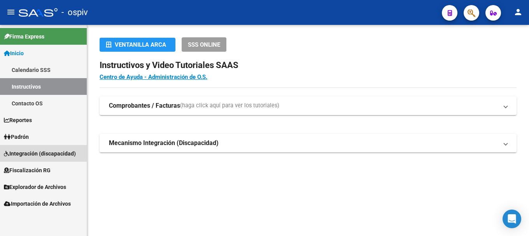
click at [17, 146] on link "Integración (discapacidad)" at bounding box center [43, 153] width 87 height 17
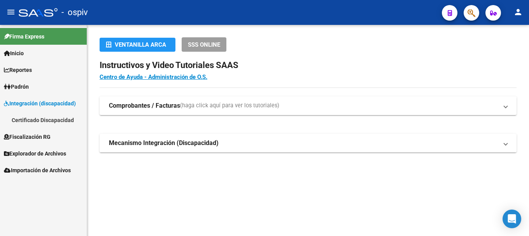
click at [42, 119] on link "Certificado Discapacidad" at bounding box center [43, 120] width 87 height 17
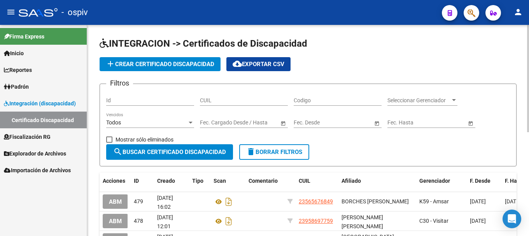
click at [232, 104] on div "CUIL" at bounding box center [244, 98] width 88 height 16
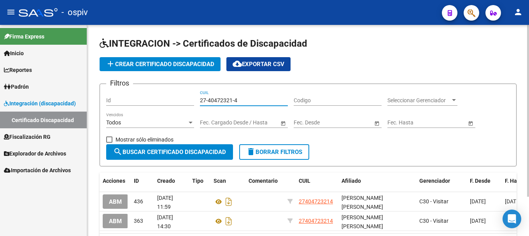
type input "27-40472321-4"
click at [191, 154] on span "search Buscar Certificado Discapacidad" at bounding box center [169, 152] width 113 height 7
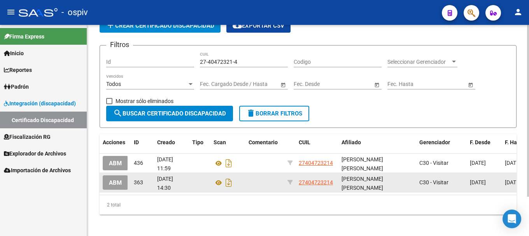
scroll to position [39, 0]
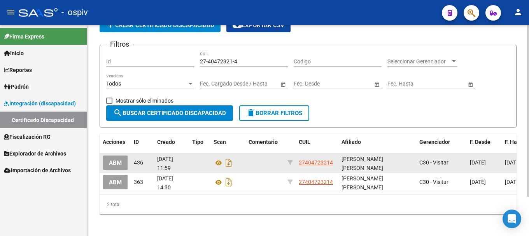
click at [112, 163] on span "ABM" at bounding box center [115, 163] width 13 height 7
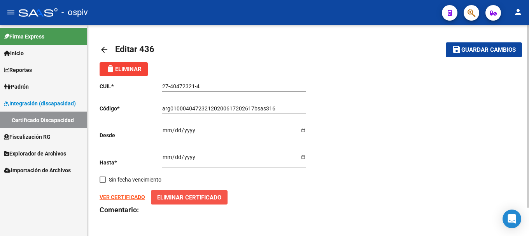
click at [178, 194] on span "Eliminar Certificado" at bounding box center [189, 197] width 64 height 7
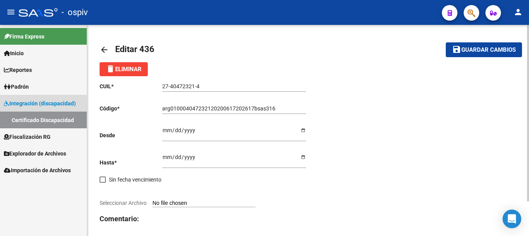
click at [54, 119] on link "Certificado Discapacidad" at bounding box center [43, 120] width 87 height 17
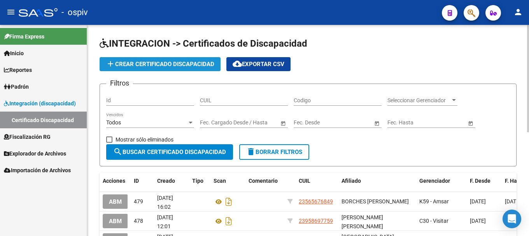
click at [147, 60] on button "add Crear Certificado Discapacidad" at bounding box center [160, 64] width 121 height 14
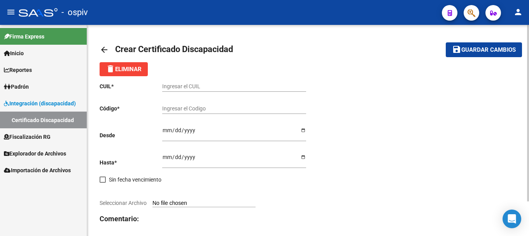
click at [185, 86] on input "Ingresar el CUIL" at bounding box center [234, 86] width 144 height 7
type input "27-40472321-4"
click at [186, 104] on div "Ingresar el Codigo" at bounding box center [234, 106] width 144 height 16
type input "ARG0100040472321202508259991225BUE316"
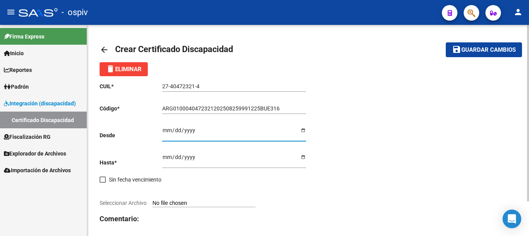
click at [166, 127] on input "Ingresar fec. Desde" at bounding box center [234, 133] width 144 height 12
type input "[DATE]"
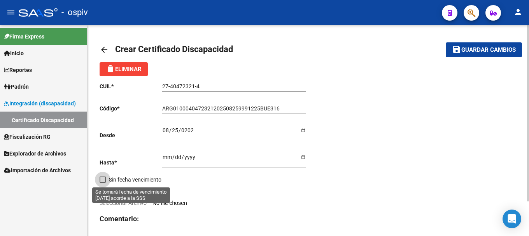
click at [132, 177] on span "Sin fecha vencimiento" at bounding box center [135, 179] width 53 height 9
click at [103, 183] on input "Sin fecha vencimiento" at bounding box center [102, 183] width 0 height 0
checkbox input "true"
type input "[DATE]"
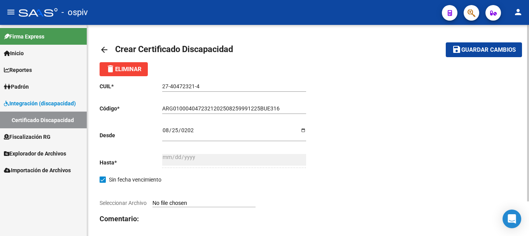
click at [139, 201] on span "Seleccionar Archivo" at bounding box center [123, 203] width 47 height 6
click at [153, 201] on input "Seleccionar Archivo" at bounding box center [204, 203] width 103 height 7
type input "C:\fakepath\cud [PERSON_NAME].pdf"
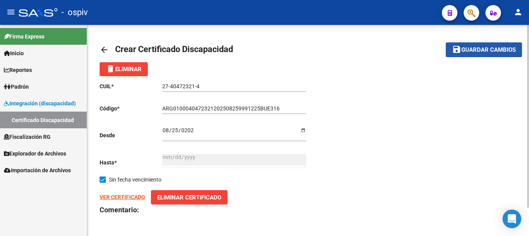
click at [483, 48] on span "Guardar cambios" at bounding box center [489, 50] width 54 height 7
click at [472, 49] on span "Guardar cambios" at bounding box center [489, 50] width 54 height 7
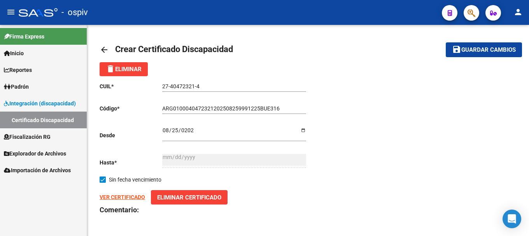
click at [168, 129] on input "[DATE]" at bounding box center [234, 133] width 144 height 12
type input "[DATE]"
click at [477, 50] on span "Guardar cambios" at bounding box center [489, 50] width 54 height 7
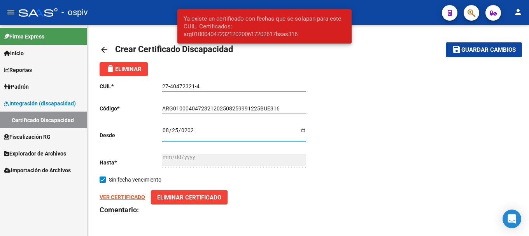
click at [190, 132] on input "[DATE]" at bounding box center [234, 133] width 144 height 12
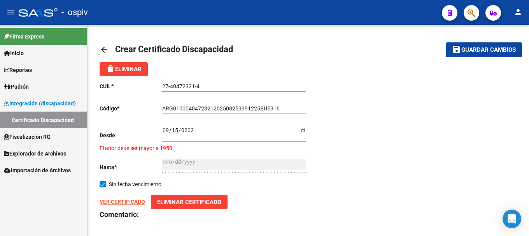
type input "[DATE]"
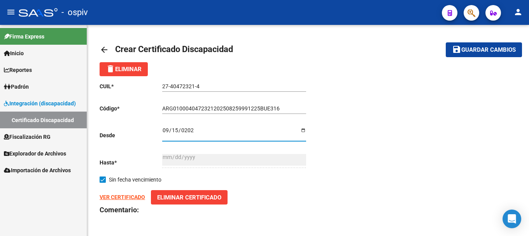
click at [491, 48] on span "Guardar cambios" at bounding box center [489, 50] width 54 height 7
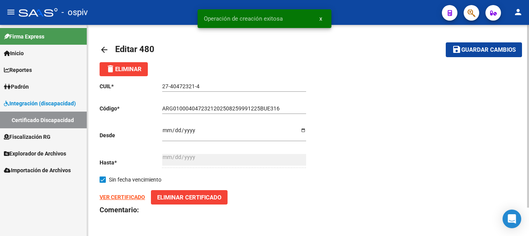
click at [132, 198] on strong "VER CERTIFICADO" at bounding box center [123, 197] width 46 height 6
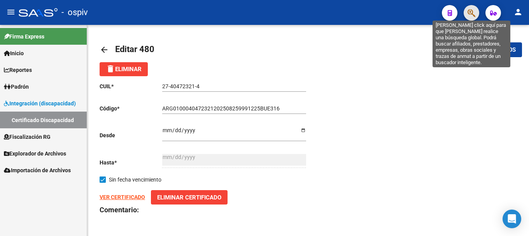
click at [468, 12] on icon "button" at bounding box center [472, 13] width 8 height 9
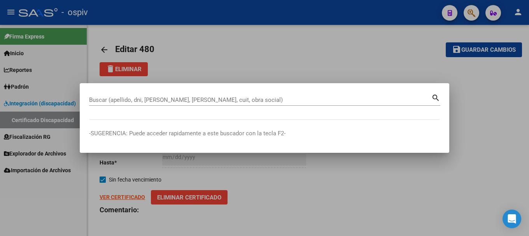
click at [18, 83] on div at bounding box center [264, 118] width 529 height 236
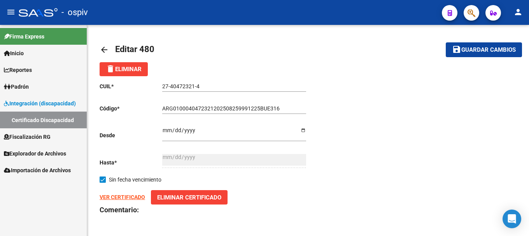
click at [21, 87] on span "Padrón" at bounding box center [16, 87] width 25 height 9
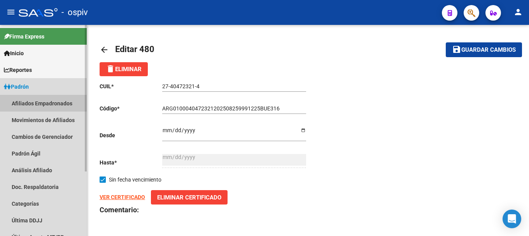
click at [47, 99] on link "Afiliados Empadronados" at bounding box center [43, 103] width 87 height 17
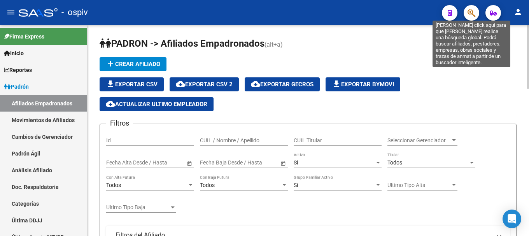
click at [472, 13] on icon "button" at bounding box center [472, 13] width 8 height 9
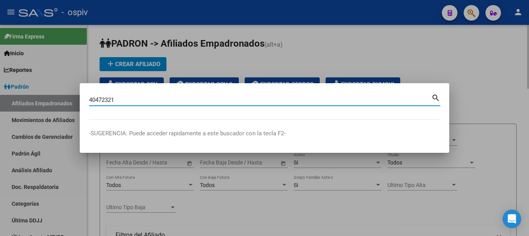
type input "40472321"
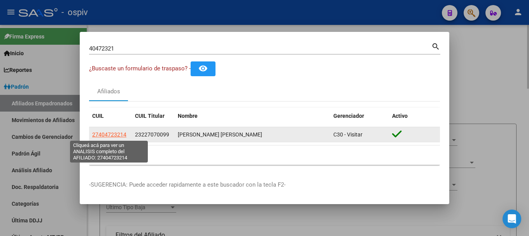
click at [108, 133] on span "27404723214" at bounding box center [109, 135] width 34 height 6
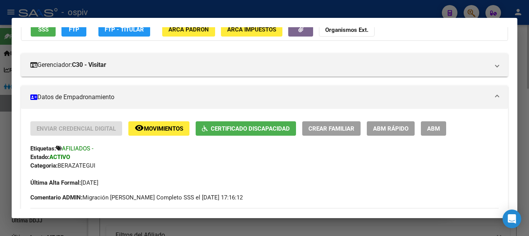
scroll to position [78, 0]
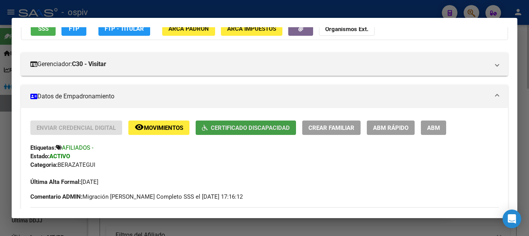
click at [245, 127] on span "Certificado Discapacidad" at bounding box center [250, 128] width 79 height 7
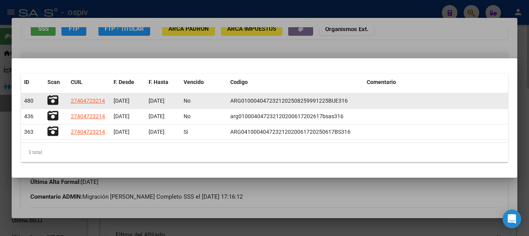
click at [50, 98] on icon at bounding box center [52, 100] width 11 height 11
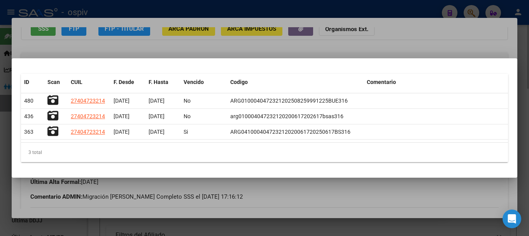
click at [356, 47] on div at bounding box center [264, 118] width 529 height 236
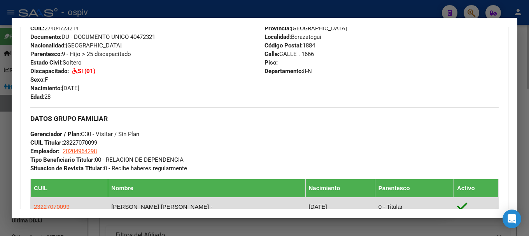
scroll to position [389, 0]
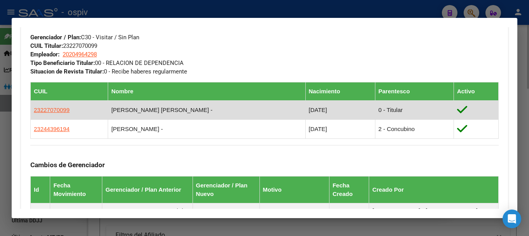
drag, startPoint x: 31, startPoint y: 107, endPoint x: 68, endPoint y: 108, distance: 37.4
click at [68, 108] on td "23227070099" at bounding box center [69, 109] width 77 height 19
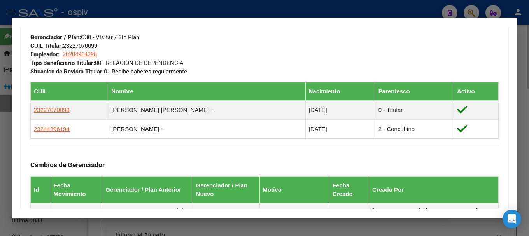
copy span "23227070099"
